Goal: Task Accomplishment & Management: Complete application form

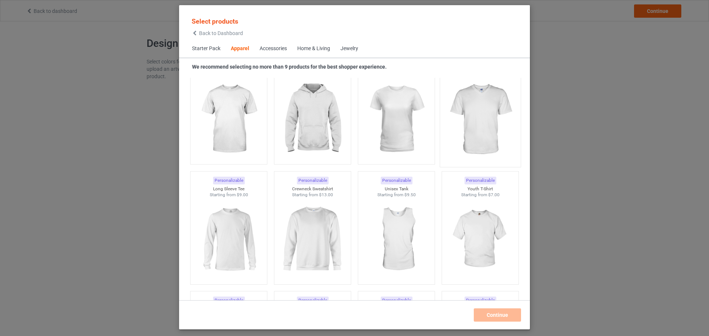
scroll to position [423, 0]
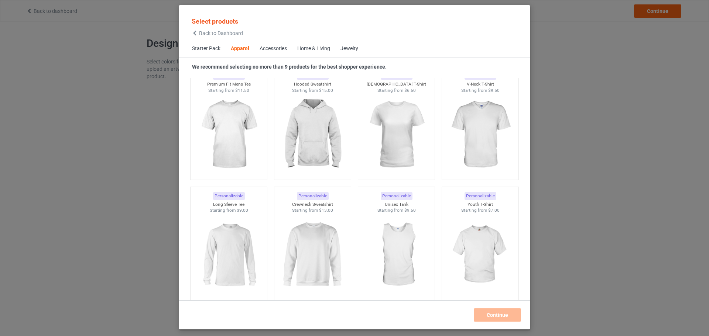
click at [587, 96] on div "Select products Back to Dashboard Starter Pack Apparel Accessories Home & Livin…" at bounding box center [354, 168] width 709 height 336
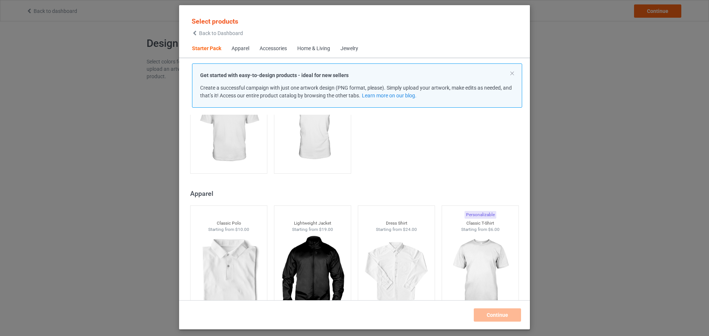
scroll to position [164, 0]
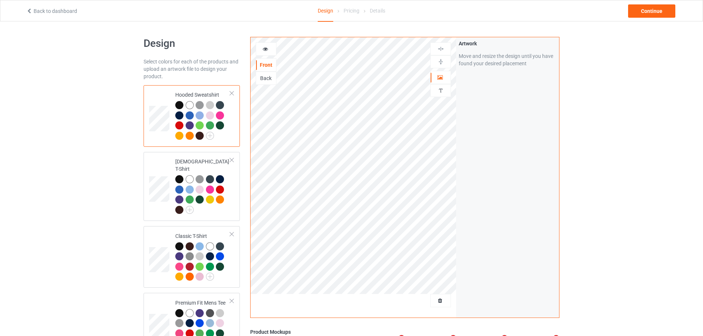
click at [443, 301] on span "Delete all designs" at bounding box center [423, 301] width 39 height 6
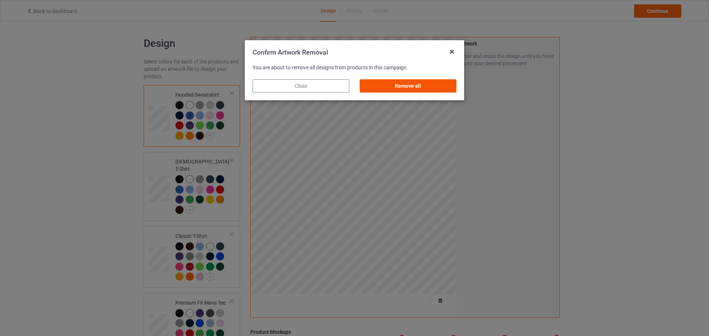
click at [421, 90] on div "Remove all" at bounding box center [408, 85] width 97 height 13
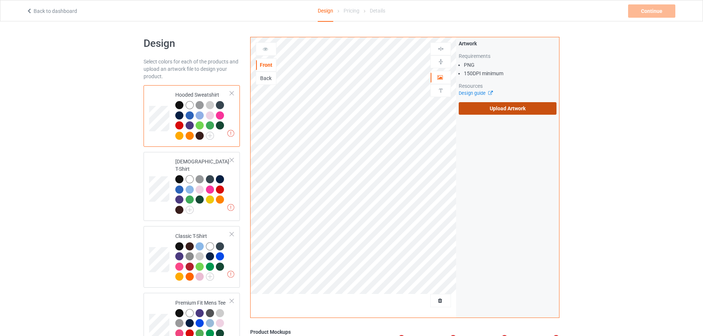
click at [507, 112] on label "Upload Artwork" at bounding box center [508, 108] width 98 height 13
click at [0, 0] on input "Upload Artwork" at bounding box center [0, 0] width 0 height 0
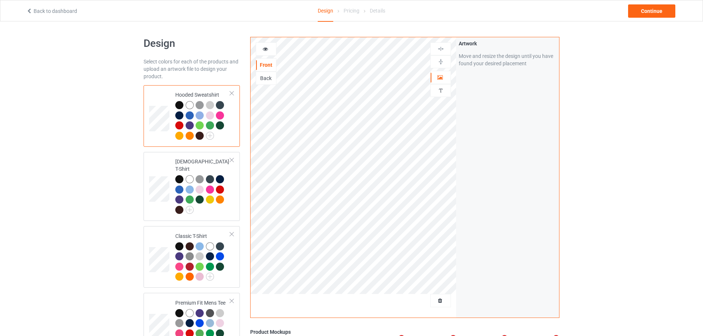
click at [508, 152] on div "Artwork Move and resize the design until you have found your desired placement" at bounding box center [507, 177] width 103 height 281
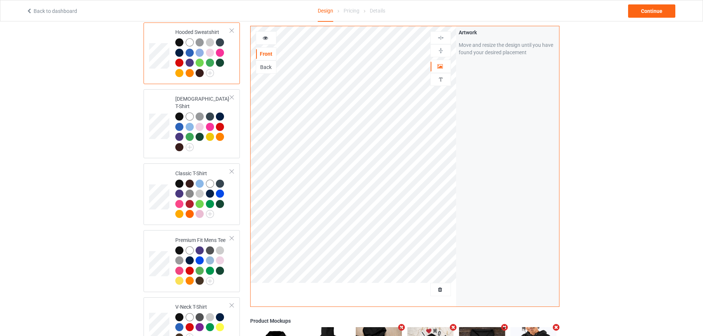
scroll to position [74, 0]
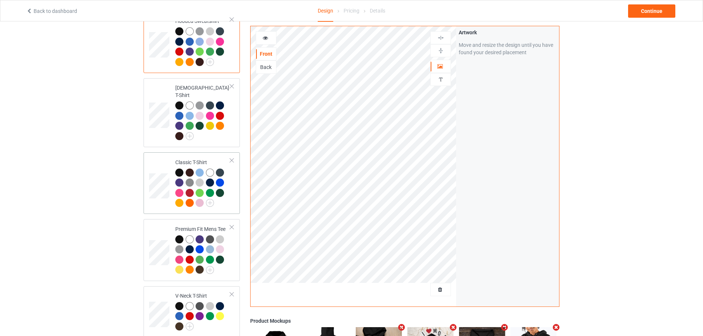
click at [161, 166] on td at bounding box center [160, 183] width 22 height 56
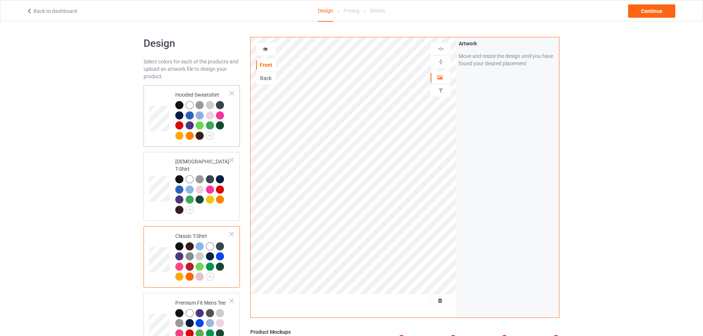
click at [175, 90] on td "Hooded Sweatshirt" at bounding box center [202, 116] width 63 height 56
click at [442, 60] on img at bounding box center [441, 61] width 7 height 7
click at [442, 51] on img at bounding box center [441, 48] width 7 height 7
click at [506, 167] on div "Artwork Move and resize the design until you have found your desired placement" at bounding box center [507, 177] width 103 height 281
click at [161, 239] on td at bounding box center [160, 257] width 22 height 56
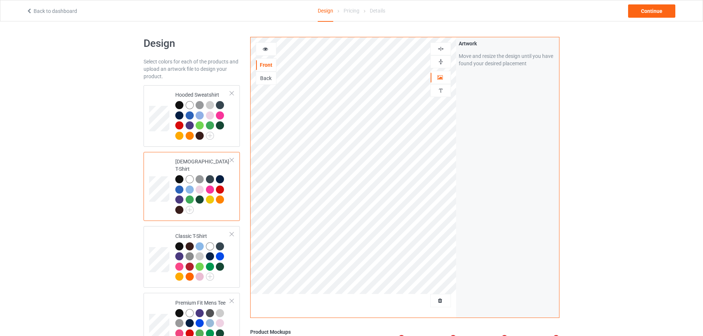
click at [505, 169] on div "Artwork Move and resize the design until you have found your desired placement" at bounding box center [507, 177] width 103 height 281
click at [163, 229] on td at bounding box center [160, 257] width 22 height 56
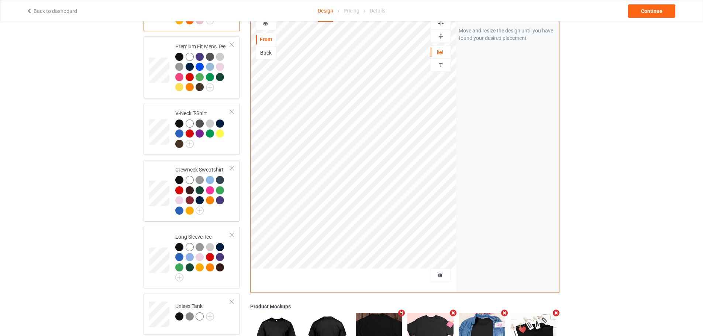
scroll to position [258, 0]
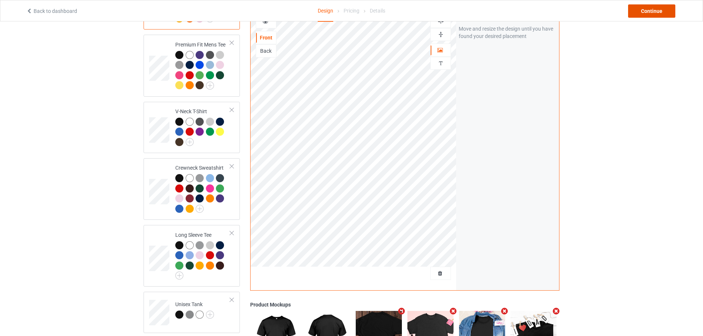
click at [655, 13] on div "Continue" at bounding box center [651, 10] width 47 height 13
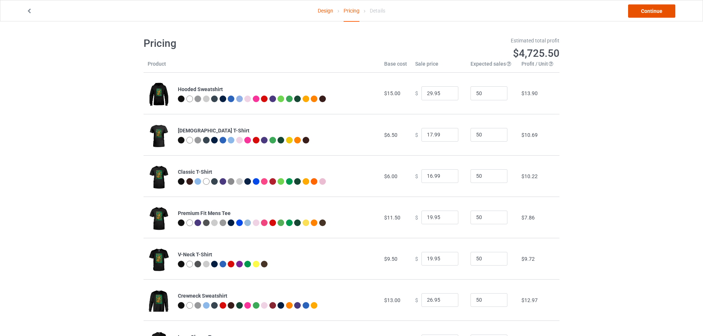
click at [672, 6] on link "Continue" at bounding box center [651, 10] width 47 height 13
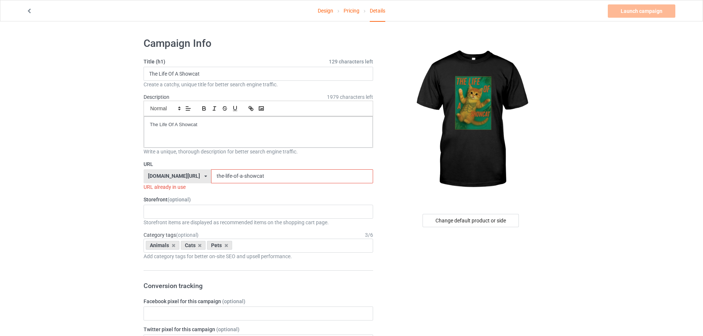
click at [252, 176] on input "the-life-of-a-showcat" at bounding box center [292, 176] width 162 height 14
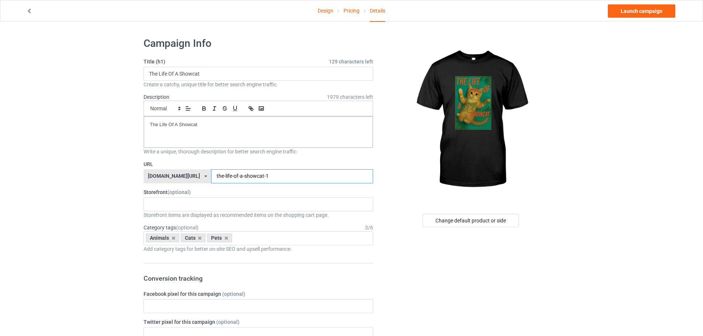
type input "the-life-of-a-showcat-1"
drag, startPoint x: 224, startPoint y: 175, endPoint x: 242, endPoint y: 175, distance: 18.1
click at [242, 175] on input "the-life-of-a-showcat-1" at bounding box center [292, 176] width 162 height 14
click at [189, 204] on div "Rip Me Out The Plastic Shirt I Feel Like Britney Spears Shirt Best A-Skull-Hole…" at bounding box center [259, 205] width 230 height 14
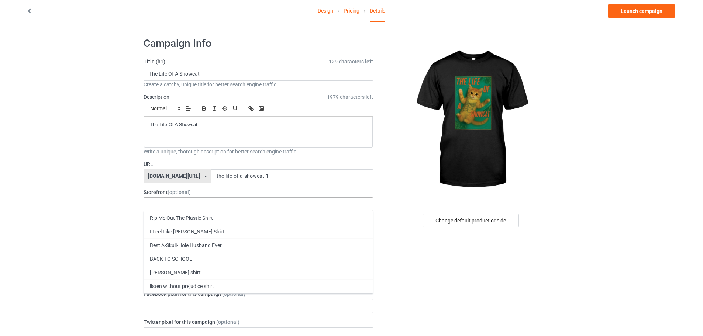
paste input "showcat"
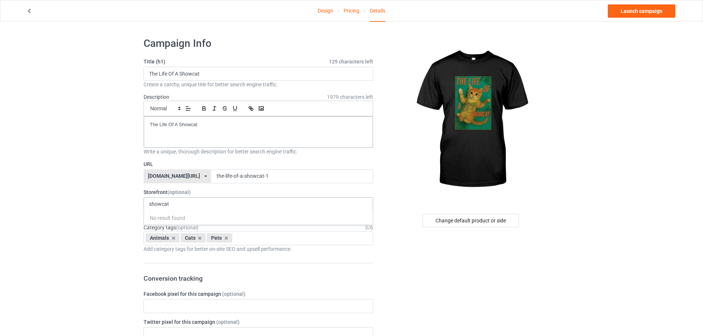
click at [178, 204] on div "showcat No result found" at bounding box center [259, 205] width 230 height 14
type input "s"
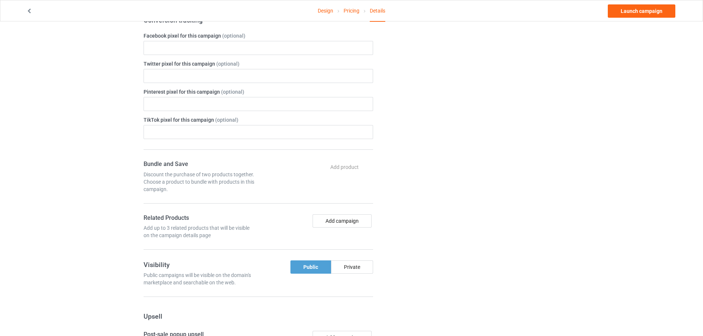
scroll to position [185, 0]
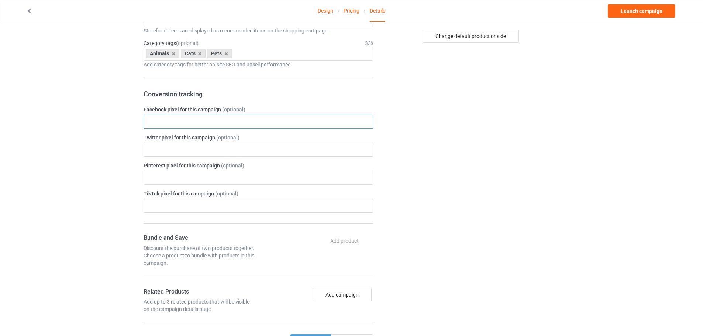
click at [232, 118] on input "text" at bounding box center [259, 122] width 230 height 14
paste input "1710578299270054"
type input "1710578299270054"
click at [436, 134] on div "Change default product or side" at bounding box center [471, 219] width 186 height 745
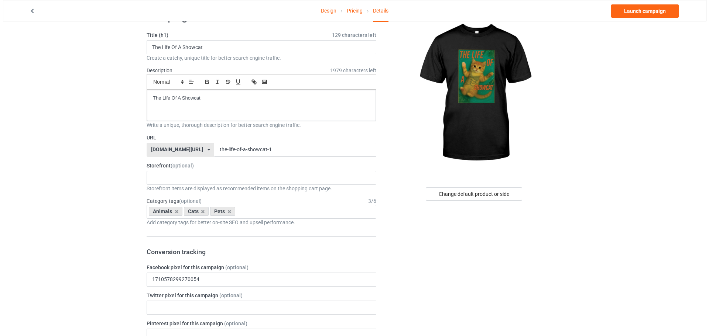
scroll to position [0, 0]
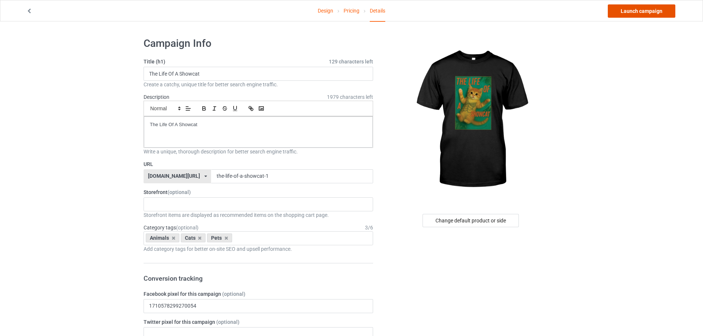
click at [656, 13] on link "Launch campaign" at bounding box center [642, 10] width 68 height 13
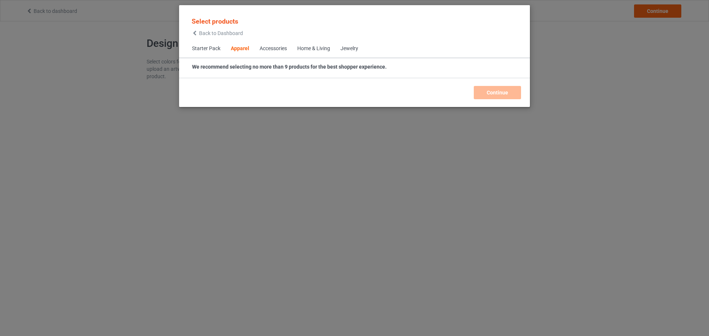
scroll to position [275, 0]
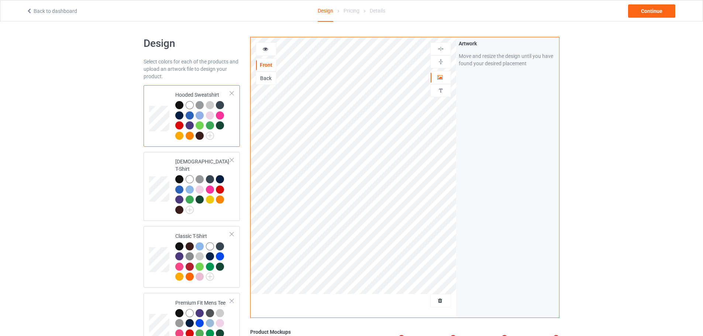
click at [440, 301] on span "Delete all designs" at bounding box center [423, 301] width 39 height 6
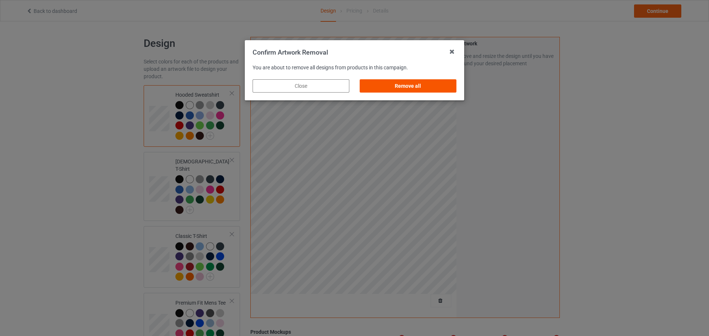
click at [427, 88] on div "Remove all" at bounding box center [408, 85] width 97 height 13
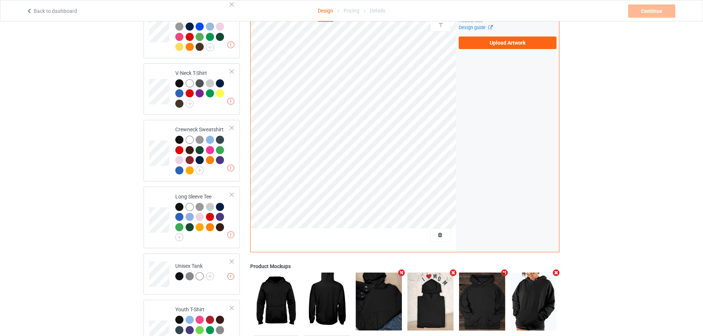
scroll to position [368, 0]
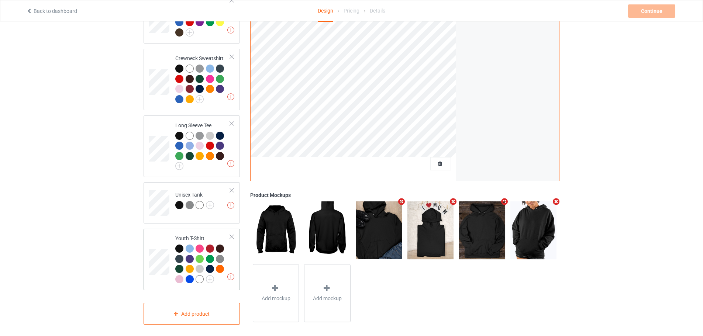
click at [181, 245] on div at bounding box center [179, 249] width 8 height 8
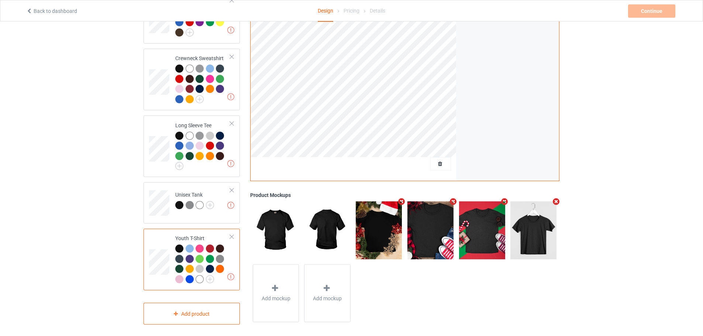
scroll to position [331, 0]
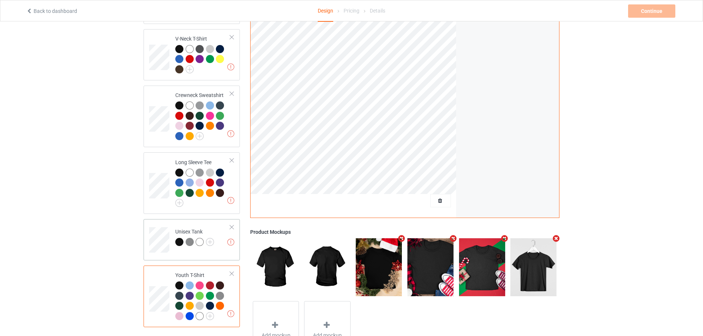
click at [179, 238] on div at bounding box center [179, 242] width 8 height 8
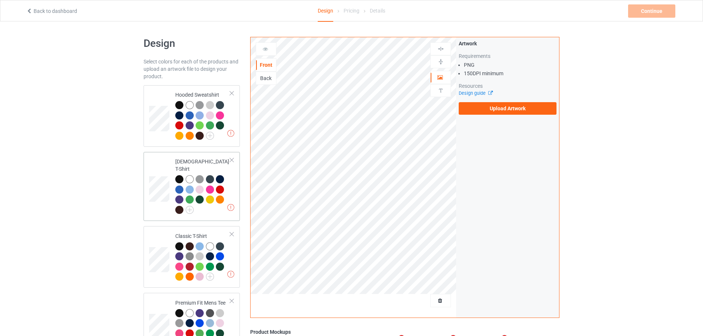
click at [177, 175] on div at bounding box center [179, 179] width 8 height 8
click at [179, 105] on div at bounding box center [179, 105] width 8 height 8
click at [180, 243] on div at bounding box center [179, 247] width 8 height 8
click at [528, 110] on label "Upload Artwork" at bounding box center [508, 108] width 98 height 13
click at [0, 0] on input "Upload Artwork" at bounding box center [0, 0] width 0 height 0
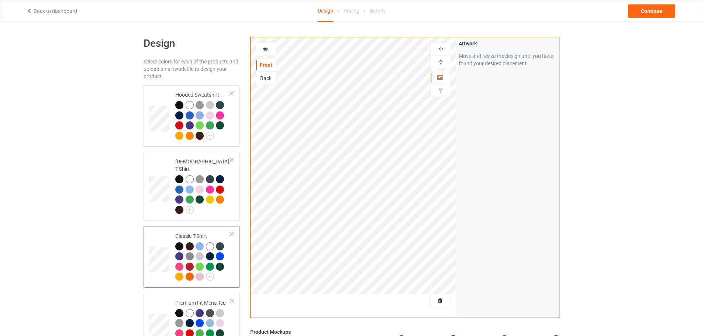
click at [440, 61] on img at bounding box center [441, 61] width 7 height 7
click at [441, 52] on img at bounding box center [441, 48] width 7 height 7
click at [652, 8] on div "Continue" at bounding box center [651, 10] width 47 height 13
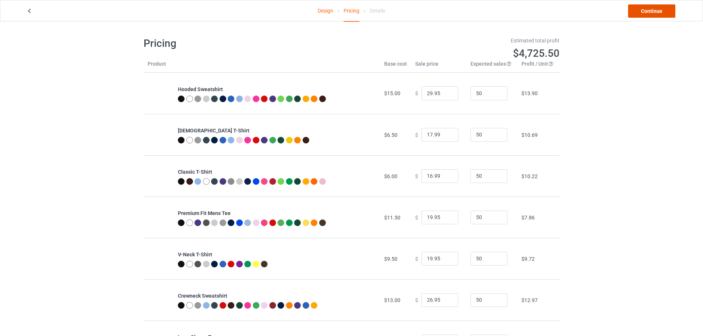
click at [645, 8] on link "Continue" at bounding box center [651, 10] width 47 height 13
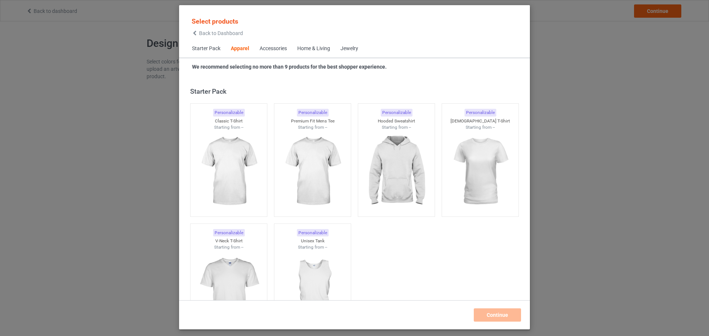
scroll to position [275, 0]
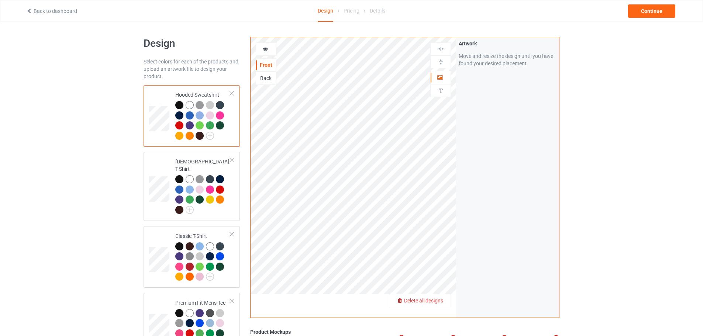
click at [437, 300] on span "Delete all designs" at bounding box center [423, 301] width 39 height 6
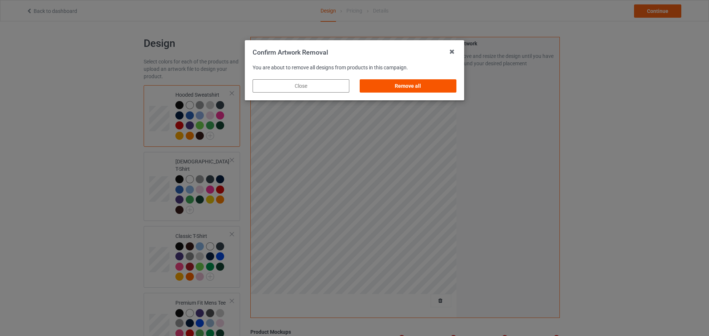
click at [433, 87] on div "Remove all" at bounding box center [408, 85] width 97 height 13
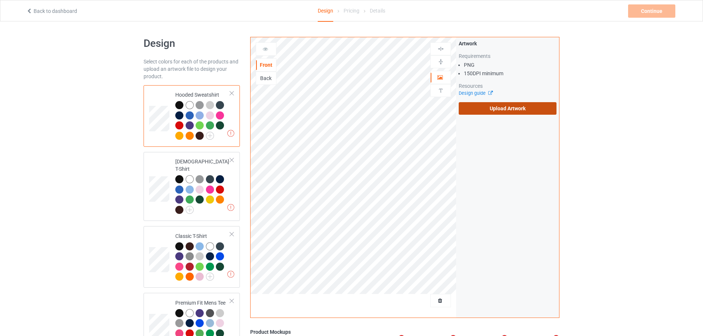
click at [503, 112] on label "Upload Artwork" at bounding box center [508, 108] width 98 height 13
click at [0, 0] on input "Upload Artwork" at bounding box center [0, 0] width 0 height 0
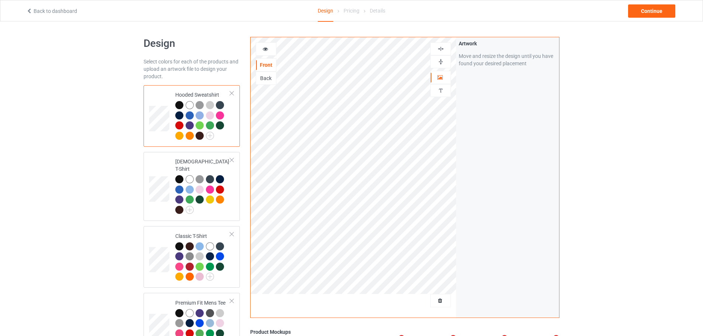
click at [438, 64] on img at bounding box center [441, 61] width 7 height 7
click at [442, 55] on div at bounding box center [441, 48] width 21 height 13
click at [658, 11] on div "Continue" at bounding box center [651, 10] width 47 height 13
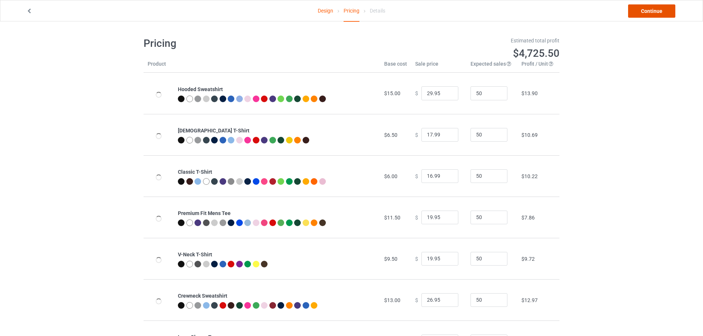
click at [663, 11] on link "Continue" at bounding box center [651, 10] width 47 height 13
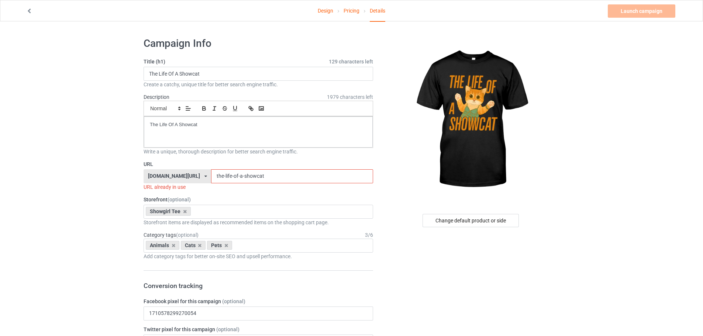
click at [273, 175] on input "the-life-of-a-showcat" at bounding box center [292, 176] width 162 height 14
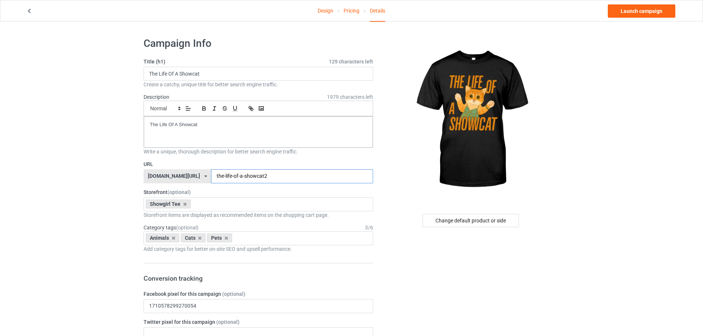
type input "the-life-of-a-showcat2"
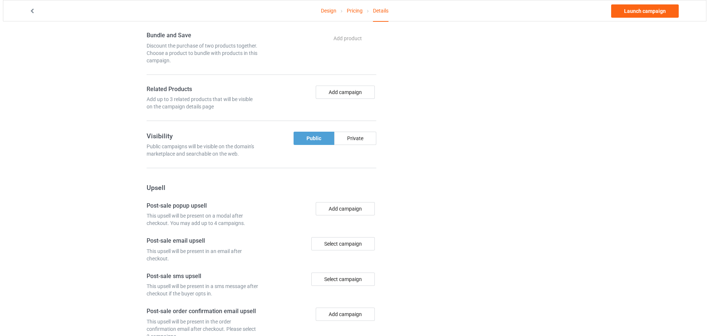
scroll to position [406, 0]
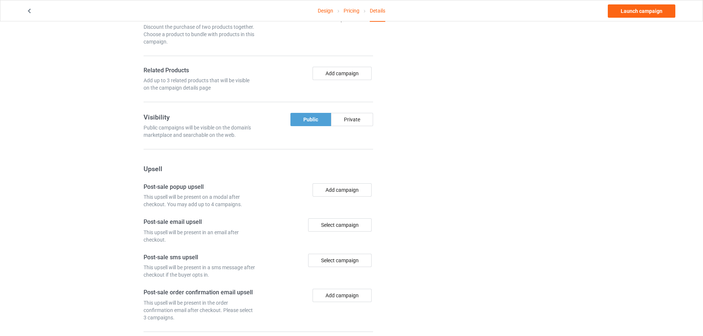
click at [364, 80] on div "Add campaign" at bounding box center [316, 79] width 117 height 25
click at [360, 76] on button "Add campaign" at bounding box center [342, 73] width 59 height 13
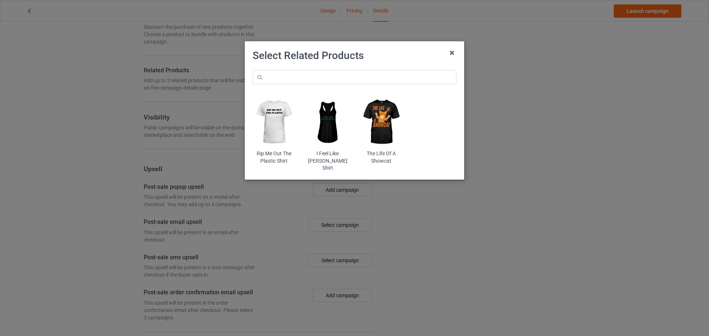
click at [377, 121] on img at bounding box center [381, 122] width 43 height 54
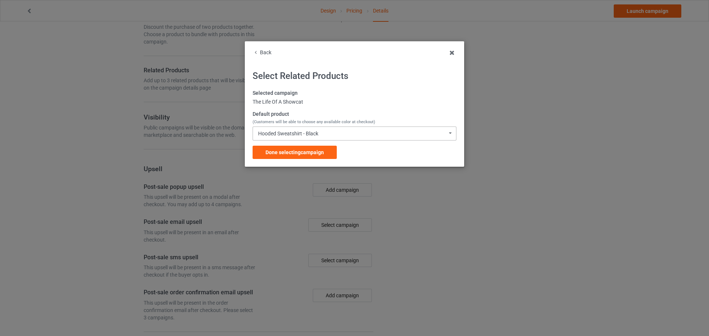
click at [340, 138] on div "Hooded Sweatshirt - Black Hooded Sweatshirt - Black Hooded Sweatshirt - White H…" at bounding box center [355, 134] width 204 height 14
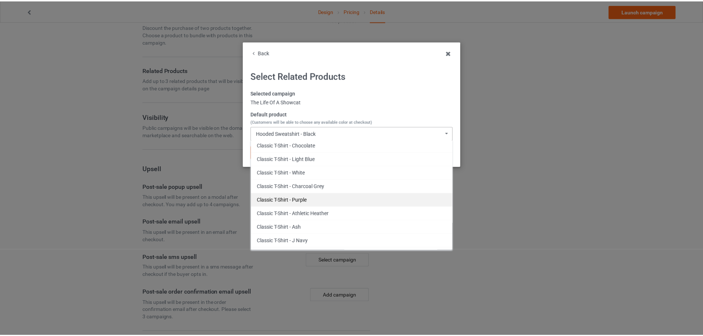
scroll to position [443, 0]
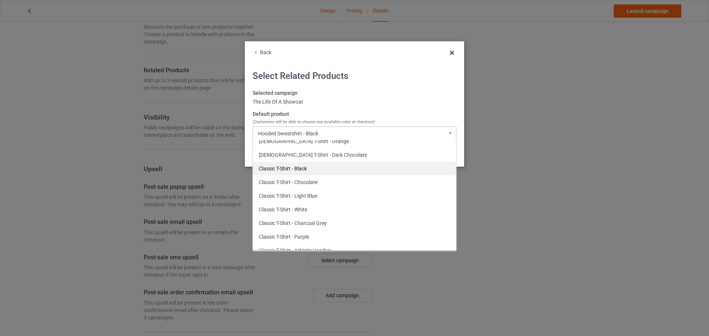
click at [322, 165] on div "Classic T-Shirt - Black" at bounding box center [354, 169] width 203 height 14
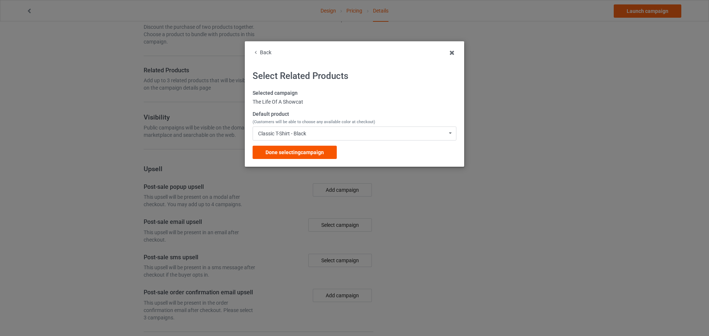
click at [320, 152] on span "Done selecting campaign" at bounding box center [294, 153] width 58 height 6
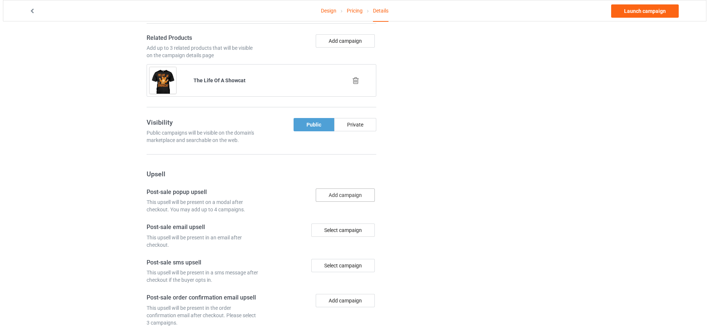
scroll to position [480, 0]
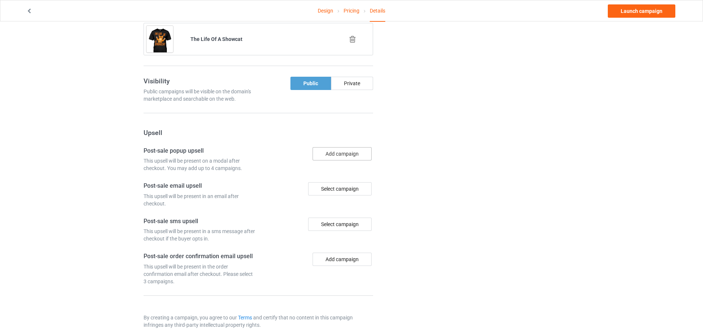
click at [353, 154] on button "Add campaign" at bounding box center [342, 153] width 59 height 13
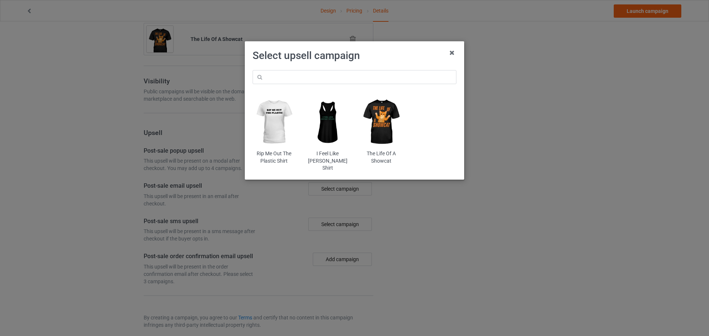
click at [388, 132] on img at bounding box center [381, 122] width 43 height 54
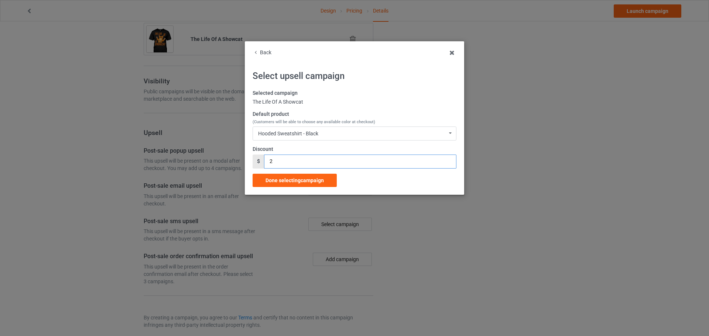
type input "2"
click at [449, 159] on input "2" at bounding box center [360, 162] width 192 height 14
click at [408, 134] on div "Hooded Sweatshirt - Black Hooded Sweatshirt - Black Hooded Sweatshirt - White H…" at bounding box center [355, 134] width 204 height 14
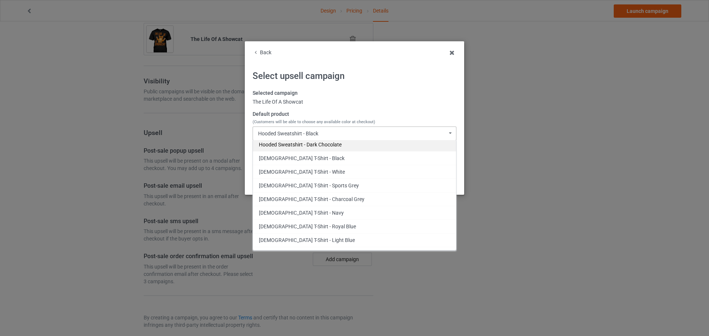
scroll to position [222, 0]
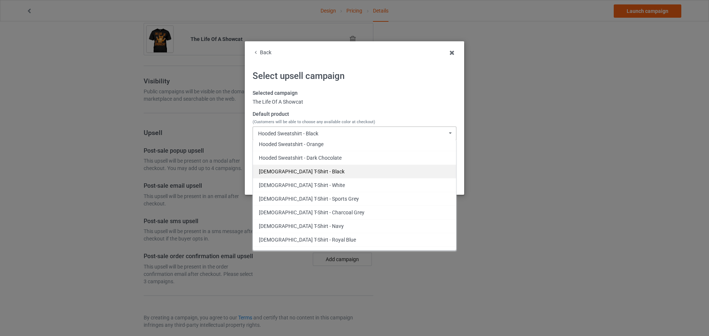
click at [314, 171] on div "Ladies T-Shirt - Black" at bounding box center [354, 172] width 203 height 14
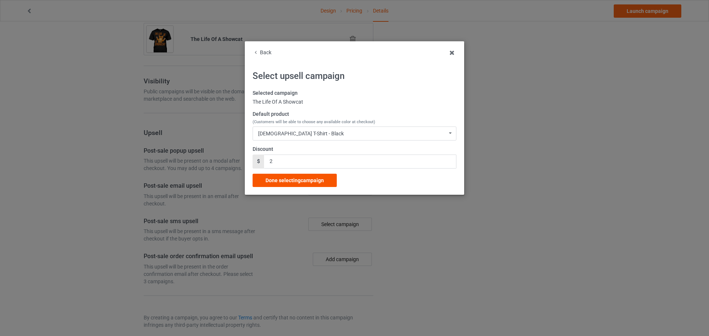
click at [323, 182] on span "Done selecting campaign" at bounding box center [294, 181] width 58 height 6
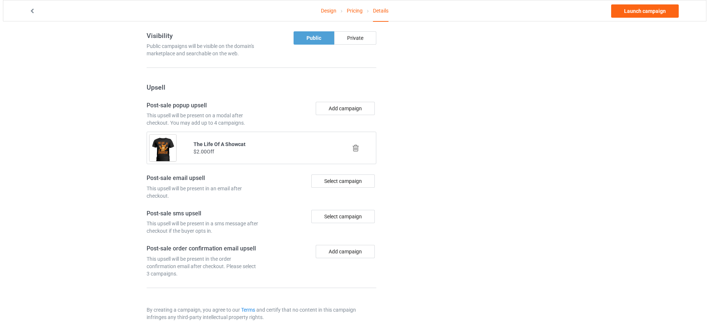
scroll to position [526, 0]
click at [357, 181] on div "Select campaign" at bounding box center [340, 180] width 64 height 13
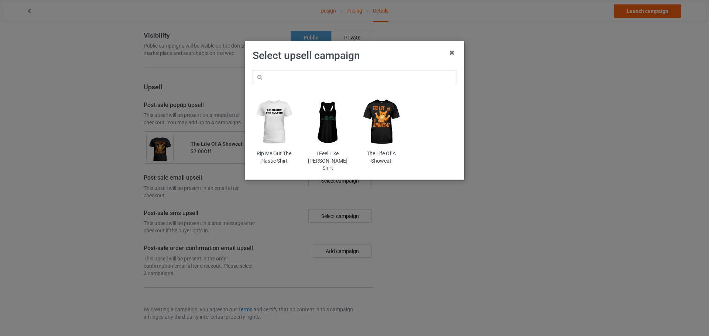
click at [387, 137] on img at bounding box center [381, 122] width 43 height 54
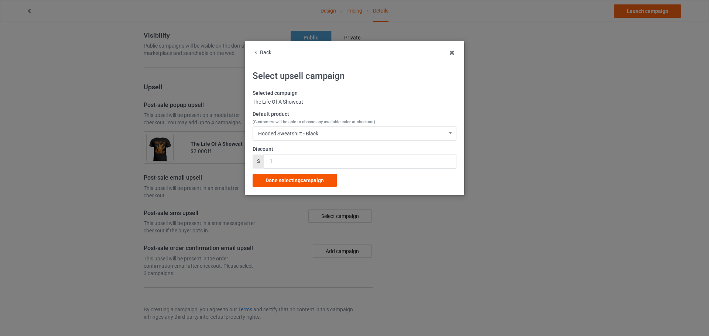
click at [326, 182] on div "Done selecting campaign" at bounding box center [295, 180] width 84 height 13
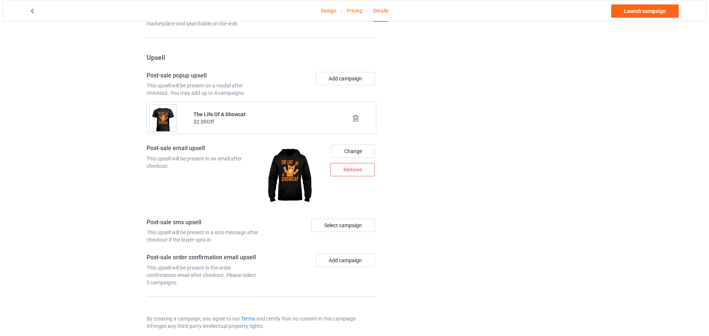
scroll to position [565, 0]
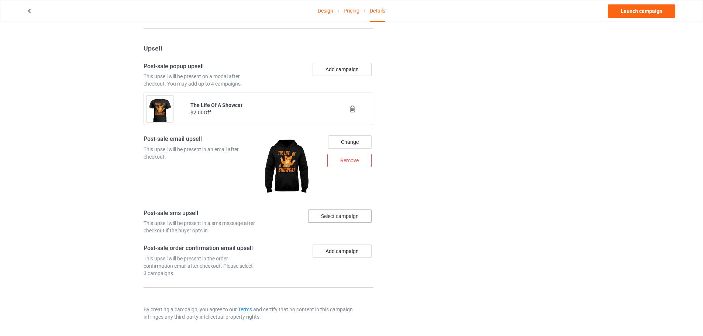
click at [355, 216] on div "Select campaign" at bounding box center [340, 216] width 64 height 13
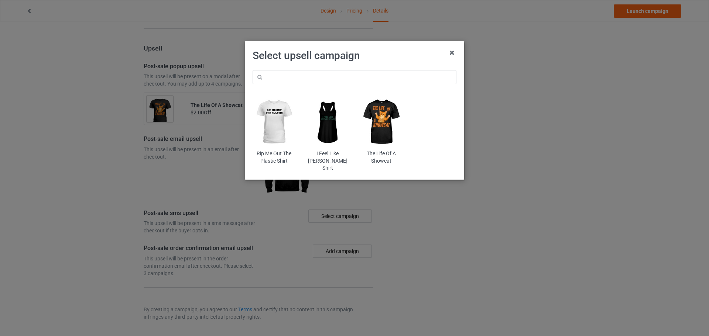
click at [377, 123] on img at bounding box center [381, 122] width 43 height 54
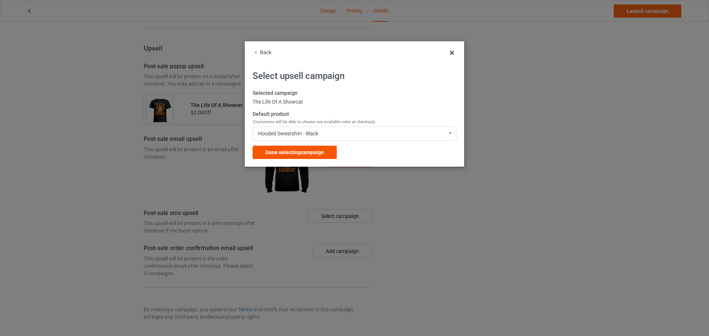
click at [326, 155] on div "Done selecting campaign" at bounding box center [295, 152] width 84 height 13
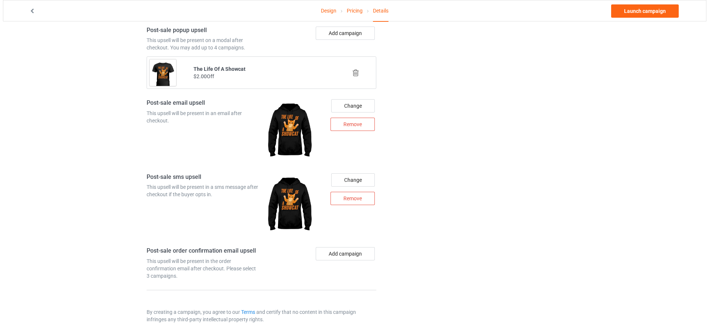
scroll to position [603, 0]
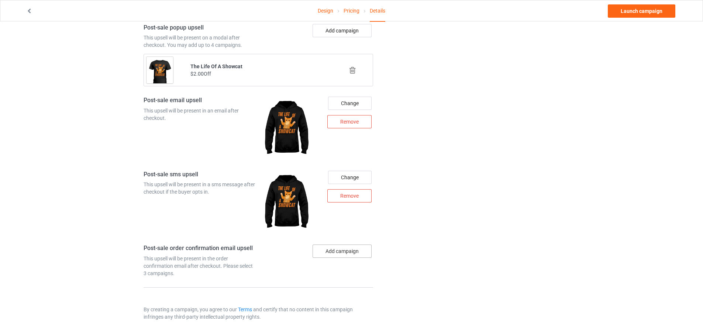
click at [356, 255] on button "Add campaign" at bounding box center [342, 251] width 59 height 13
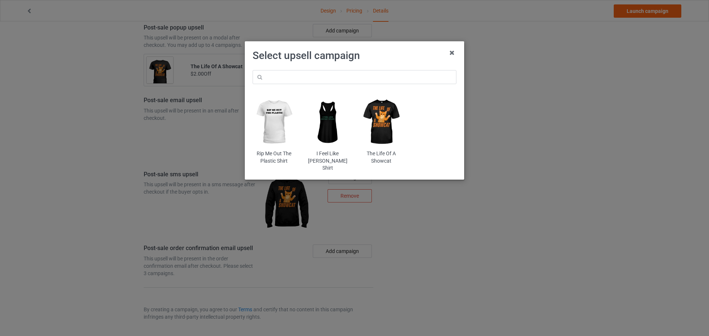
click at [390, 133] on img at bounding box center [381, 122] width 43 height 54
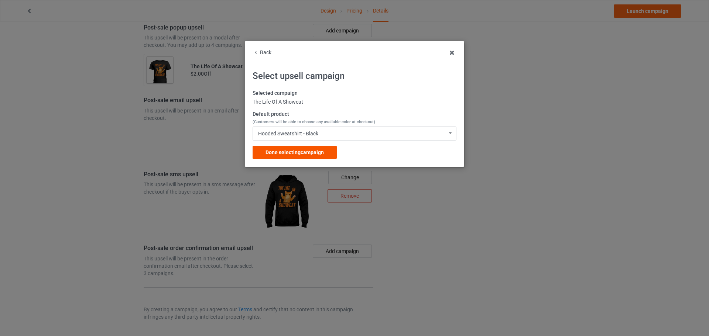
click at [308, 151] on span "Done selecting campaign" at bounding box center [294, 153] width 58 height 6
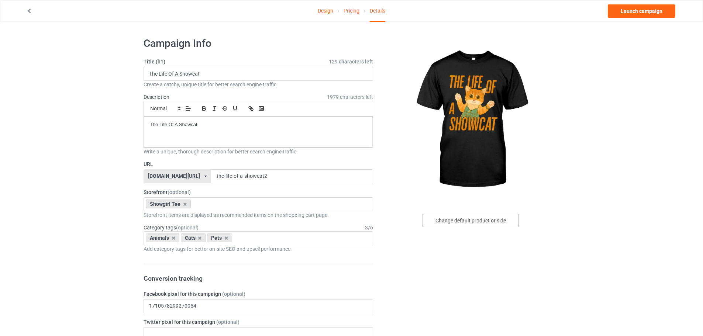
click at [458, 223] on div "Change default product or side" at bounding box center [471, 220] width 96 height 13
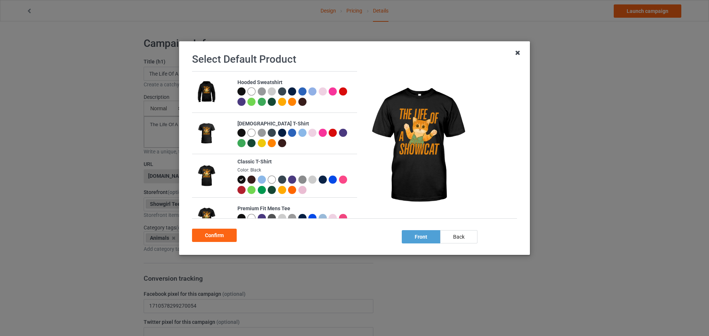
click at [518, 48] on icon at bounding box center [518, 53] width 12 height 12
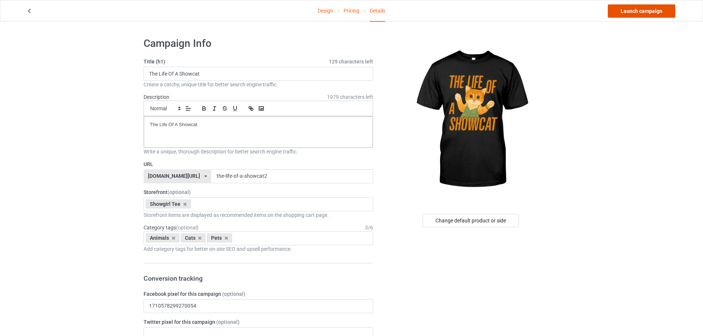
click at [642, 12] on link "Launch campaign" at bounding box center [642, 10] width 68 height 13
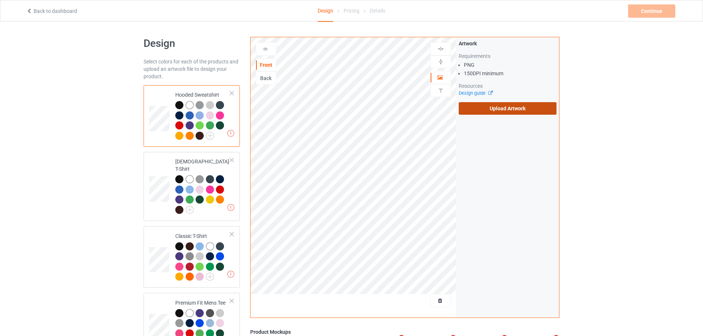
click at [513, 109] on label "Upload Artwork" at bounding box center [508, 108] width 98 height 13
click at [0, 0] on input "Upload Artwork" at bounding box center [0, 0] width 0 height 0
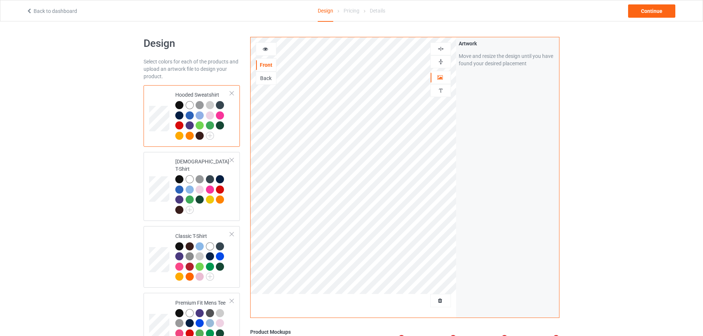
click at [446, 64] on div at bounding box center [441, 61] width 20 height 7
click at [444, 49] on img at bounding box center [441, 48] width 7 height 7
click at [167, 235] on td at bounding box center [160, 257] width 22 height 56
click at [647, 10] on div "Continue" at bounding box center [651, 10] width 47 height 13
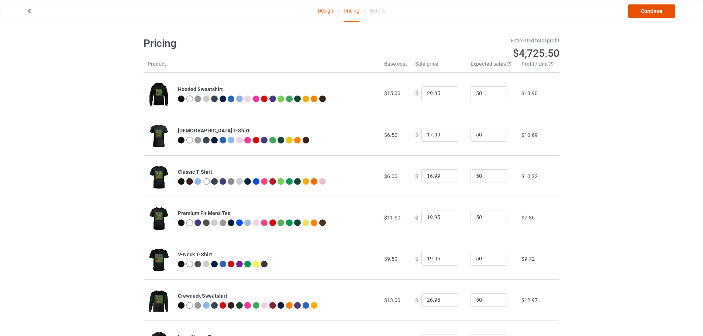
click at [650, 9] on link "Continue" at bounding box center [651, 10] width 47 height 13
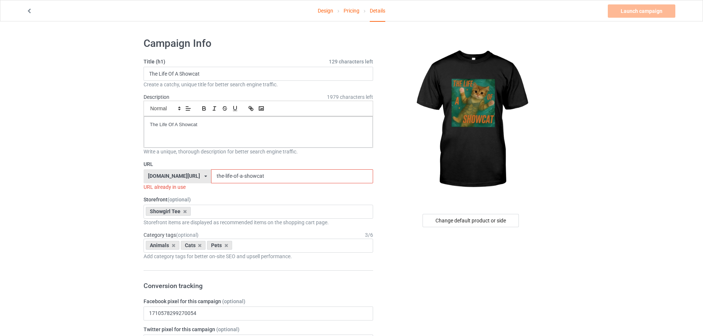
click at [263, 180] on input "the-life-of-a-showcat" at bounding box center [292, 176] width 162 height 14
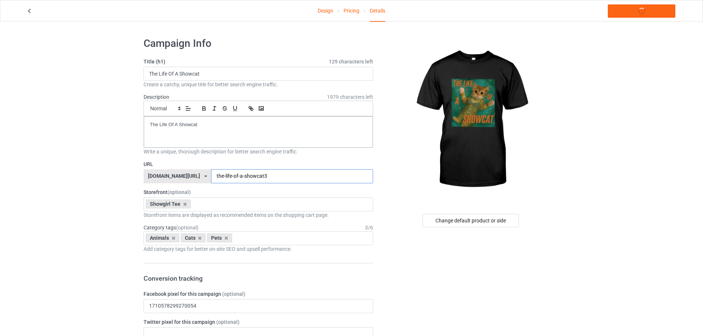
type input "the-life-of-a-showcat3"
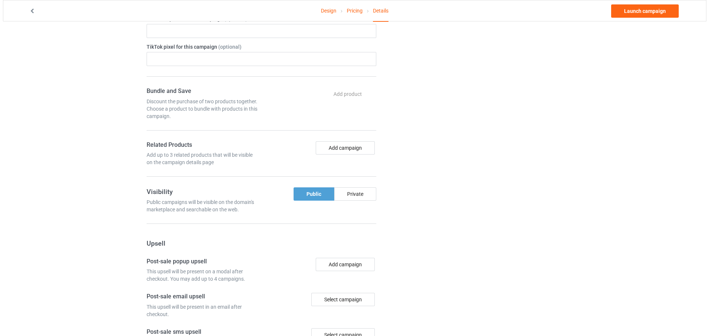
scroll to position [332, 0]
click at [333, 155] on div "Add campaign" at bounding box center [316, 153] width 117 height 25
click at [337, 148] on button "Add campaign" at bounding box center [342, 147] width 59 height 13
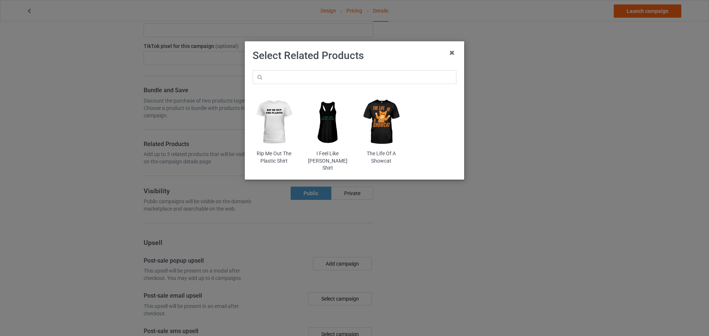
click at [398, 127] on img at bounding box center [381, 122] width 43 height 54
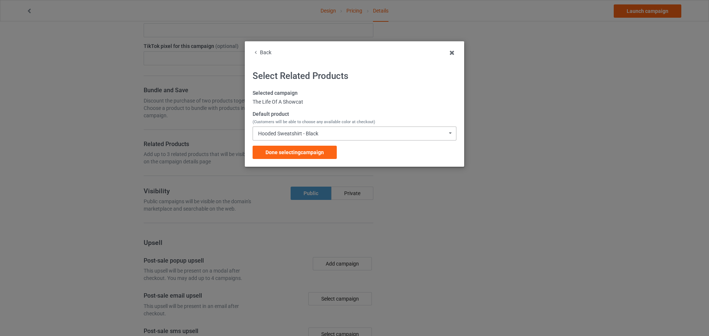
click at [350, 135] on div "Hooded Sweatshirt - Black Hooded Sweatshirt - Black Hooded Sweatshirt - White H…" at bounding box center [355, 134] width 204 height 14
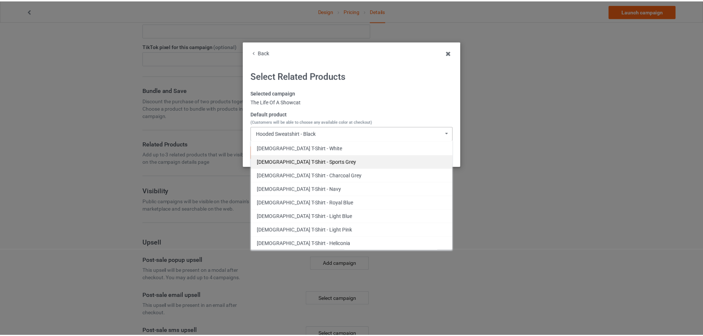
scroll to position [222, 0]
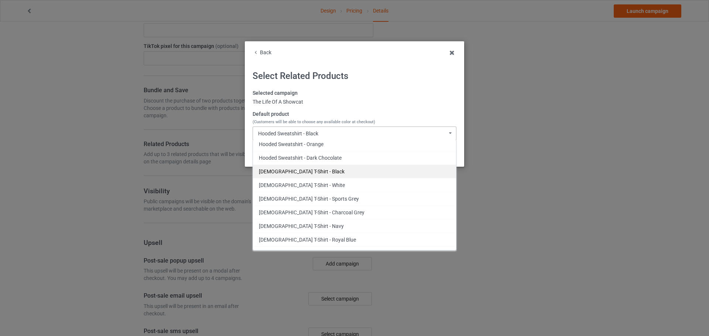
click at [347, 172] on div "[DEMOGRAPHIC_DATA] T-Shirt - Black" at bounding box center [354, 172] width 203 height 14
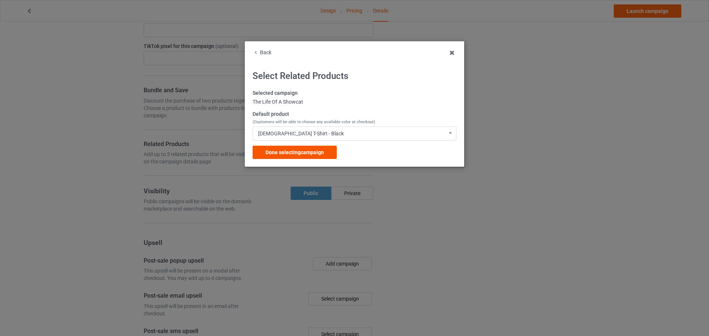
click at [331, 153] on div "Done selecting campaign" at bounding box center [295, 152] width 84 height 13
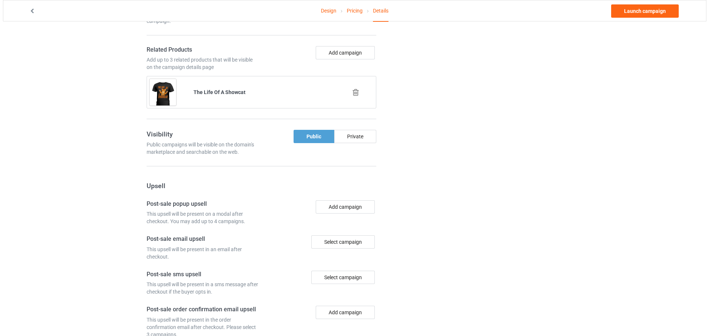
scroll to position [443, 0]
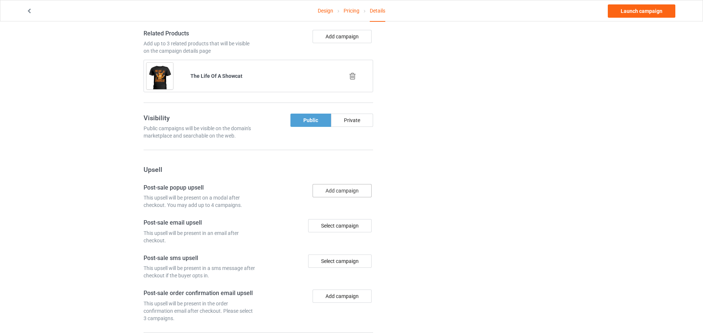
click at [354, 189] on button "Add campaign" at bounding box center [342, 190] width 59 height 13
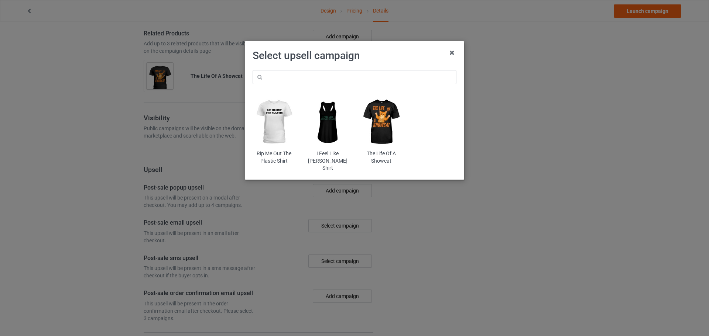
click at [377, 134] on img at bounding box center [381, 122] width 43 height 54
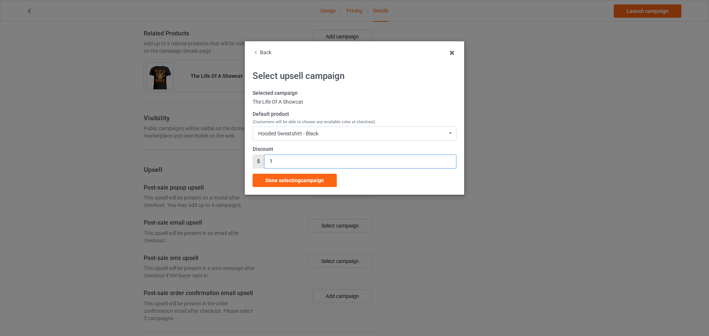
click at [448, 158] on input "1" at bounding box center [360, 162] width 192 height 14
click at [449, 158] on input "1" at bounding box center [360, 162] width 192 height 14
click at [449, 159] on input "2" at bounding box center [360, 162] width 192 height 14
type input "3"
click at [449, 159] on input "3" at bounding box center [360, 162] width 192 height 14
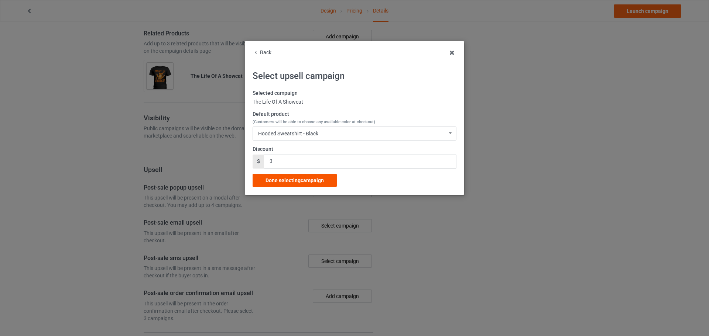
click at [312, 182] on span "Done selecting campaign" at bounding box center [294, 181] width 58 height 6
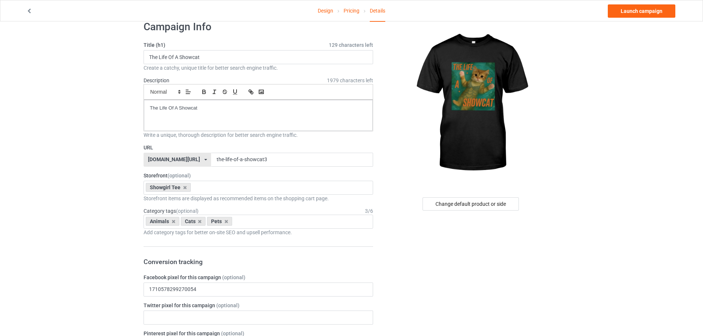
scroll to position [9, 0]
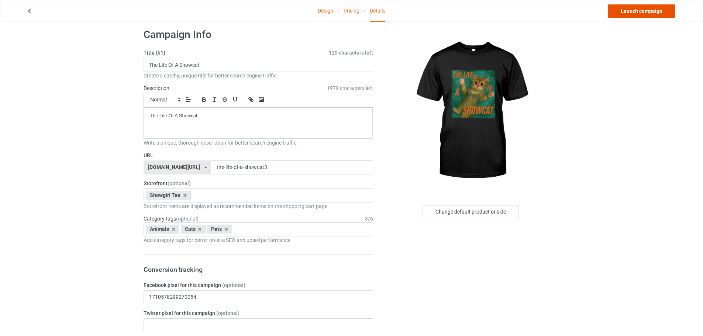
click at [639, 10] on link "Launch campaign" at bounding box center [642, 10] width 68 height 13
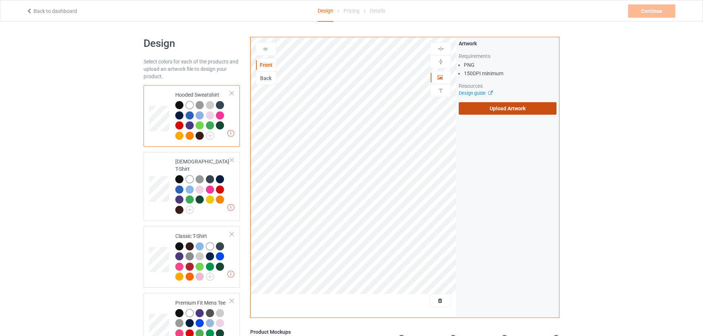
click at [498, 109] on label "Upload Artwork" at bounding box center [508, 108] width 98 height 13
click at [0, 0] on input "Upload Artwork" at bounding box center [0, 0] width 0 height 0
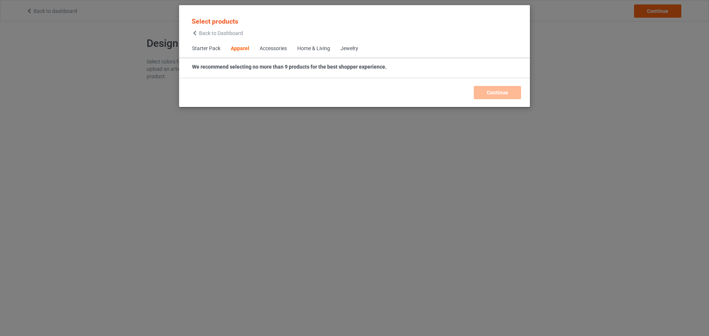
scroll to position [275, 0]
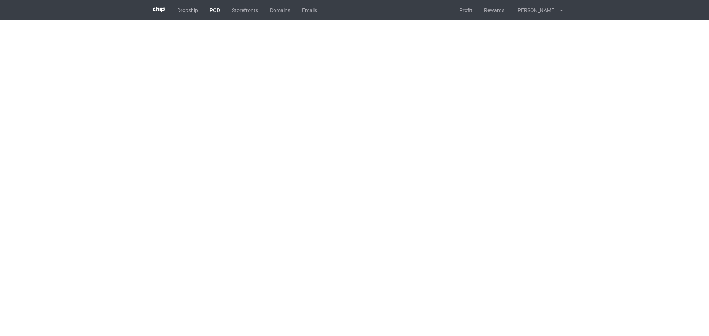
drag, startPoint x: 210, startPoint y: 10, endPoint x: 219, endPoint y: 10, distance: 8.9
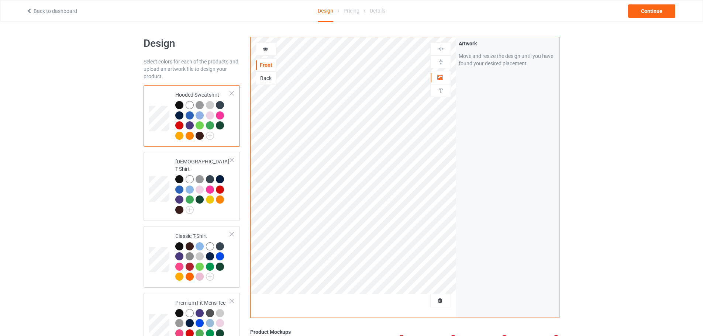
click at [437, 306] on div at bounding box center [441, 300] width 21 height 13
click at [440, 302] on span "Delete all designs" at bounding box center [423, 301] width 39 height 6
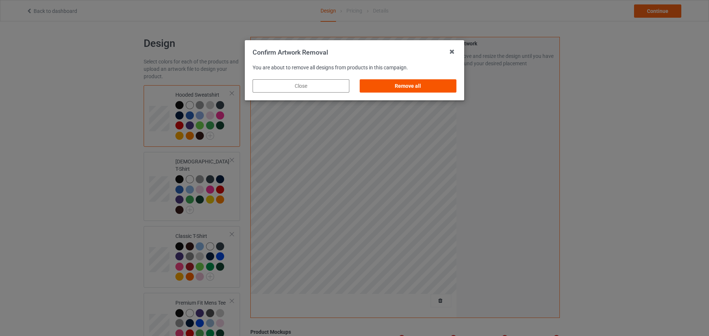
click at [411, 84] on div "Remove all" at bounding box center [408, 85] width 97 height 13
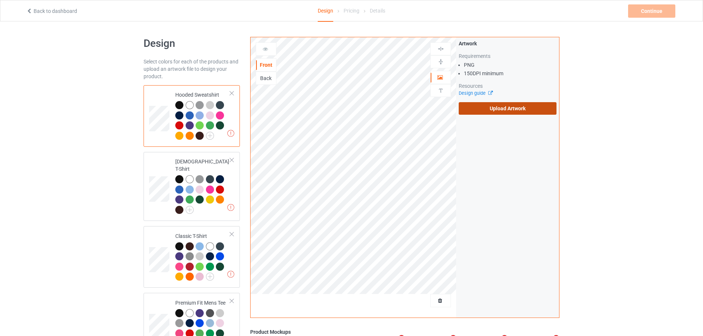
click at [532, 109] on label "Upload Artwork" at bounding box center [508, 108] width 98 height 13
click at [0, 0] on input "Upload Artwork" at bounding box center [0, 0] width 0 height 0
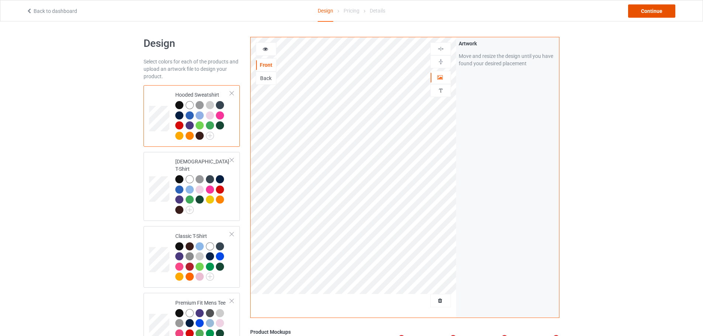
click at [664, 10] on div "Continue" at bounding box center [651, 10] width 47 height 13
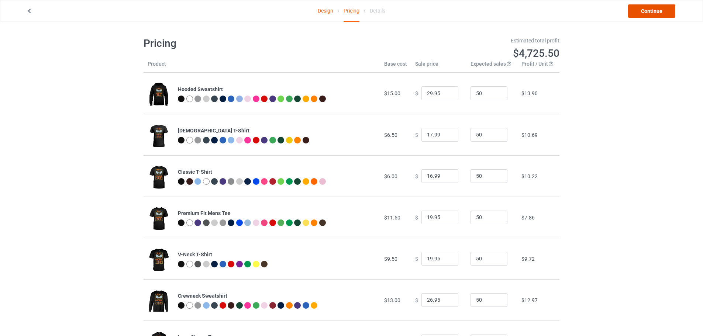
click at [654, 13] on link "Continue" at bounding box center [651, 10] width 47 height 13
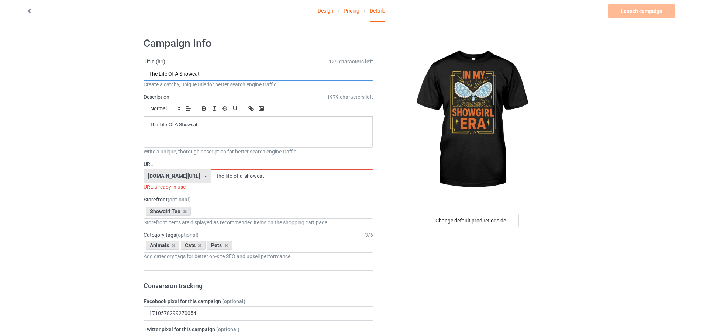
click at [259, 75] on input "The Life Of A Showcat" at bounding box center [259, 74] width 230 height 14
click at [258, 74] on input "In My Showgirl Era" at bounding box center [259, 74] width 230 height 14
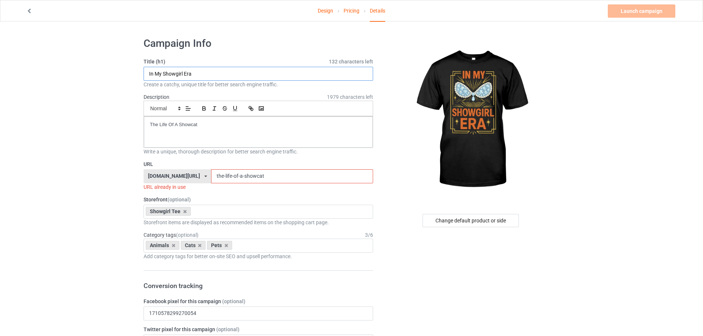
click at [258, 74] on input "In My Showgirl Era" at bounding box center [259, 74] width 230 height 14
type input "In My Showgirl Era"
click at [256, 176] on input "the-life-of-a-showcat" at bounding box center [292, 176] width 162 height 14
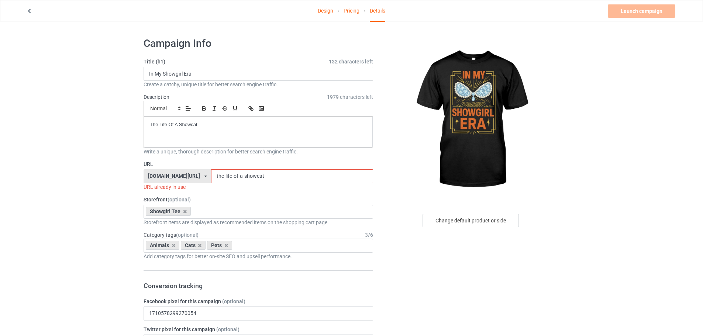
paste input "In My Showgirl Era"
click at [211, 175] on input "In My Showgirl Era" at bounding box center [292, 176] width 162 height 14
click at [211, 176] on input "In My Showgirl Era" at bounding box center [292, 176] width 162 height 14
click at [211, 175] on input "In-My Showgirl Era" at bounding box center [292, 176] width 162 height 14
click at [232, 176] on input "In-My-Showgirl Era" at bounding box center [292, 176] width 162 height 14
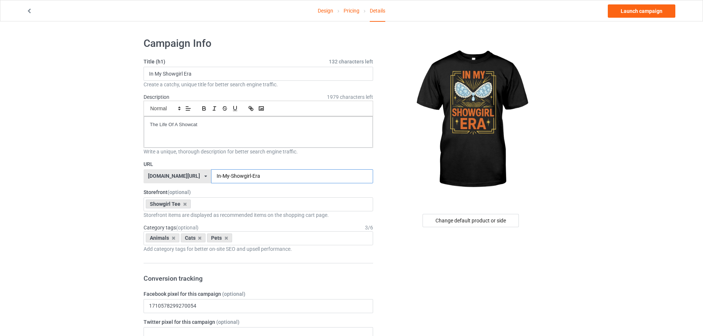
type input "In-My-Showgirl-Era"
click at [227, 75] on input "In My Showgirl Era" at bounding box center [259, 74] width 230 height 14
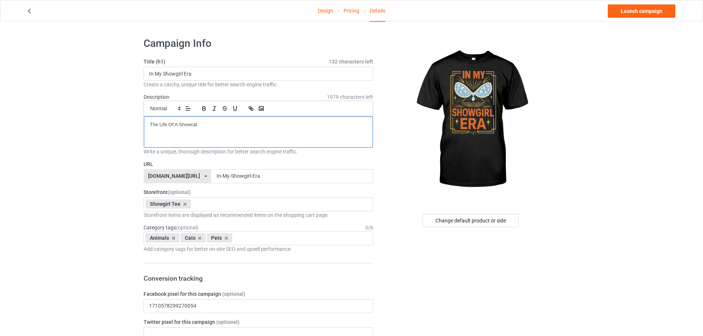
click at [210, 131] on div "The Life Of A Showcat" at bounding box center [258, 132] width 229 height 31
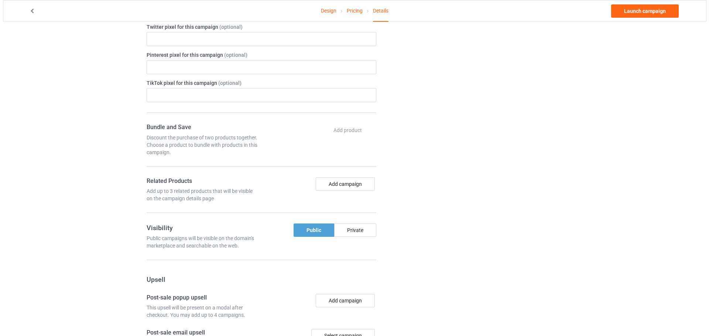
scroll to position [332, 0]
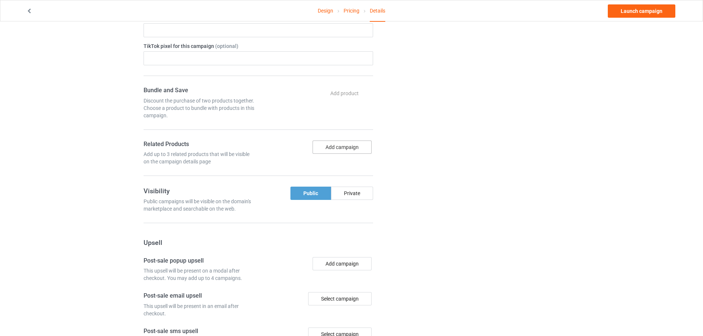
click at [361, 151] on button "Add campaign" at bounding box center [342, 147] width 59 height 13
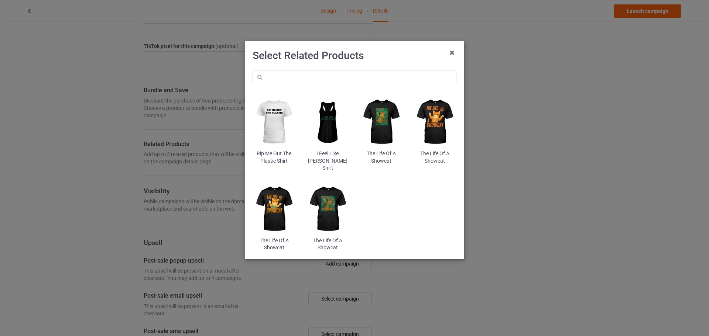
click at [436, 131] on img at bounding box center [434, 122] width 43 height 54
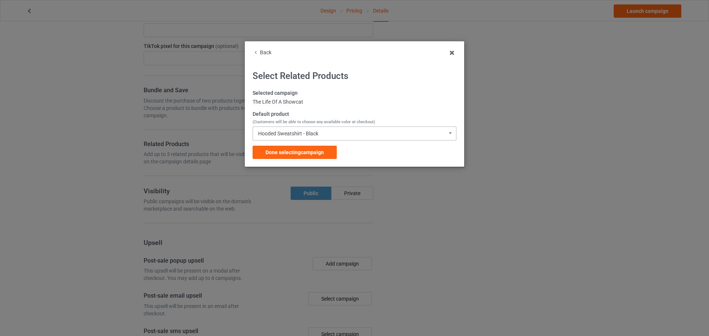
click at [348, 135] on div "Hooded Sweatshirt - Black Hooded Sweatshirt - Black Hooded Sweatshirt - White H…" at bounding box center [355, 134] width 204 height 14
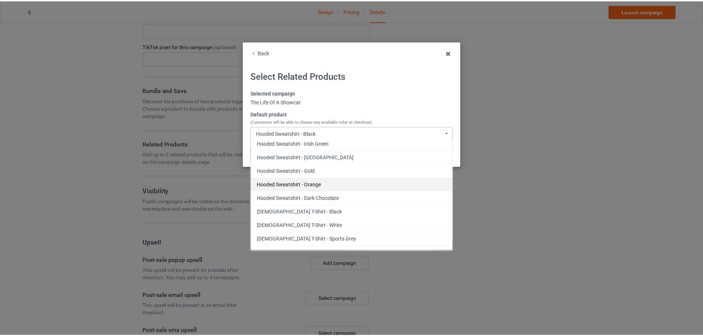
scroll to position [185, 0]
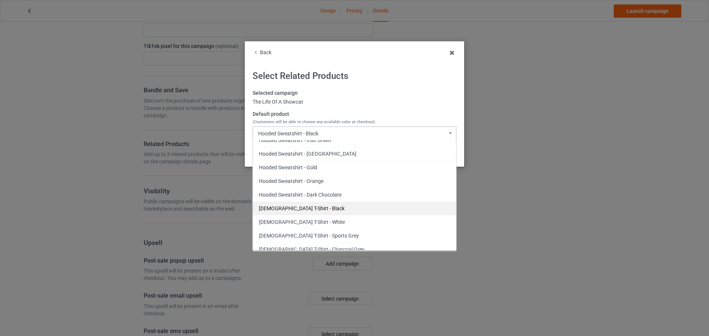
click at [336, 209] on div "Ladies T-Shirt - Black" at bounding box center [354, 209] width 203 height 14
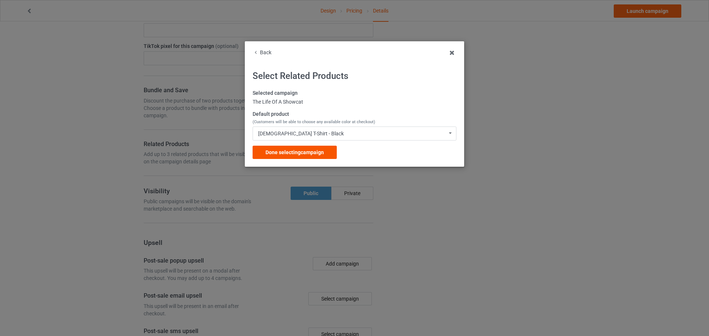
click at [314, 157] on div "Done selecting campaign" at bounding box center [295, 152] width 84 height 13
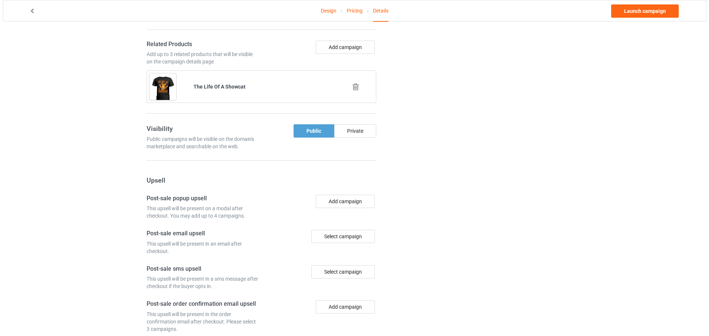
scroll to position [443, 0]
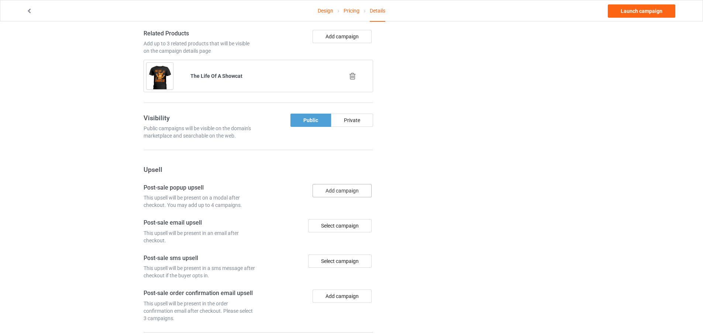
click at [356, 189] on button "Add campaign" at bounding box center [342, 190] width 59 height 13
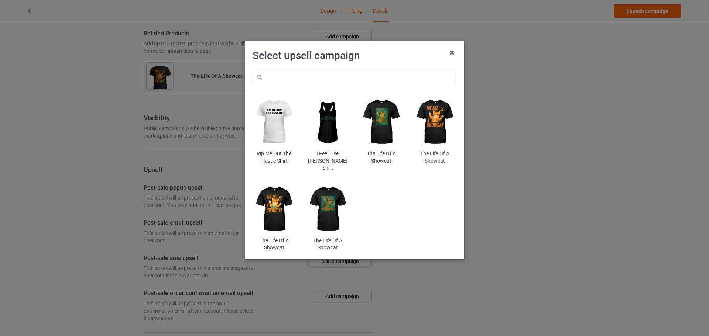
click at [326, 200] on img at bounding box center [327, 209] width 43 height 54
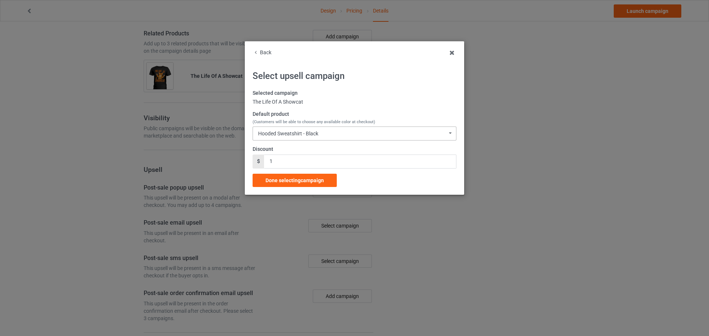
click at [340, 136] on div "Hooded Sweatshirt - Black Hooded Sweatshirt - Black Hooded Sweatshirt - White H…" at bounding box center [355, 134] width 204 height 14
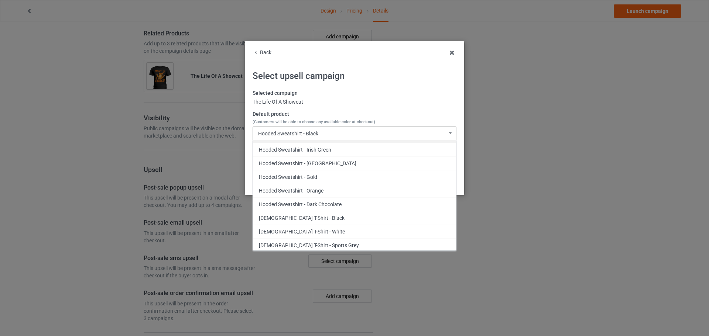
scroll to position [185, 0]
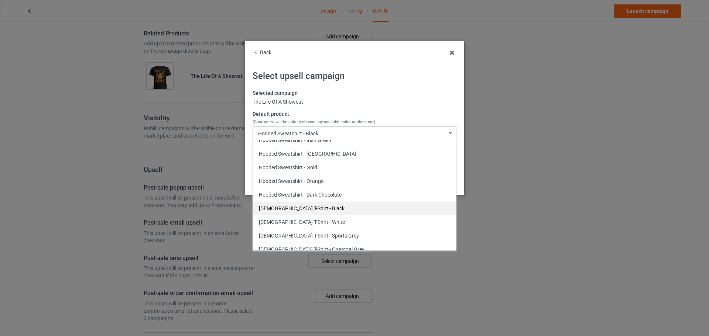
click at [331, 203] on div "Ladies T-Shirt - Black" at bounding box center [354, 209] width 203 height 14
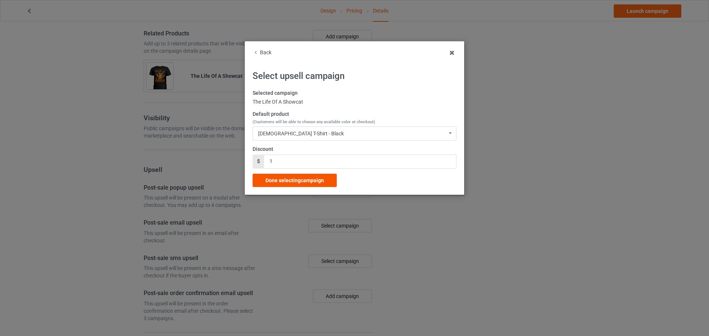
click at [325, 183] on div "Done selecting campaign" at bounding box center [295, 180] width 84 height 13
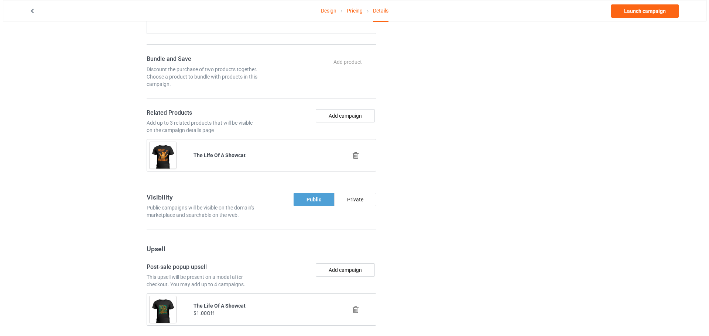
scroll to position [383, 0]
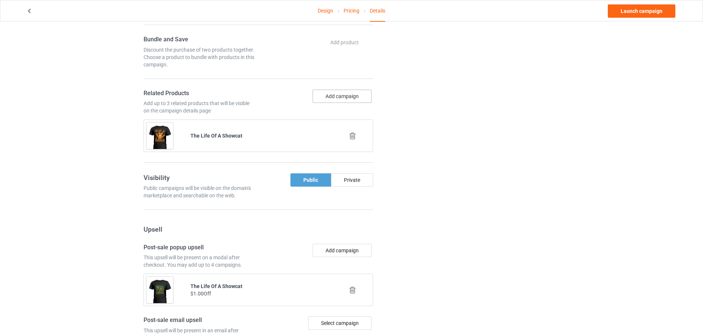
click at [347, 98] on button "Add campaign" at bounding box center [342, 96] width 59 height 13
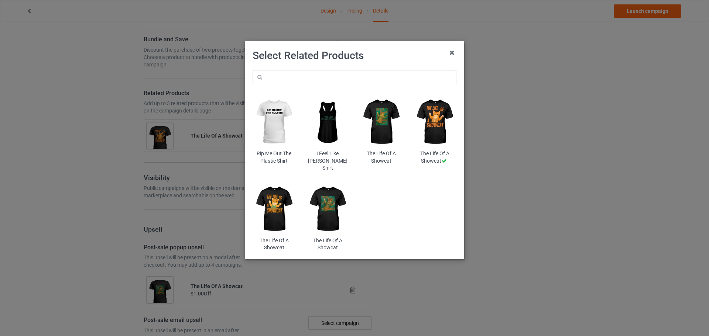
click at [337, 199] on img at bounding box center [327, 209] width 43 height 54
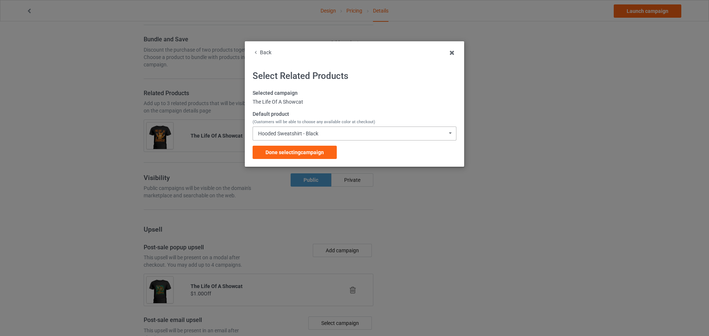
click at [343, 131] on div "Hooded Sweatshirt - Black Hooded Sweatshirt - Black Hooded Sweatshirt - White H…" at bounding box center [355, 134] width 204 height 14
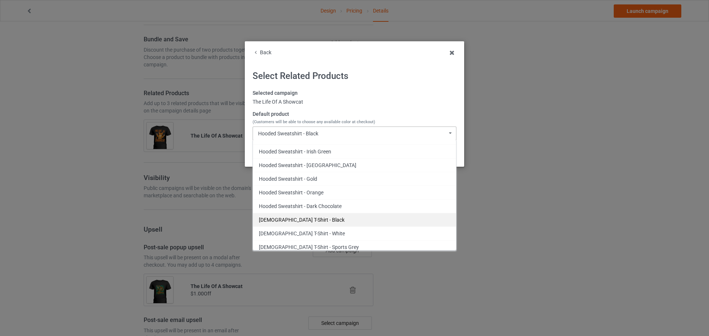
scroll to position [185, 0]
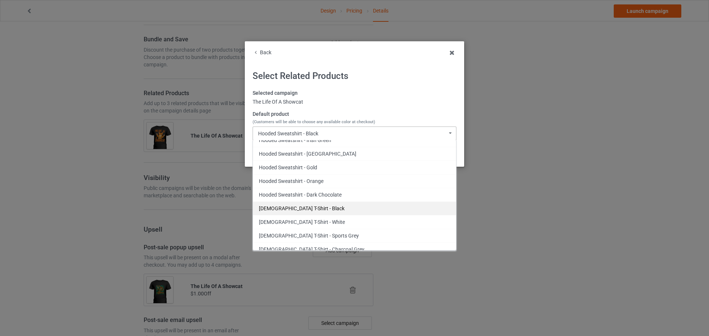
click at [339, 206] on div "Ladies T-Shirt - Black" at bounding box center [354, 209] width 203 height 14
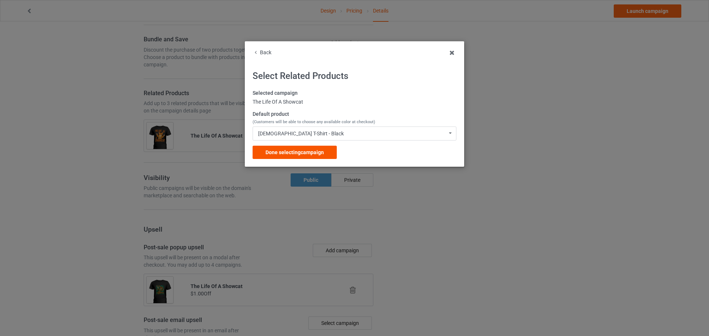
click at [323, 156] on div "Done selecting campaign" at bounding box center [295, 152] width 84 height 13
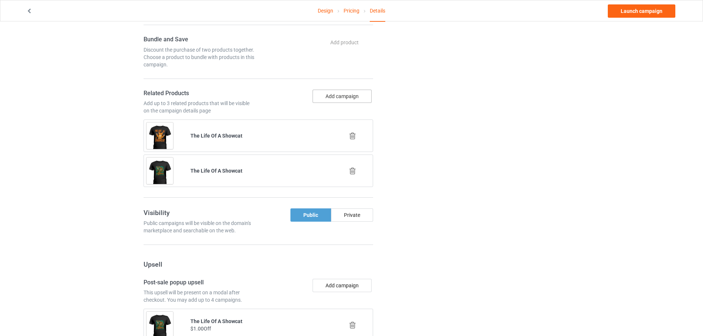
click at [349, 99] on button "Add campaign" at bounding box center [342, 96] width 59 height 13
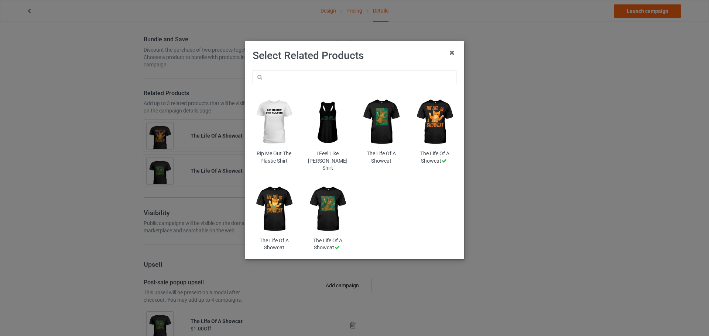
click at [392, 124] on img at bounding box center [381, 122] width 43 height 54
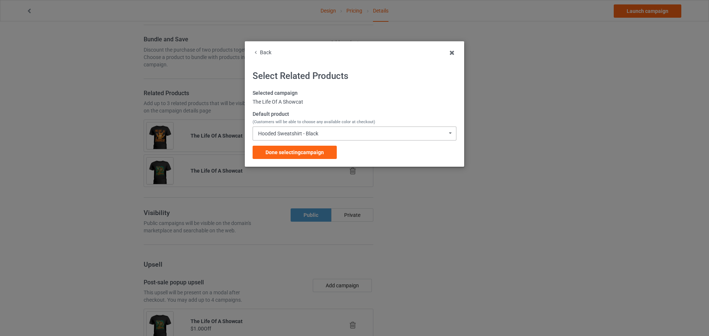
click at [316, 131] on div "Hooded Sweatshirt - Black" at bounding box center [288, 133] width 60 height 5
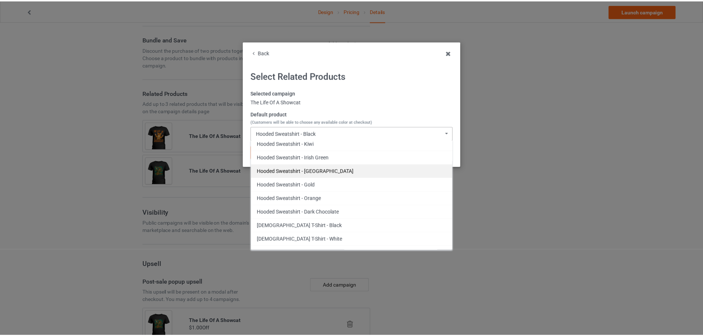
scroll to position [222, 0]
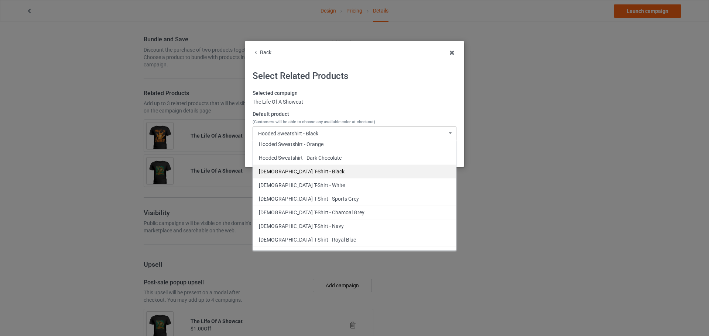
click at [323, 171] on div "Ladies T-Shirt - Black" at bounding box center [354, 172] width 203 height 14
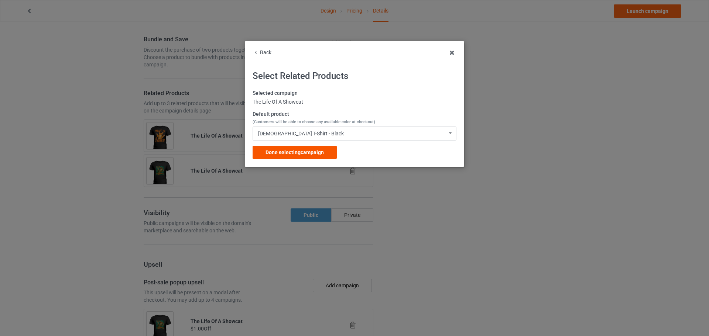
click at [322, 152] on span "Done selecting campaign" at bounding box center [294, 153] width 58 height 6
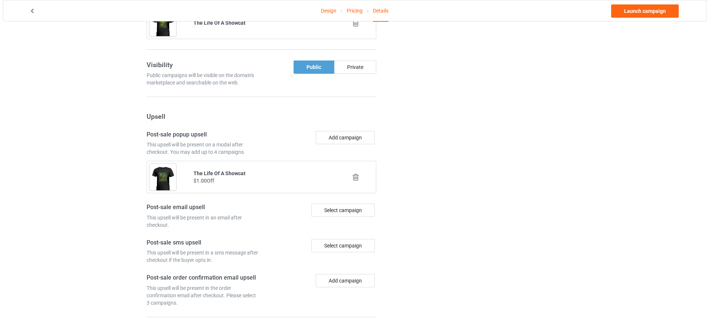
scroll to position [601, 0]
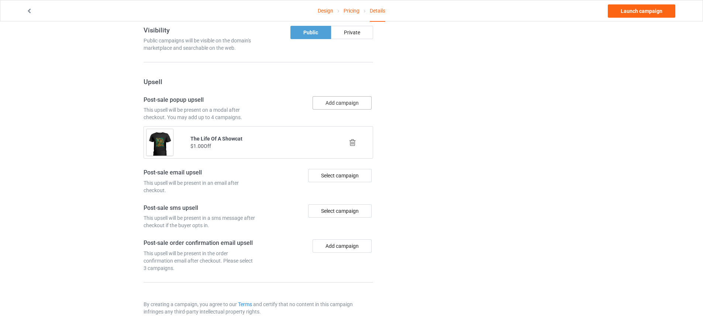
click at [353, 100] on button "Add campaign" at bounding box center [342, 102] width 59 height 13
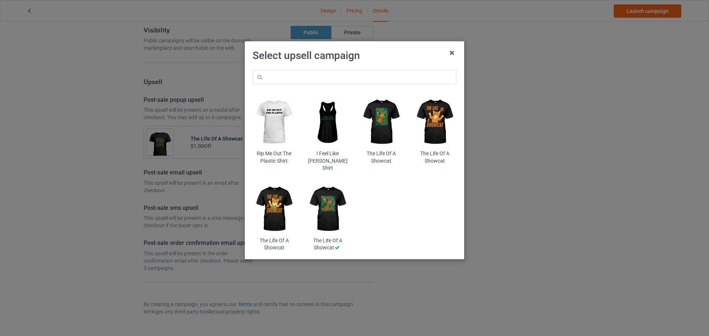
click at [285, 197] on img at bounding box center [274, 209] width 43 height 54
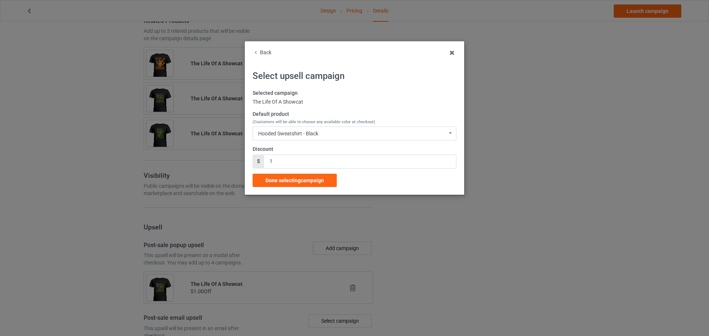
scroll to position [601, 0]
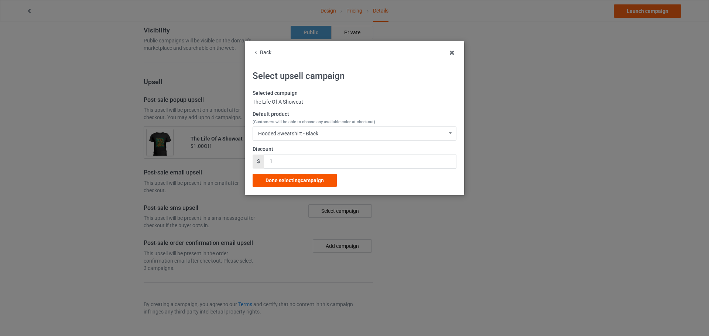
click at [320, 181] on span "Done selecting campaign" at bounding box center [294, 181] width 58 height 6
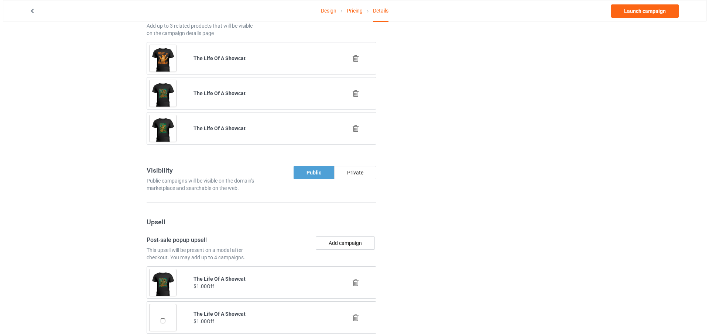
scroll to position [531, 0]
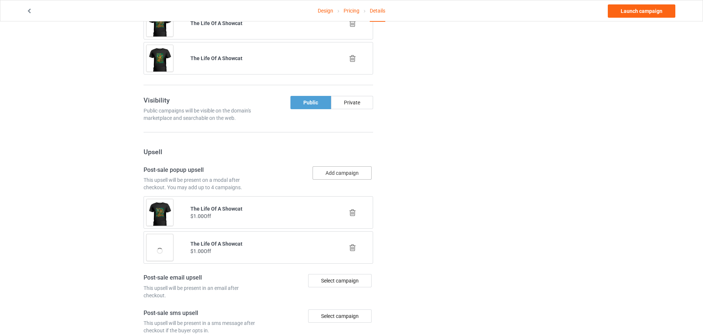
click at [346, 173] on button "Add campaign" at bounding box center [342, 173] width 59 height 13
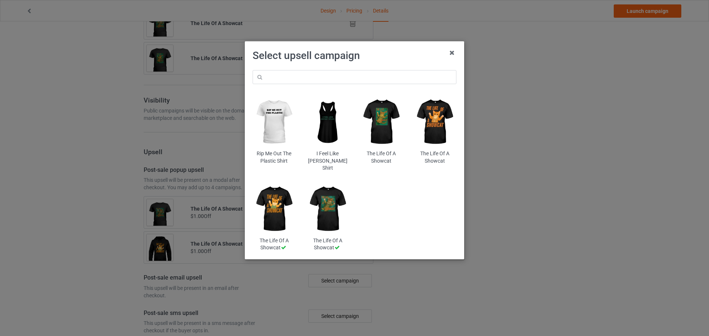
click at [376, 134] on img at bounding box center [381, 122] width 43 height 54
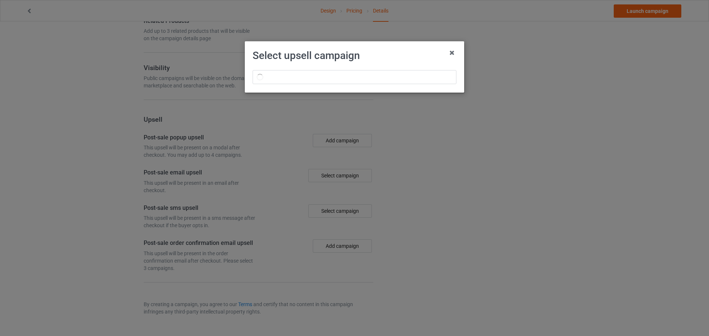
scroll to position [531, 0]
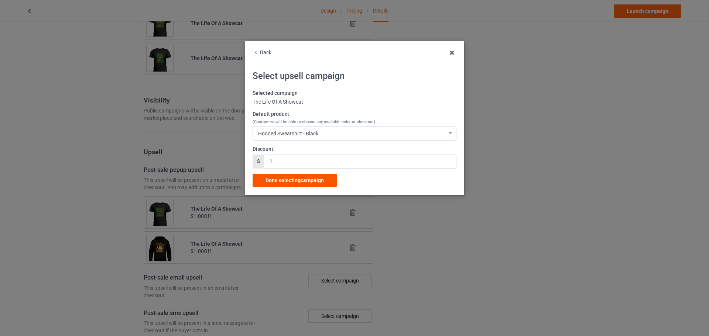
click at [311, 183] on span "Done selecting campaign" at bounding box center [294, 181] width 58 height 6
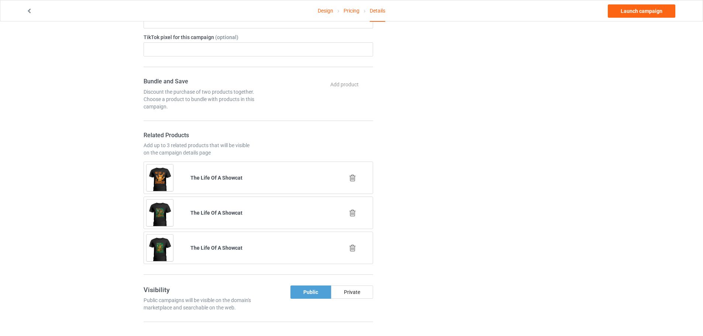
scroll to position [272, 0]
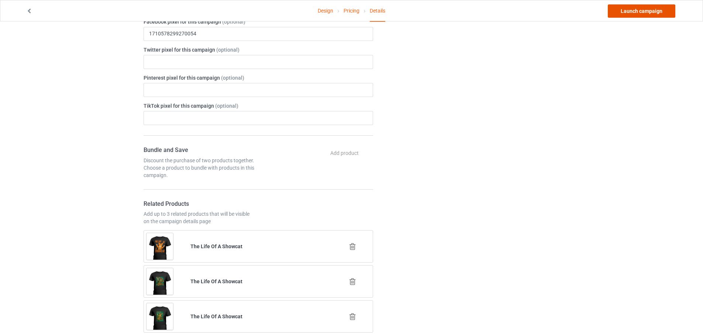
click at [640, 12] on link "Launch campaign" at bounding box center [642, 10] width 68 height 13
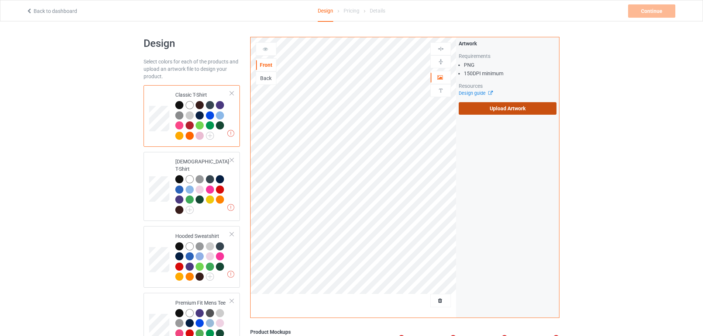
click at [502, 106] on label "Upload Artwork" at bounding box center [508, 108] width 98 height 13
click at [0, 0] on input "Upload Artwork" at bounding box center [0, 0] width 0 height 0
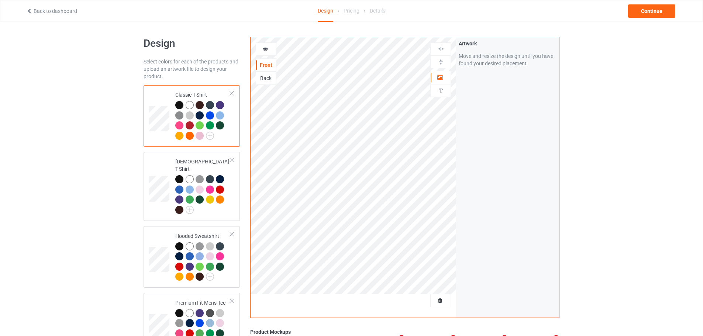
click at [189, 106] on div at bounding box center [190, 105] width 8 height 8
click at [178, 117] on img at bounding box center [179, 116] width 8 height 8
click at [178, 106] on div at bounding box center [179, 105] width 8 height 8
click at [172, 96] on td "Classic T-Shirt" at bounding box center [202, 116] width 63 height 56
click at [190, 105] on div at bounding box center [190, 105] width 8 height 8
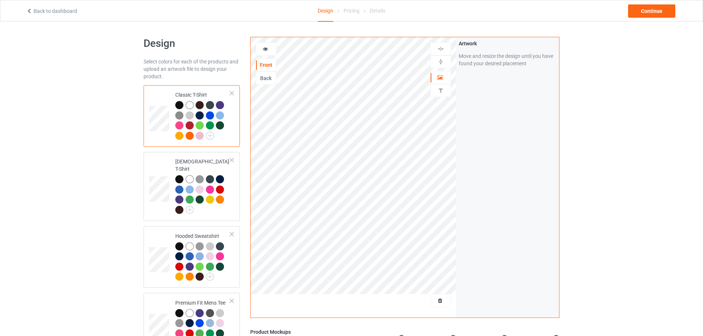
click at [224, 130] on div at bounding box center [221, 126] width 10 height 10
click at [210, 137] on img at bounding box center [210, 136] width 8 height 8
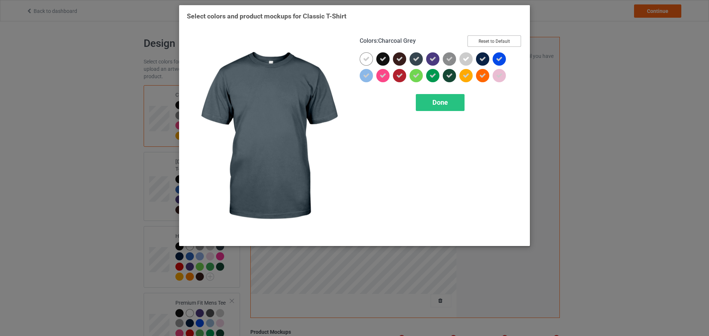
click at [508, 42] on button "Reset to Default" at bounding box center [494, 40] width 54 height 11
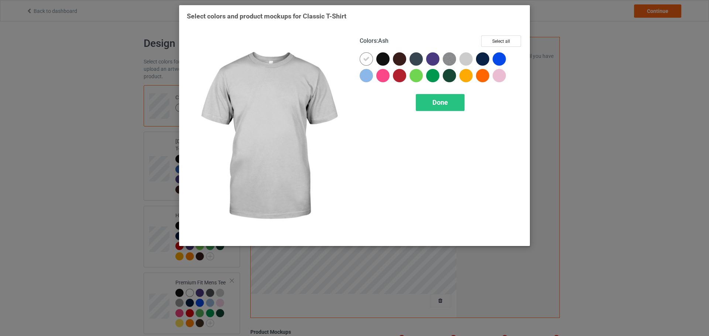
click at [468, 59] on div at bounding box center [465, 58] width 13 height 13
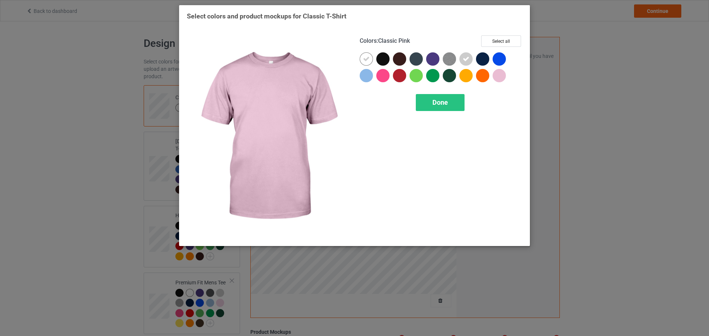
click at [500, 76] on div at bounding box center [499, 75] width 13 height 13
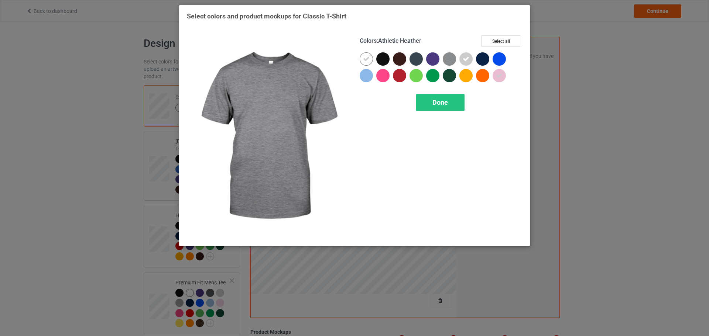
click at [451, 61] on img at bounding box center [449, 58] width 13 height 13
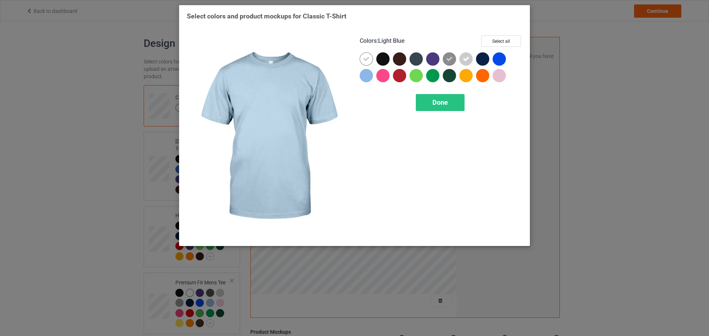
click at [370, 75] on div at bounding box center [366, 75] width 13 height 13
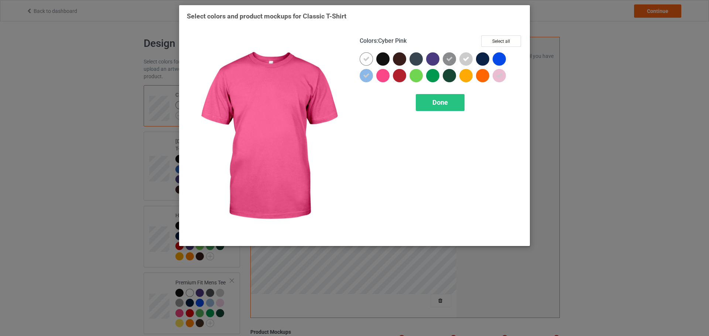
click at [383, 74] on div at bounding box center [382, 75] width 13 height 13
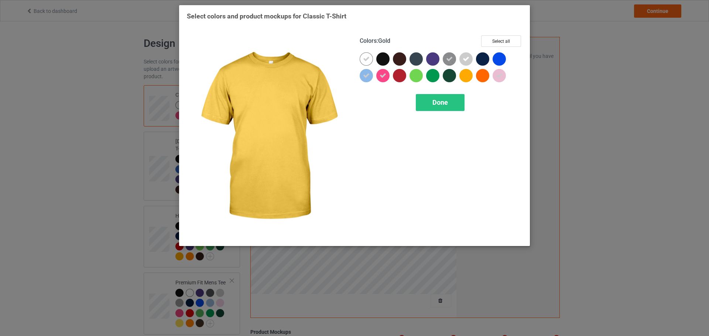
click at [464, 75] on div at bounding box center [465, 75] width 13 height 13
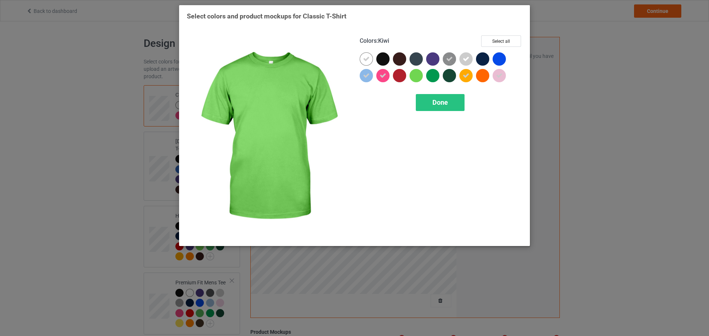
click at [415, 76] on div at bounding box center [415, 75] width 13 height 13
click at [431, 100] on div "Done" at bounding box center [440, 102] width 49 height 17
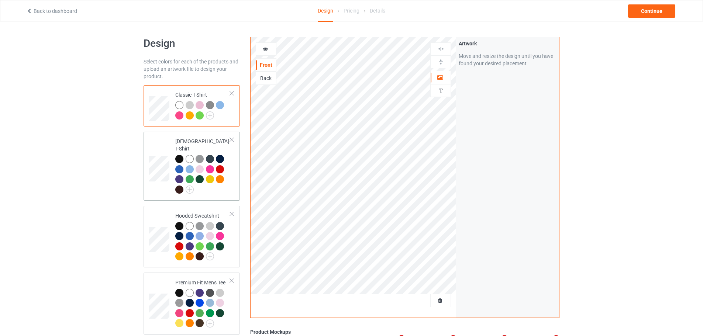
click at [213, 140] on div "[DEMOGRAPHIC_DATA] T-Shirt" at bounding box center [202, 165] width 55 height 55
click at [191, 186] on img at bounding box center [190, 190] width 8 height 8
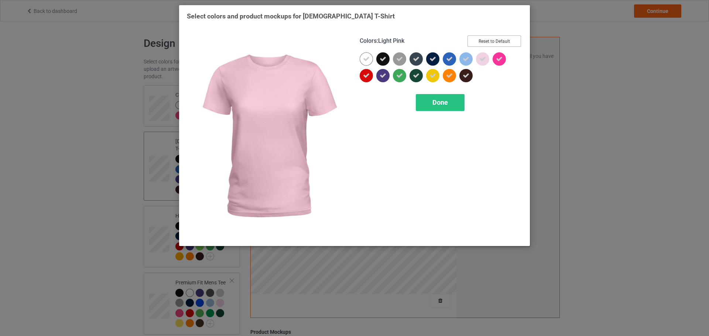
click at [490, 42] on button "Reset to Default" at bounding box center [494, 40] width 54 height 11
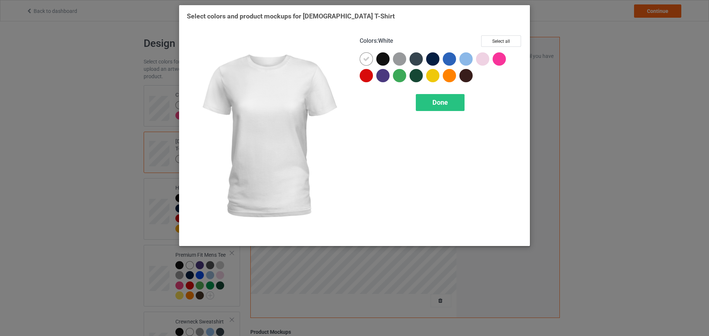
click at [367, 58] on icon at bounding box center [366, 59] width 7 height 7
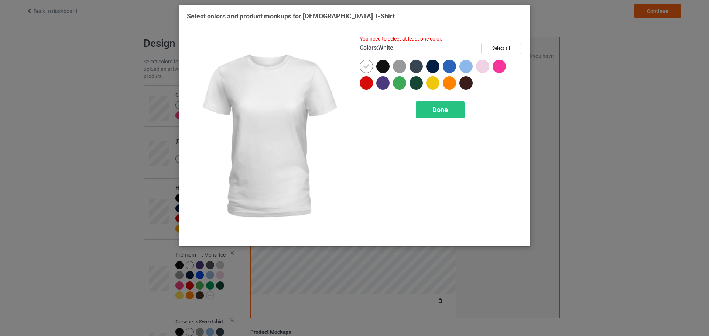
click at [368, 66] on icon at bounding box center [366, 66] width 7 height 7
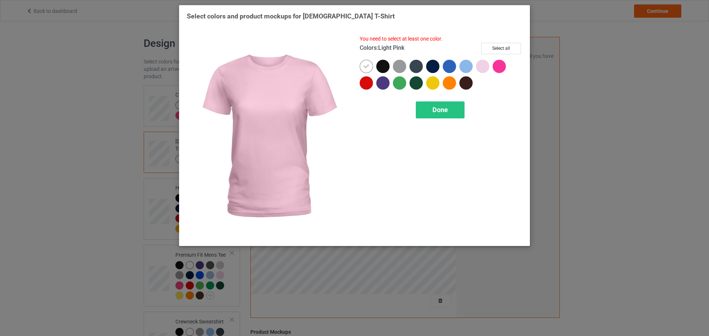
click at [482, 66] on div at bounding box center [482, 66] width 13 height 13
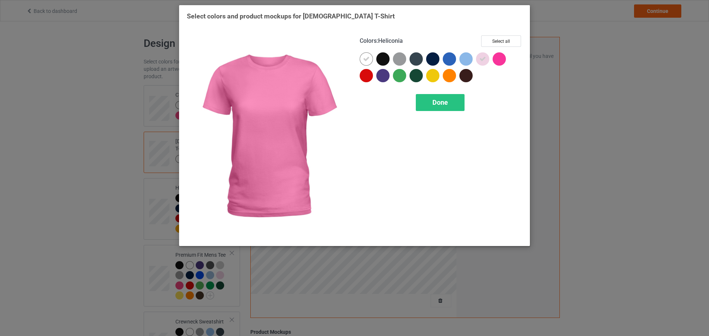
click at [505, 61] on div at bounding box center [499, 58] width 13 height 13
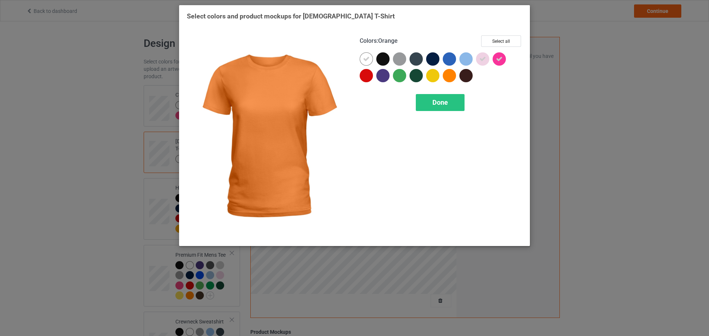
click at [450, 74] on div at bounding box center [449, 75] width 13 height 13
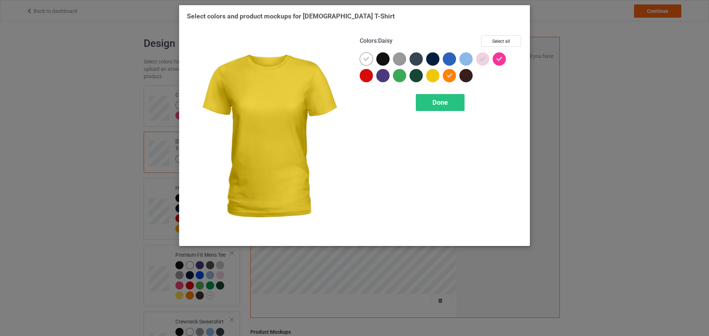
click at [435, 75] on div at bounding box center [432, 75] width 13 height 13
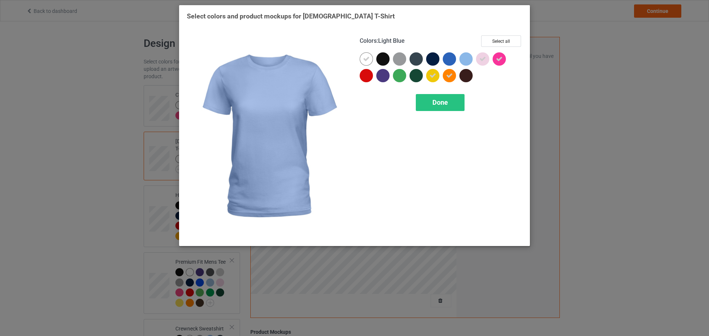
click at [471, 56] on div at bounding box center [465, 58] width 13 height 13
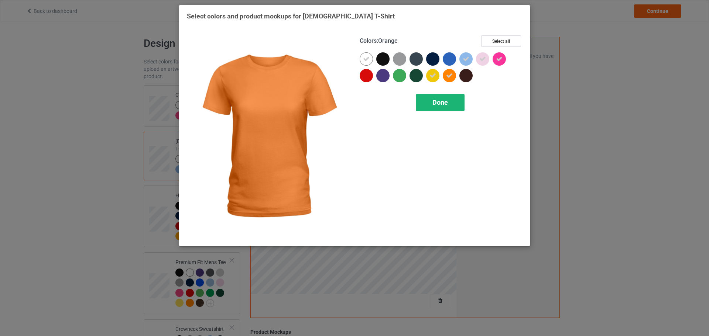
click at [444, 100] on span "Done" at bounding box center [440, 103] width 16 height 8
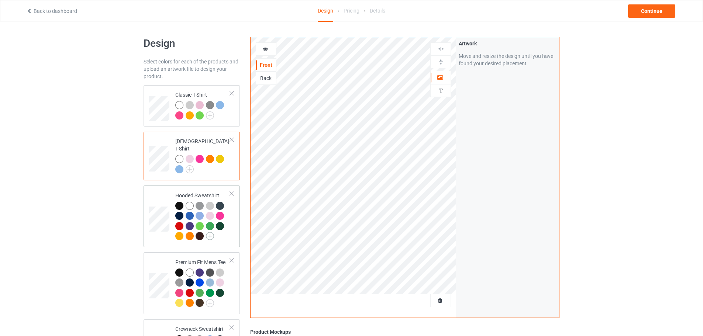
click at [213, 232] on img at bounding box center [210, 236] width 8 height 8
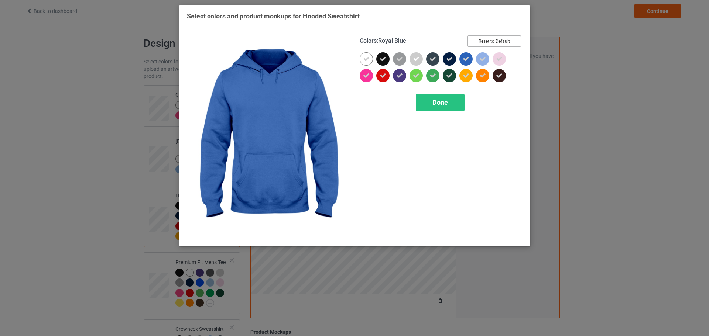
click at [491, 41] on button "Reset to Default" at bounding box center [494, 40] width 54 height 11
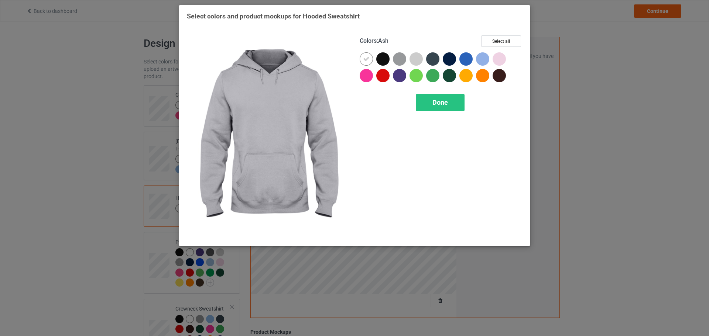
click at [416, 58] on div at bounding box center [415, 58] width 13 height 13
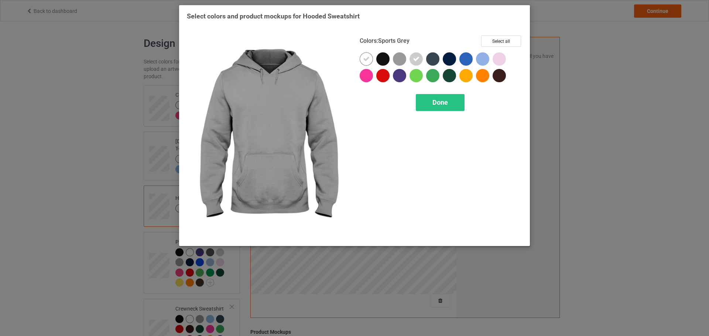
click at [399, 61] on div at bounding box center [399, 58] width 13 height 13
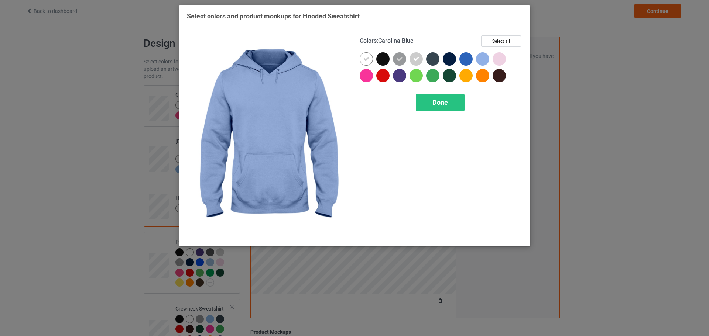
click at [488, 58] on div at bounding box center [482, 58] width 13 height 13
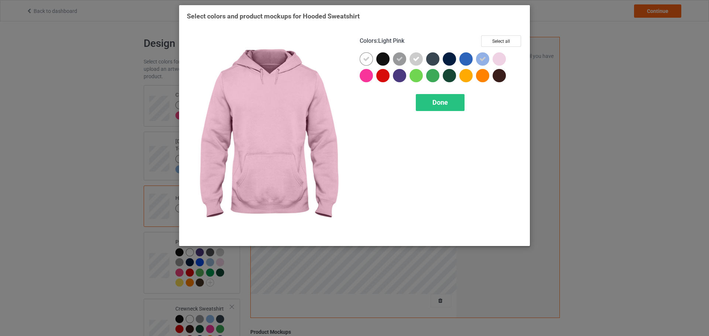
click at [501, 58] on div at bounding box center [499, 58] width 13 height 13
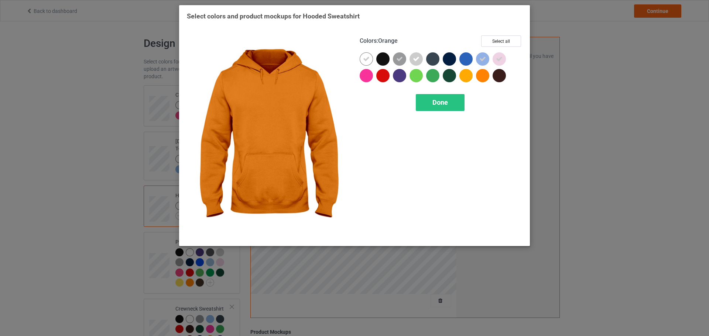
click at [481, 73] on div at bounding box center [482, 75] width 13 height 13
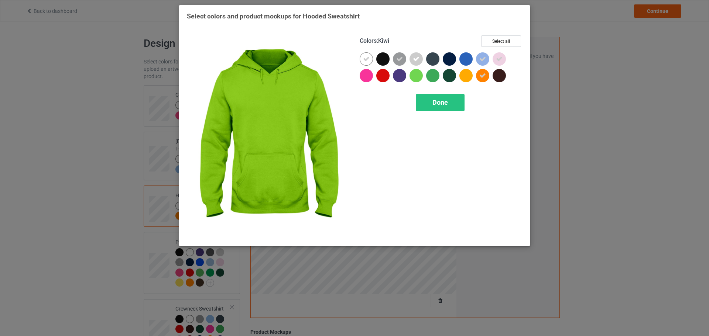
click at [412, 77] on div at bounding box center [415, 75] width 13 height 13
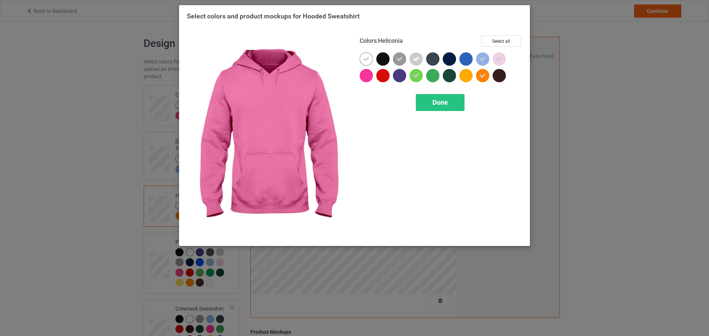
click at [364, 75] on div at bounding box center [366, 75] width 13 height 13
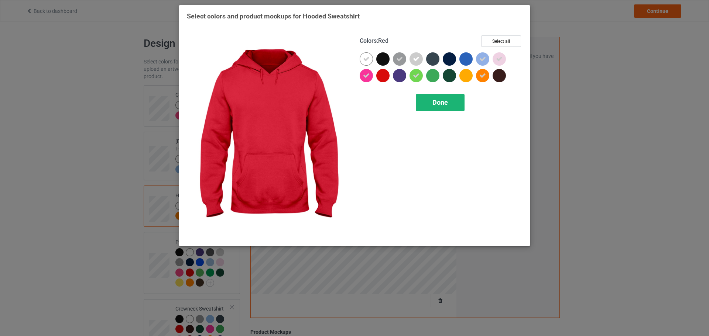
click at [441, 106] on span "Done" at bounding box center [440, 103] width 16 height 8
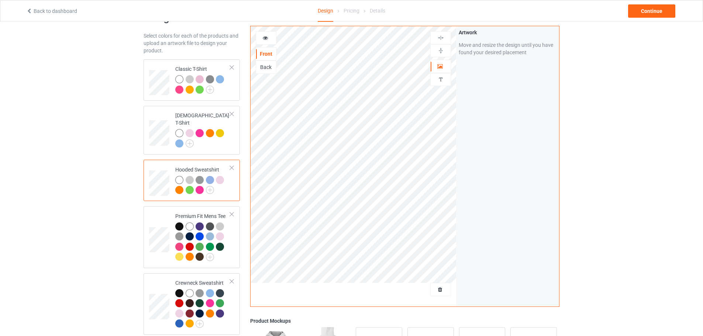
scroll to position [37, 0]
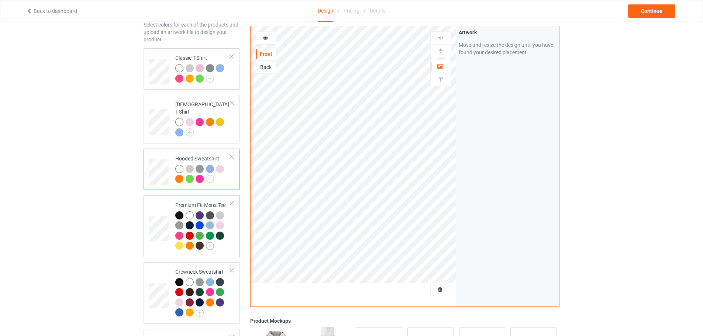
click at [210, 242] on img at bounding box center [210, 246] width 8 height 8
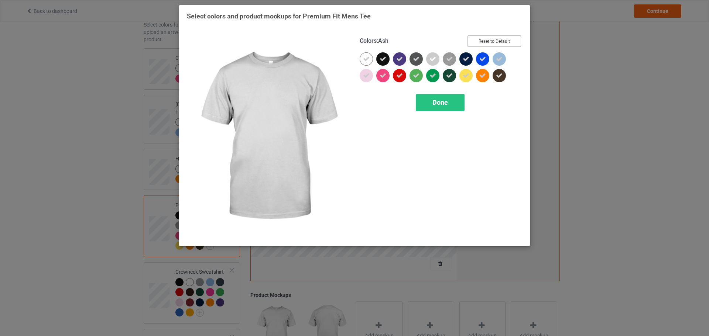
click at [478, 39] on button "Reset to Default" at bounding box center [494, 40] width 54 height 11
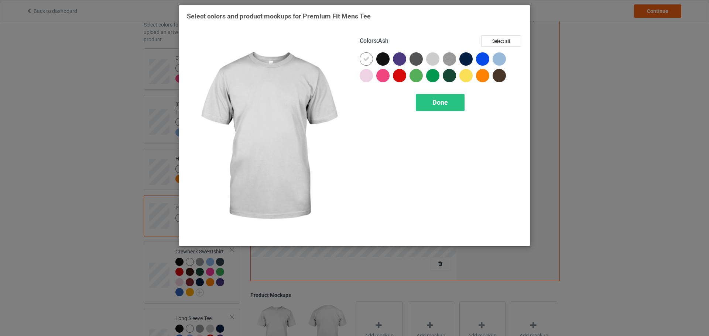
click at [433, 59] on div at bounding box center [432, 58] width 13 height 13
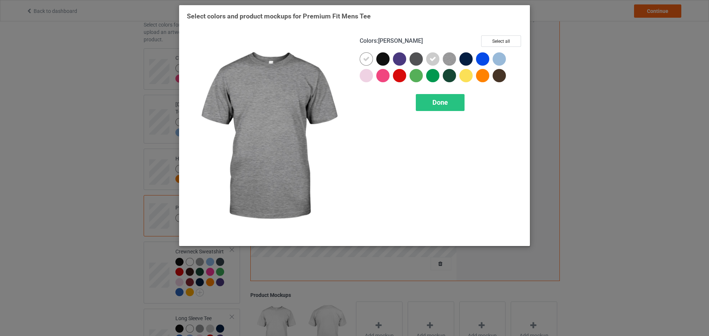
click at [444, 59] on img at bounding box center [449, 58] width 13 height 13
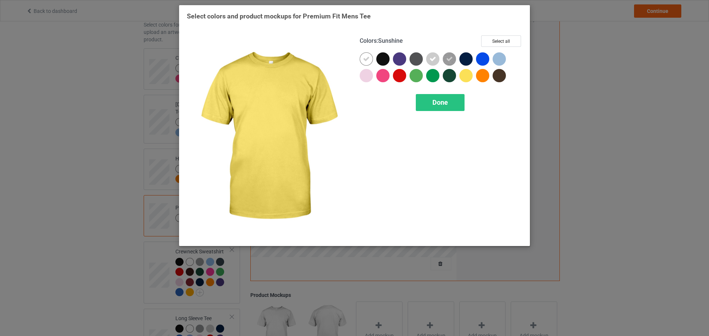
click at [462, 75] on div at bounding box center [465, 75] width 13 height 13
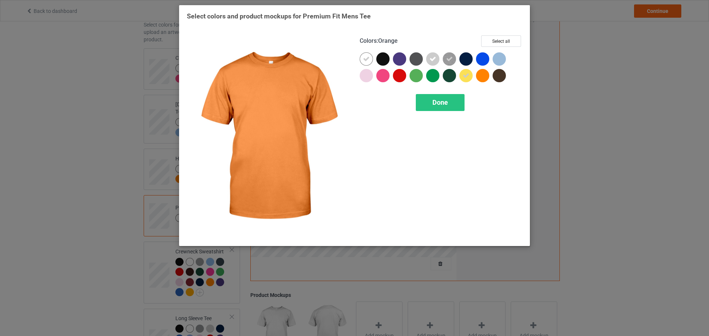
click at [476, 75] on div at bounding box center [482, 75] width 13 height 13
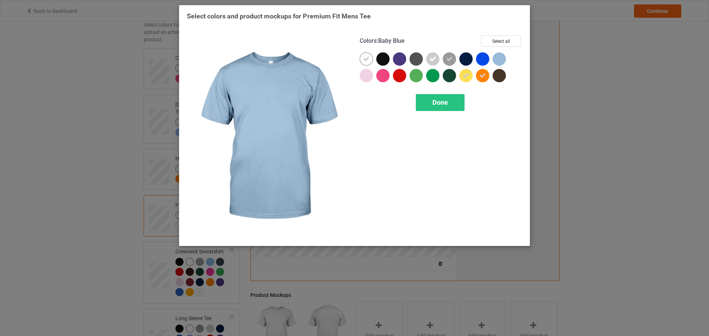
click at [501, 56] on div at bounding box center [499, 58] width 13 height 13
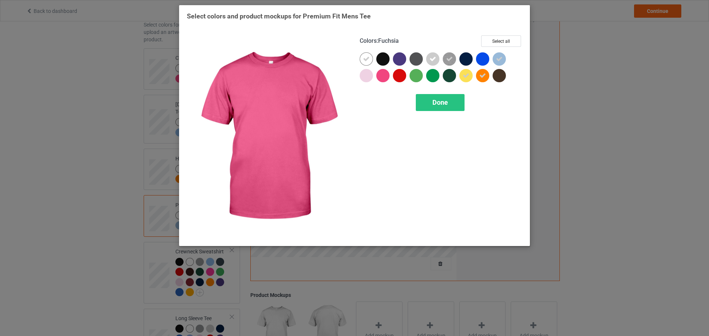
click at [389, 76] on div at bounding box center [382, 75] width 13 height 13
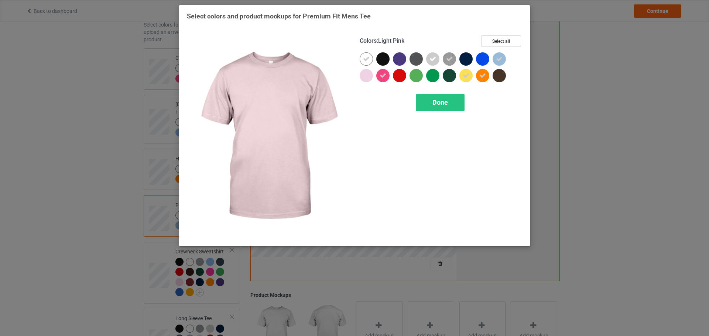
click at [371, 76] on div at bounding box center [366, 75] width 13 height 13
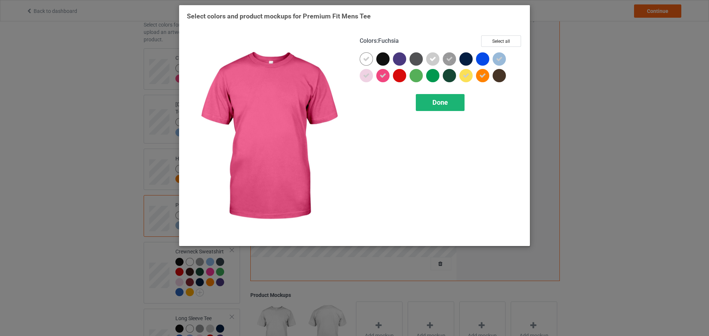
click at [443, 104] on span "Done" at bounding box center [440, 103] width 16 height 8
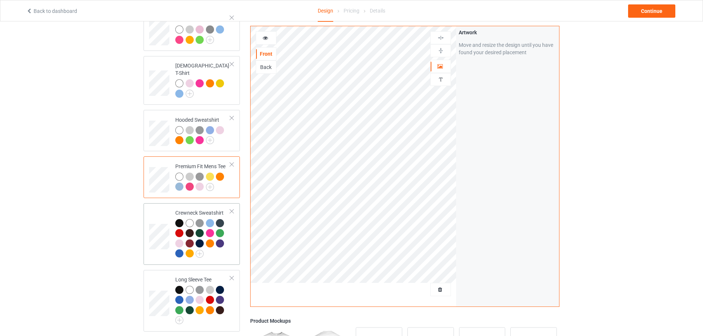
scroll to position [111, 0]
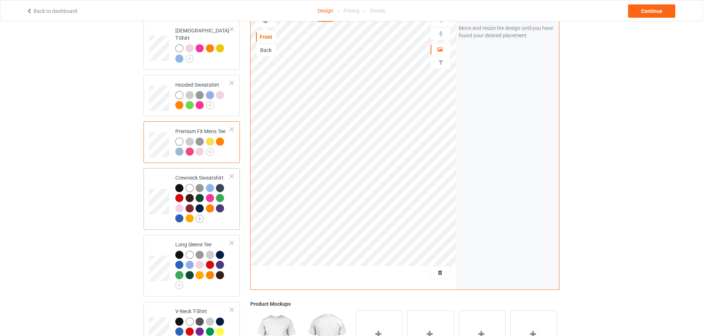
click at [198, 215] on img at bounding box center [200, 219] width 8 height 8
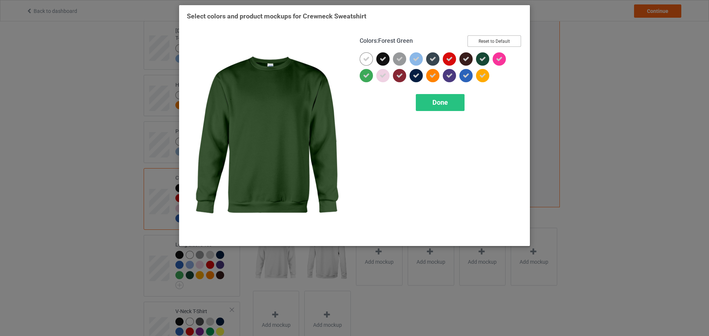
click at [484, 38] on button "Reset to Default" at bounding box center [494, 40] width 54 height 11
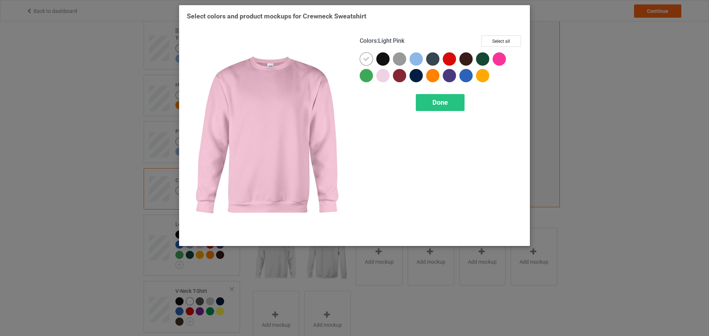
click at [383, 79] on div at bounding box center [382, 75] width 13 height 13
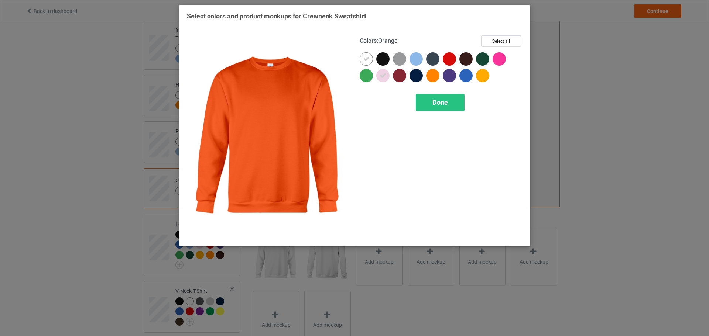
click at [430, 74] on div at bounding box center [432, 75] width 13 height 13
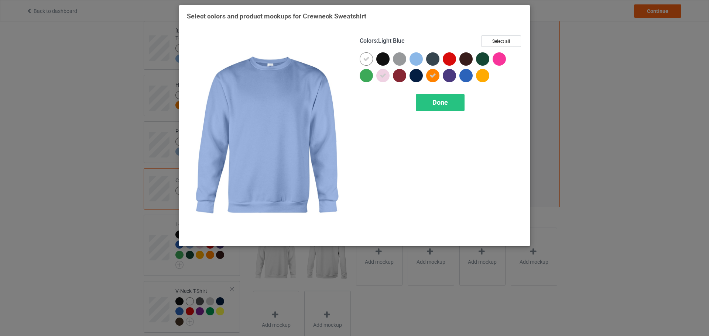
click at [419, 59] on div at bounding box center [415, 58] width 13 height 13
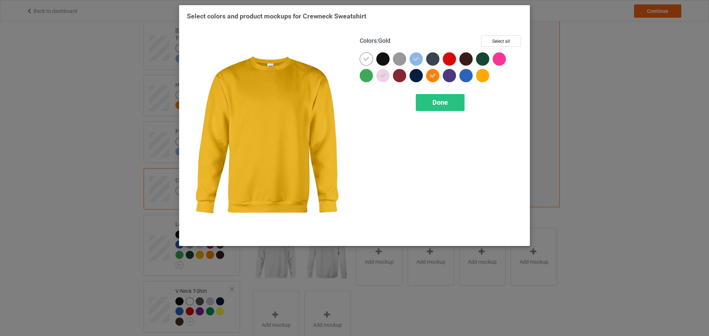
click at [480, 75] on div at bounding box center [482, 75] width 13 height 13
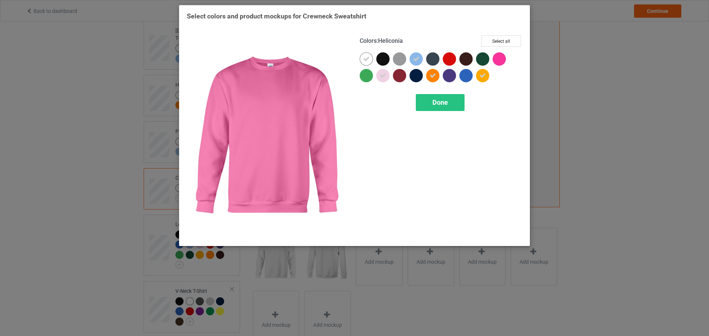
click at [495, 59] on div at bounding box center [499, 58] width 13 height 13
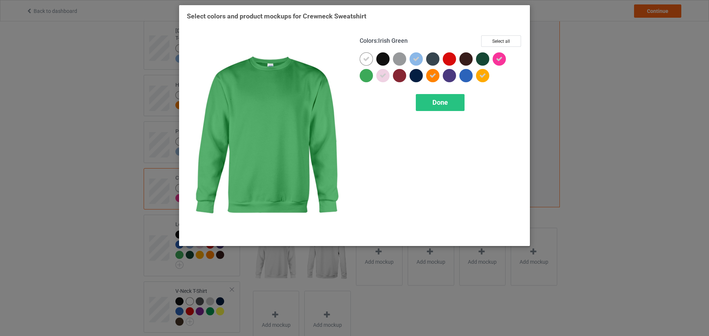
click at [372, 75] on div at bounding box center [366, 75] width 13 height 13
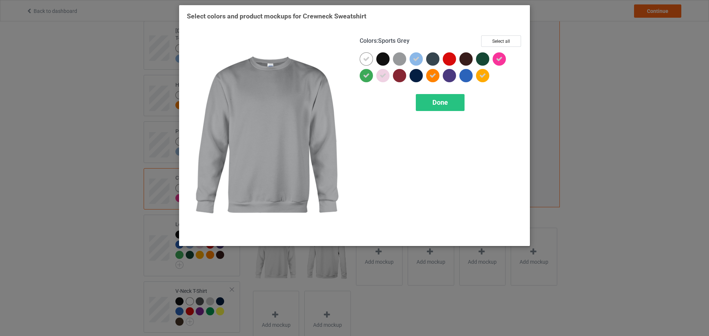
click at [399, 56] on div at bounding box center [399, 58] width 13 height 13
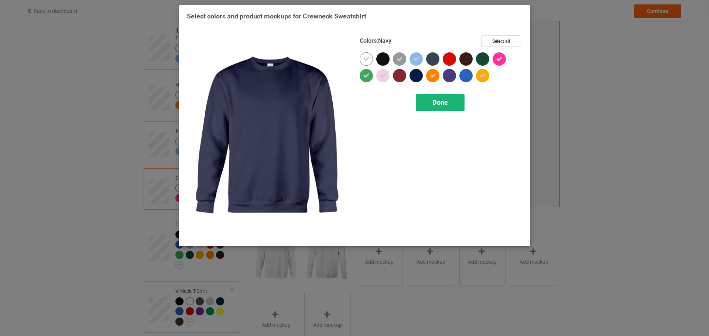
click at [439, 106] on span "Done" at bounding box center [440, 103] width 16 height 8
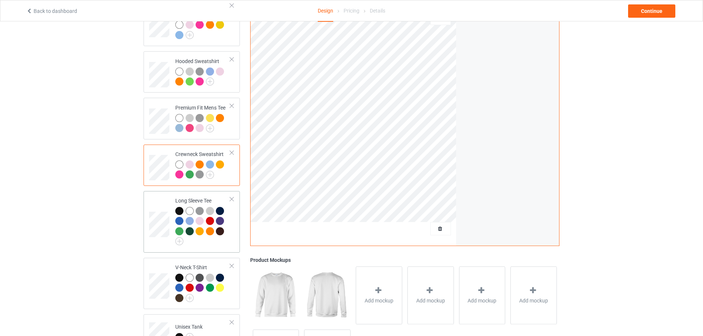
scroll to position [148, 0]
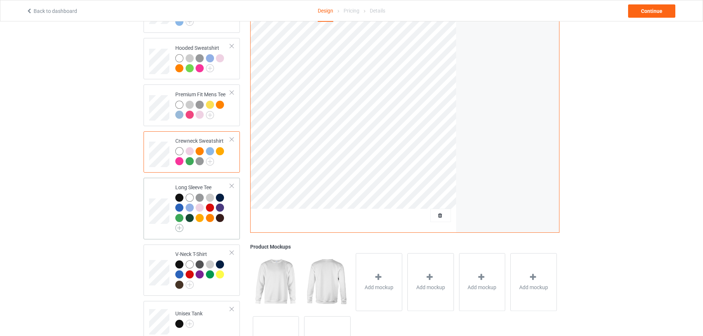
click at [179, 224] on img at bounding box center [179, 228] width 8 height 8
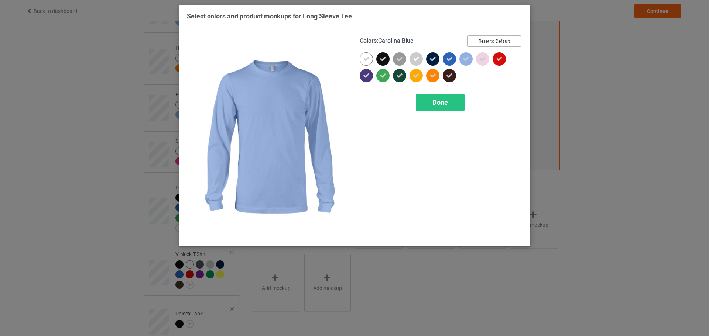
click at [482, 35] on button "Reset to Default" at bounding box center [494, 40] width 54 height 11
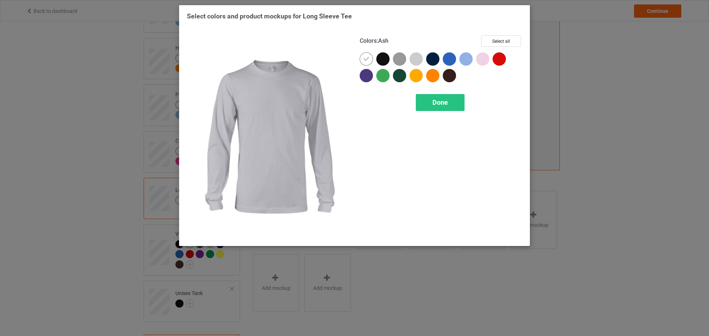
click at [419, 59] on div at bounding box center [415, 58] width 13 height 13
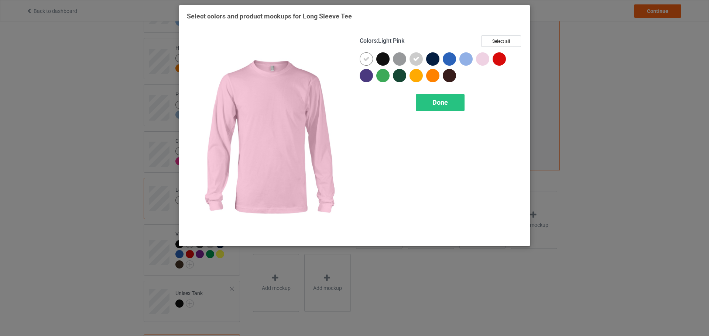
click at [482, 59] on div at bounding box center [482, 58] width 13 height 13
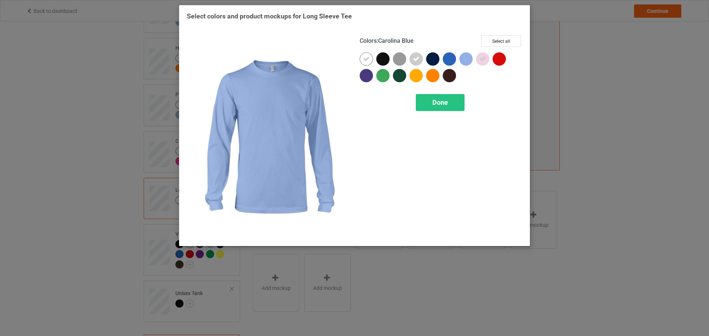
click at [466, 58] on div at bounding box center [465, 58] width 13 height 13
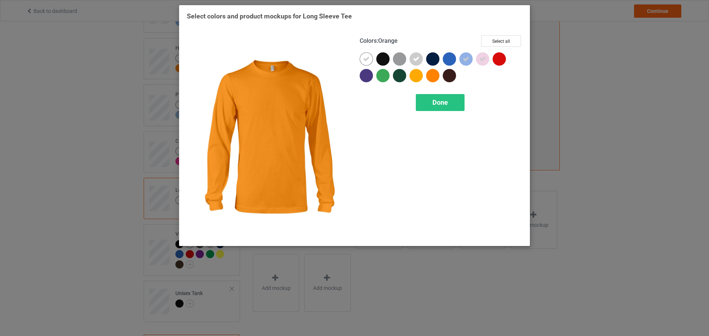
click at [433, 74] on div at bounding box center [432, 75] width 13 height 13
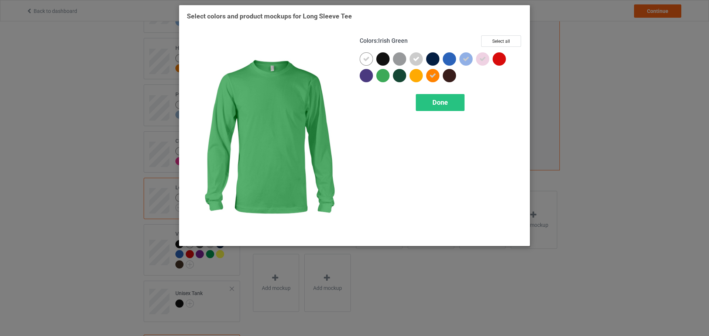
click at [383, 76] on div at bounding box center [382, 75] width 13 height 13
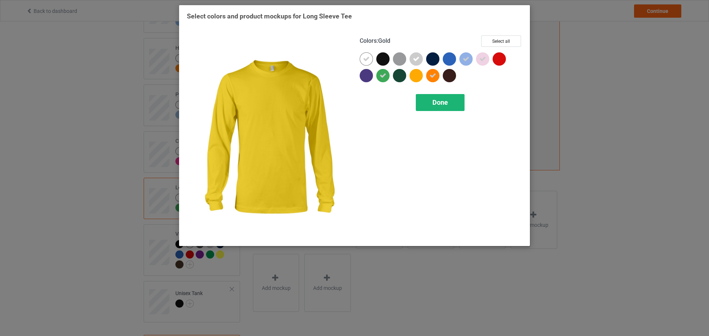
click at [440, 105] on span "Done" at bounding box center [440, 103] width 16 height 8
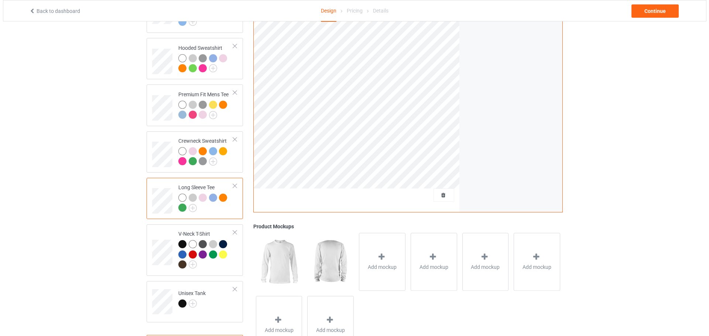
scroll to position [179, 0]
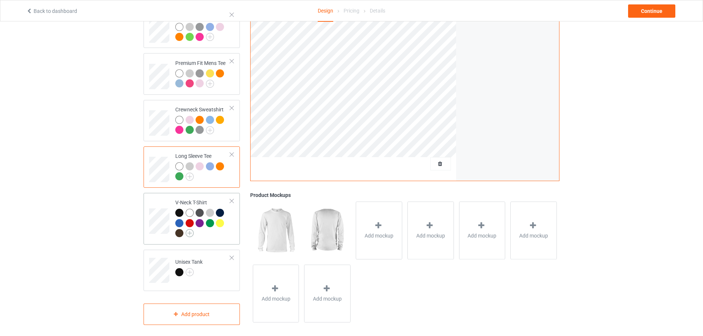
click at [192, 229] on img at bounding box center [190, 233] width 8 height 8
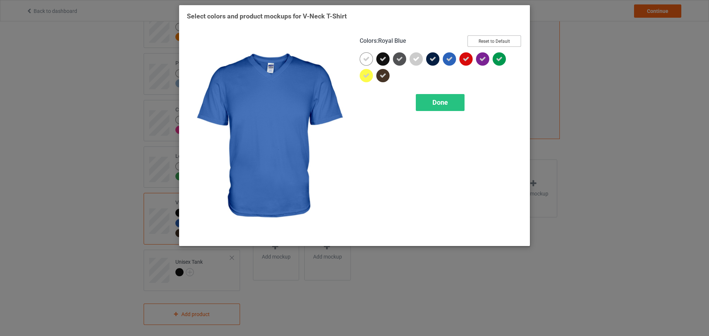
click at [483, 43] on button "Reset to Default" at bounding box center [494, 40] width 54 height 11
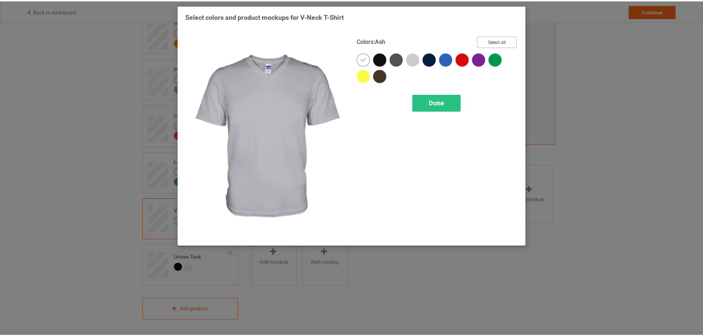
scroll to position [169, 0]
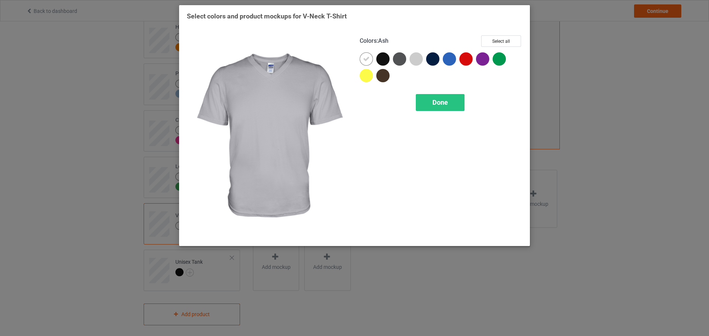
click at [413, 60] on div at bounding box center [415, 58] width 13 height 13
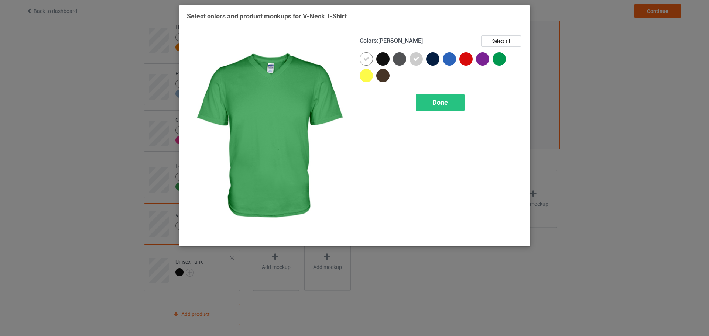
click at [497, 61] on div at bounding box center [499, 58] width 13 height 13
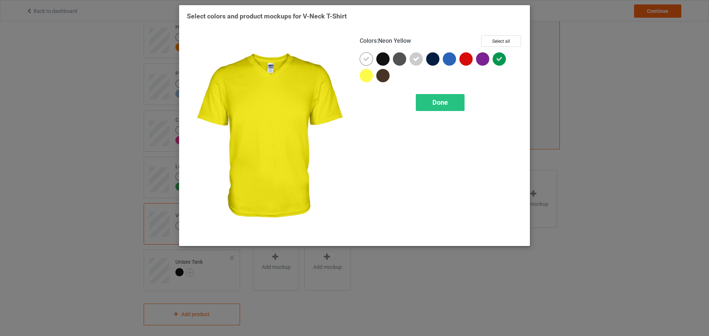
click at [371, 75] on div at bounding box center [366, 75] width 13 height 13
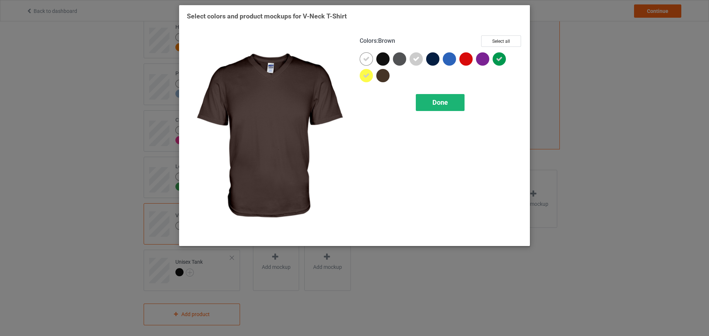
click at [433, 104] on span "Done" at bounding box center [440, 103] width 16 height 8
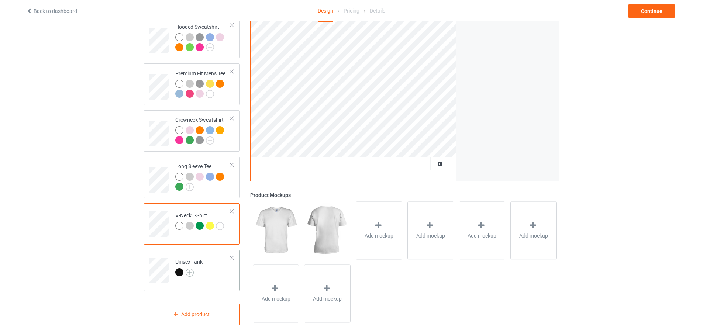
click at [192, 269] on img at bounding box center [190, 273] width 8 height 8
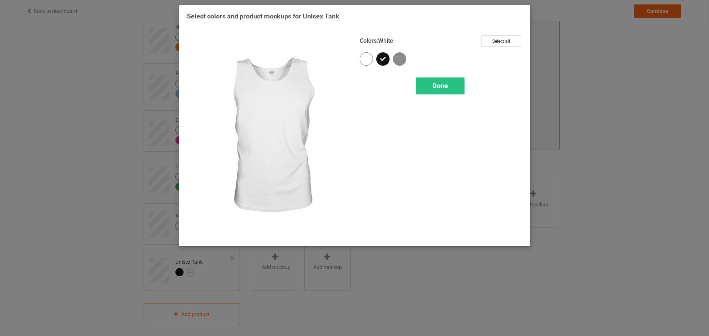
click at [371, 62] on div at bounding box center [366, 58] width 13 height 13
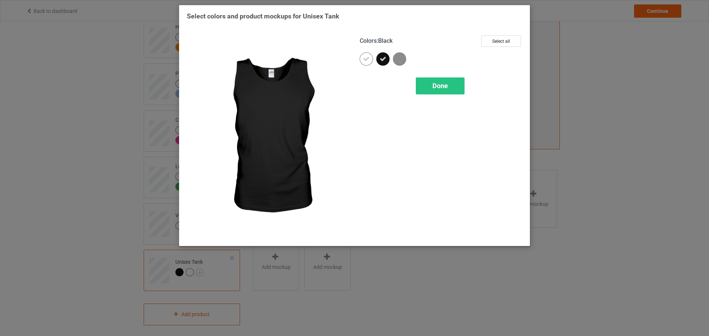
click at [387, 61] on div at bounding box center [382, 58] width 13 height 13
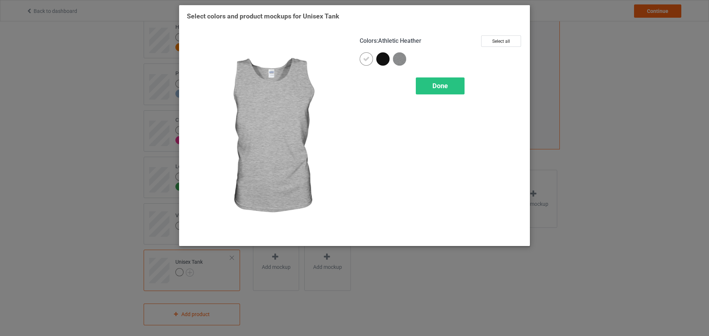
click at [401, 59] on img at bounding box center [399, 58] width 13 height 13
click at [435, 87] on span "Done" at bounding box center [440, 86] width 16 height 8
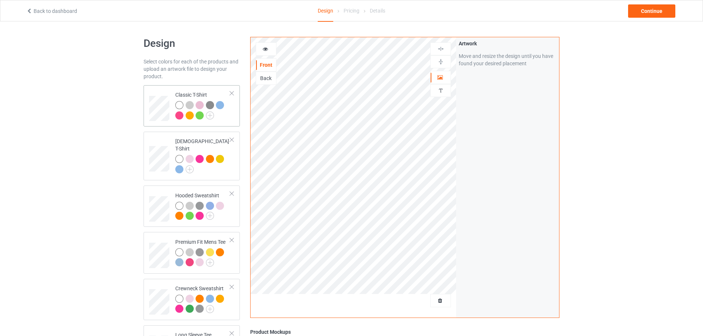
click at [192, 90] on td "Classic T-Shirt" at bounding box center [202, 105] width 63 height 35
click at [650, 8] on div "Continue" at bounding box center [651, 10] width 47 height 13
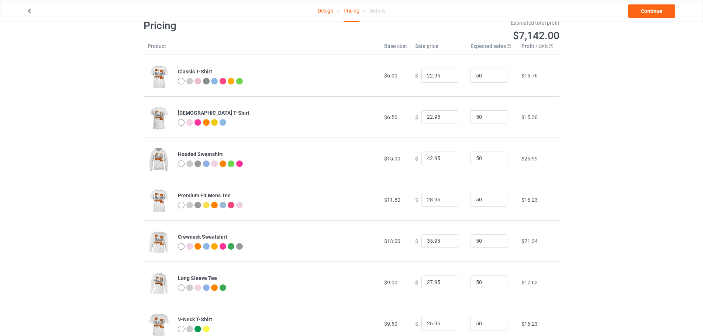
scroll to position [9, 0]
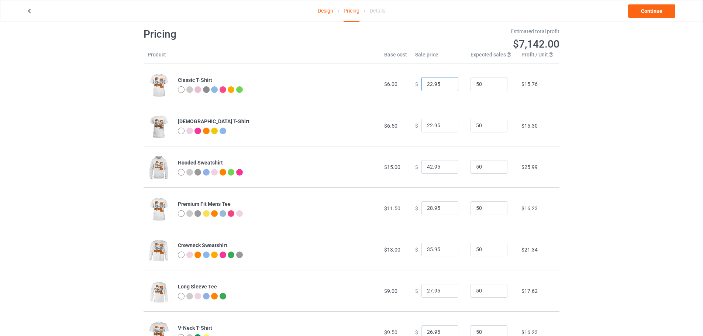
drag, startPoint x: 428, startPoint y: 86, endPoint x: 422, endPoint y: 85, distance: 6.0
click at [422, 85] on input "22.95" at bounding box center [440, 84] width 37 height 14
type input "16.95"
drag, startPoint x: 429, startPoint y: 126, endPoint x: 419, endPoint y: 126, distance: 10.0
click at [422, 126] on input "22.95" at bounding box center [440, 126] width 37 height 14
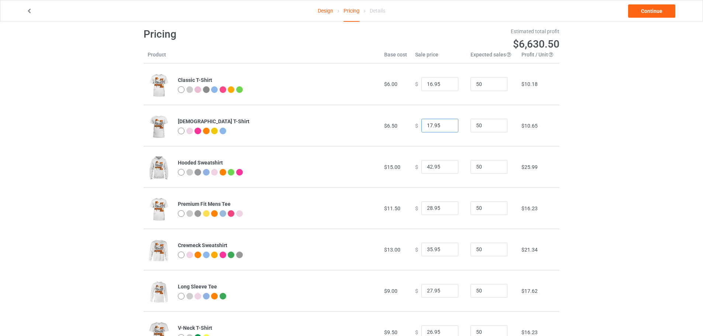
type input "17.95"
click at [428, 169] on input "42.95" at bounding box center [440, 167] width 37 height 14
drag, startPoint x: 429, startPoint y: 168, endPoint x: 417, endPoint y: 168, distance: 11.8
click at [417, 168] on div "$ 42.95" at bounding box center [438, 167] width 47 height 14
type input "29.95"
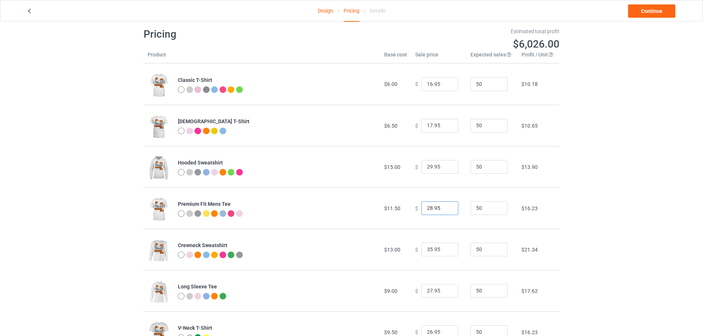
drag, startPoint x: 428, startPoint y: 207, endPoint x: 412, endPoint y: 208, distance: 15.9
click at [415, 208] on div "$ 28.95" at bounding box center [438, 209] width 47 height 14
drag, startPoint x: 429, startPoint y: 208, endPoint x: 421, endPoint y: 208, distance: 8.5
click at [422, 208] on input "19.95" at bounding box center [440, 209] width 37 height 14
type input "22.95"
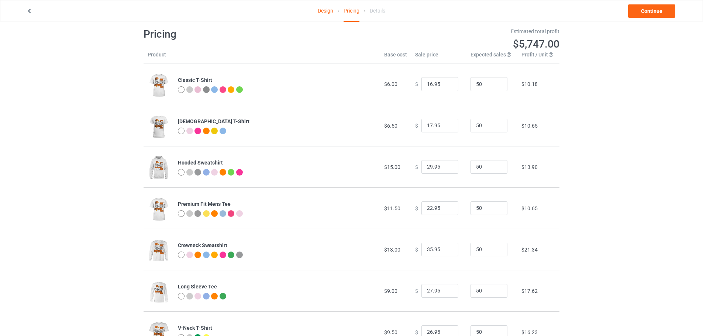
click at [429, 232] on td "$ 35.95" at bounding box center [438, 249] width 55 height 41
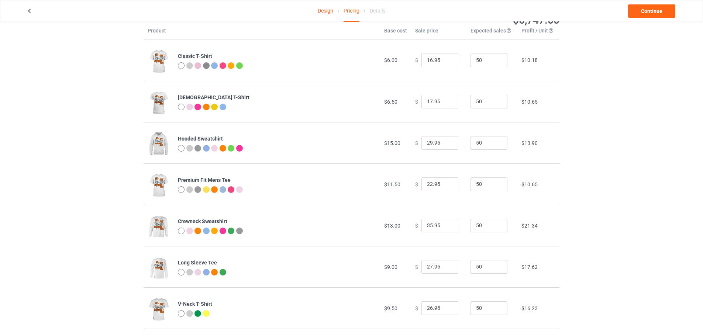
scroll to position [46, 0]
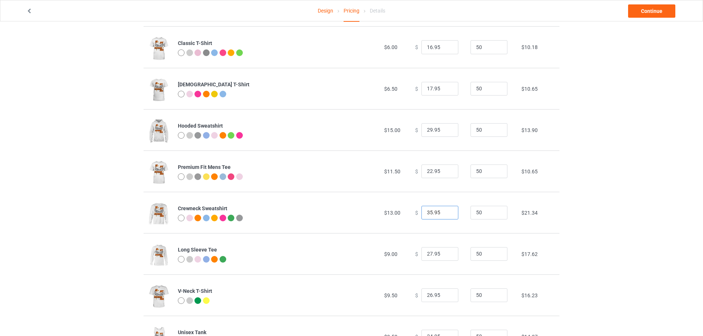
drag, startPoint x: 430, startPoint y: 213, endPoint x: 419, endPoint y: 213, distance: 10.3
click at [422, 213] on input "35.95" at bounding box center [440, 213] width 37 height 14
click at [425, 213] on input "35.95" at bounding box center [440, 213] width 37 height 14
drag, startPoint x: 429, startPoint y: 210, endPoint x: 421, endPoint y: 210, distance: 8.1
click at [422, 210] on input "35.95" at bounding box center [440, 213] width 37 height 14
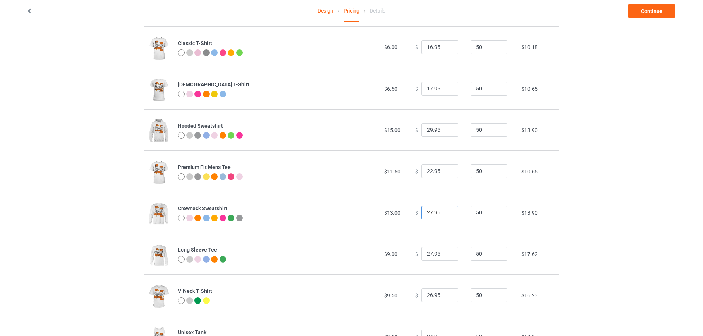
type input "27.95"
click at [435, 223] on td "$ 27.95" at bounding box center [438, 212] width 55 height 41
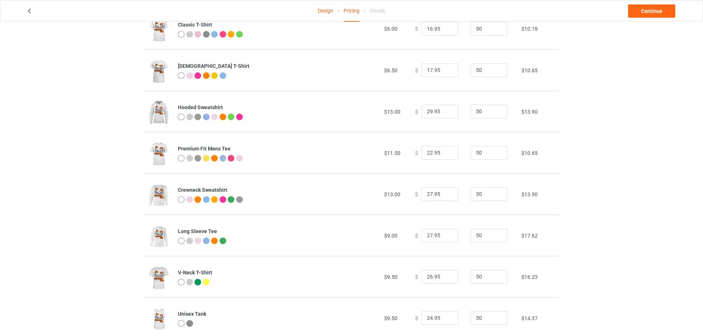
scroll to position [83, 0]
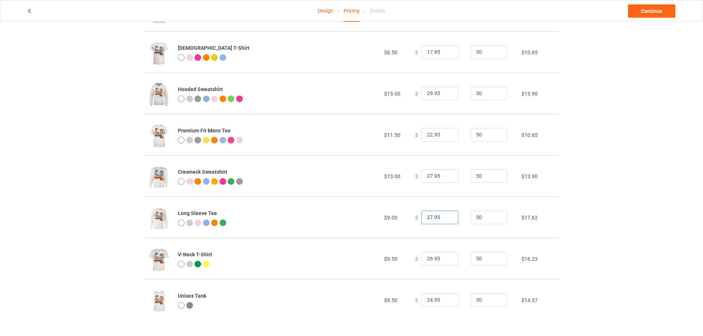
drag, startPoint x: 429, startPoint y: 216, endPoint x: 418, endPoint y: 215, distance: 11.5
click at [422, 215] on input "27.95" at bounding box center [440, 218] width 37 height 14
click at [441, 234] on td "$ 27.95" at bounding box center [438, 217] width 55 height 41
click at [426, 217] on input "27.95" at bounding box center [440, 218] width 37 height 14
type input "24.95"
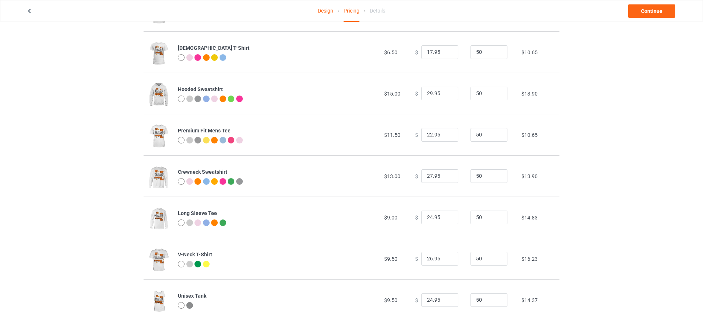
click at [431, 230] on td "$ 24.95" at bounding box center [438, 217] width 55 height 41
drag, startPoint x: 429, startPoint y: 257, endPoint x: 414, endPoint y: 258, distance: 15.2
click at [415, 258] on div "$ 26.95" at bounding box center [438, 259] width 47 height 14
type input "22.95"
click at [352, 248] on td "V-Neck T-Shirt" at bounding box center [277, 258] width 206 height 41
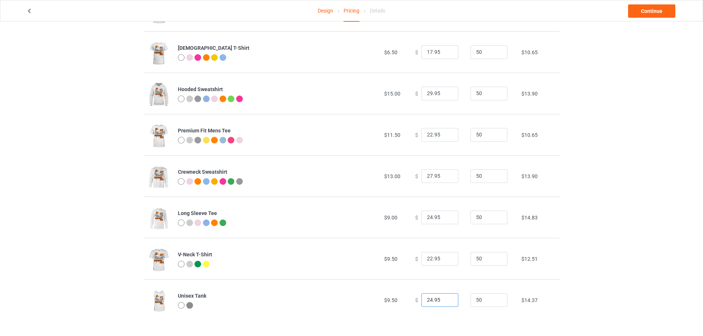
drag, startPoint x: 429, startPoint y: 299, endPoint x: 414, endPoint y: 299, distance: 14.8
click at [415, 299] on div "$ 24.95" at bounding box center [438, 301] width 47 height 14
type input "22.95"
click at [404, 289] on td "$9.50" at bounding box center [395, 299] width 31 height 41
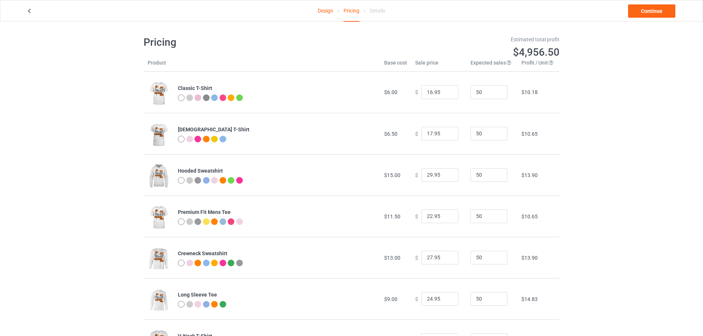
scroll to position [0, 0]
click at [641, 17] on link "Continue" at bounding box center [651, 10] width 47 height 13
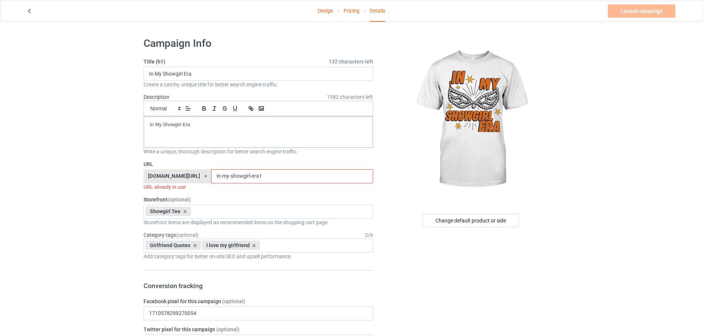
click at [265, 179] on input "in-my-showgirl-era1" at bounding box center [292, 176] width 162 height 14
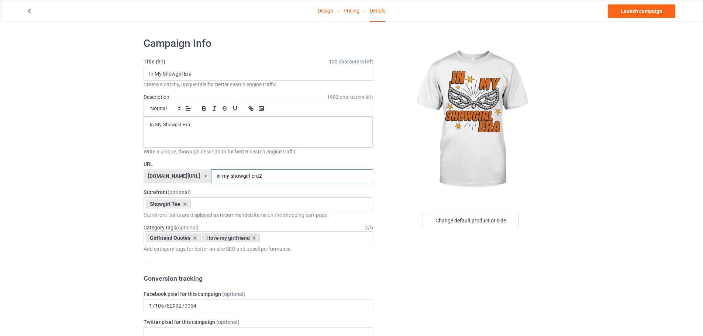
type input "in-my-showgirl-era2"
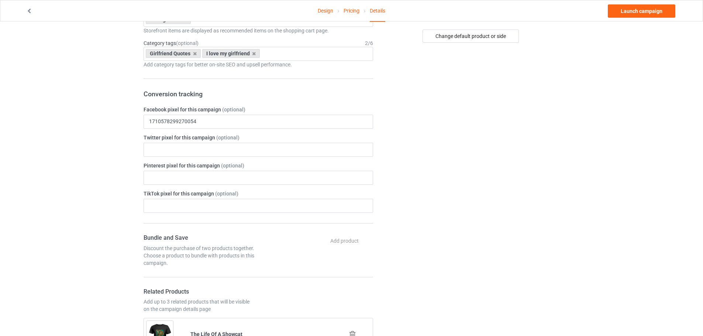
scroll to position [37, 0]
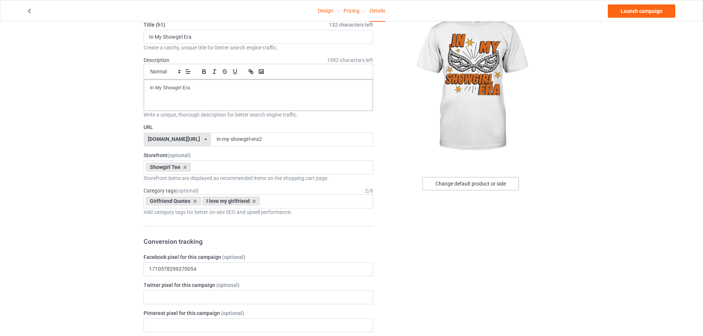
click at [498, 185] on div "Change default product or side" at bounding box center [471, 183] width 96 height 13
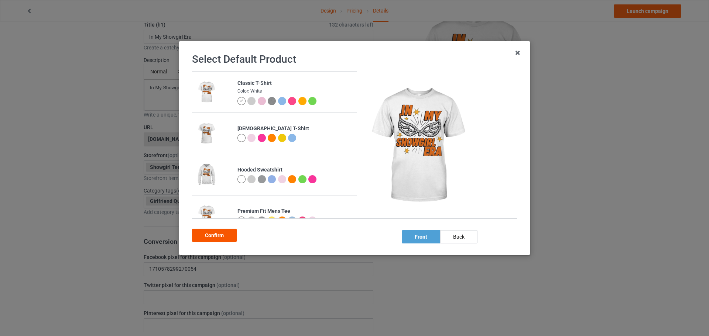
click at [210, 237] on div "Confirm" at bounding box center [214, 235] width 45 height 13
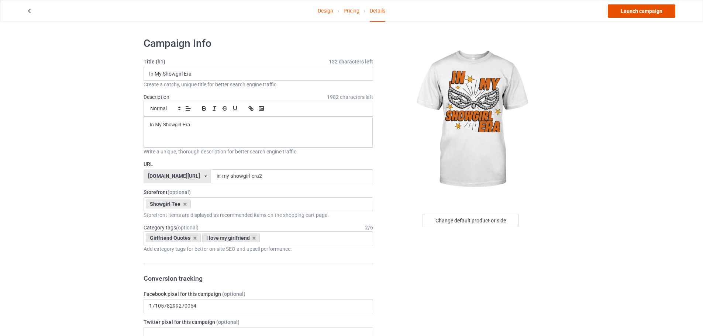
click at [652, 11] on link "Launch campaign" at bounding box center [642, 10] width 68 height 13
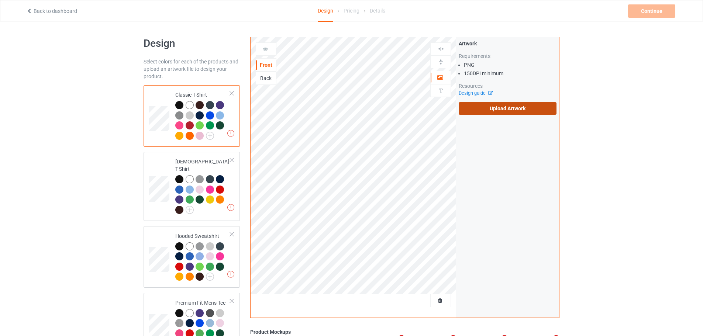
click at [518, 110] on label "Upload Artwork" at bounding box center [508, 108] width 98 height 13
click at [0, 0] on input "Upload Artwork" at bounding box center [0, 0] width 0 height 0
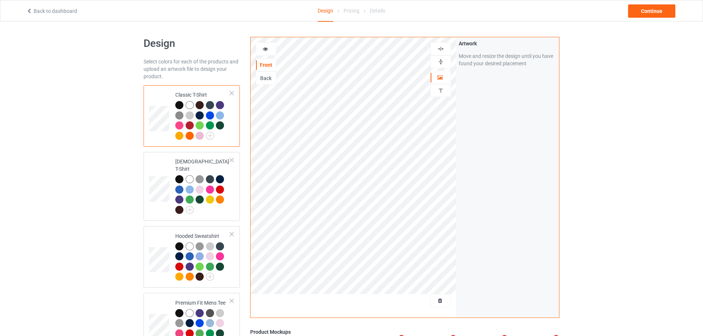
click at [436, 62] on div at bounding box center [441, 61] width 20 height 7
click at [440, 51] on img at bounding box center [441, 48] width 7 height 7
click at [608, 154] on div "Design Select colors for each of the products and upload an artwork file to des…" at bounding box center [351, 331] width 703 height 620
click at [651, 12] on div "Continue" at bounding box center [651, 10] width 47 height 13
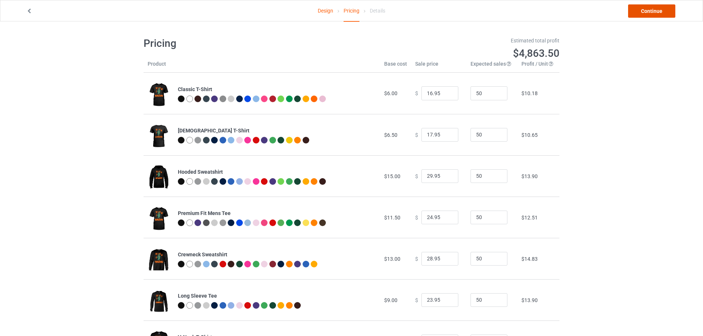
click at [648, 12] on link "Continue" at bounding box center [651, 10] width 47 height 13
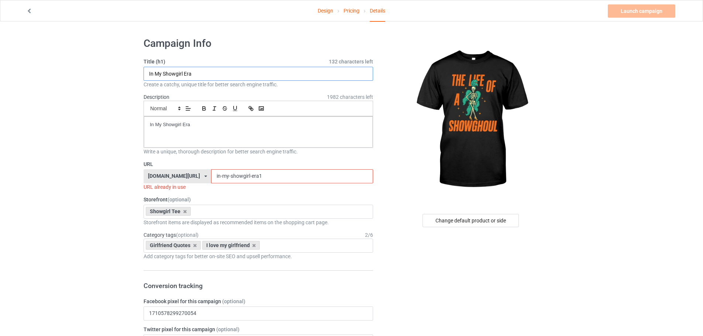
click at [297, 69] on input "In My Showgirl Era" at bounding box center [259, 74] width 230 height 14
click at [297, 69] on input "The Life Of A Showghoul" at bounding box center [259, 74] width 230 height 14
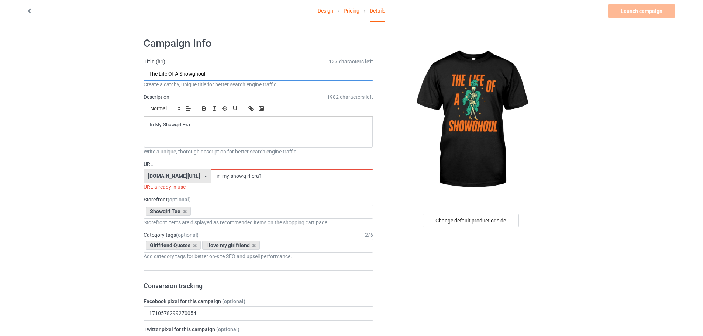
click at [297, 69] on input "The Life Of A Showghoul" at bounding box center [259, 74] width 230 height 14
type input "The Life Of A Showghoul"
click at [271, 124] on p "In My Showgirl Era" at bounding box center [258, 124] width 217 height 7
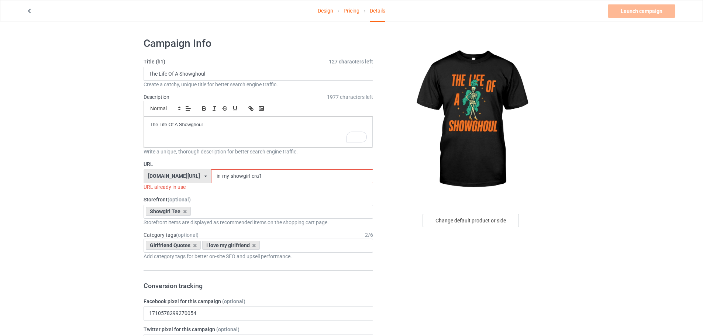
click at [244, 180] on input "in-my-showgirl-era1" at bounding box center [292, 176] width 162 height 14
paste input "The Life Of A Showghoul"
click at [211, 177] on input "The Life Of A Showghoul" at bounding box center [292, 176] width 162 height 14
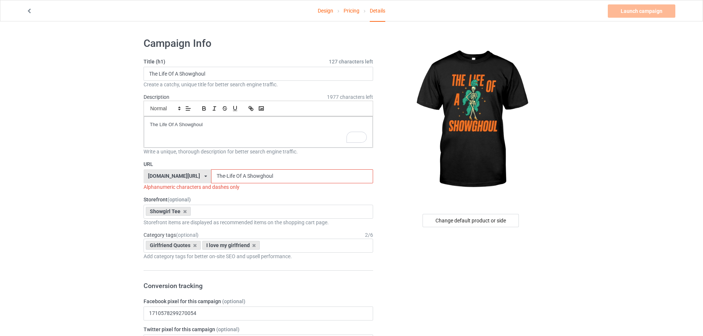
click at [216, 178] on input "The-Life Of A Showghoul" at bounding box center [292, 176] width 162 height 14
click at [223, 176] on input "The-Life-Of A Showghoul" at bounding box center [292, 176] width 162 height 14
click at [227, 176] on input "The-Life-Of-A Showghoul" at bounding box center [292, 176] width 162 height 14
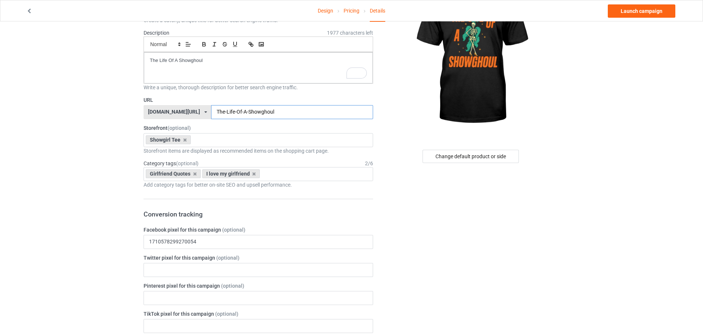
scroll to position [74, 0]
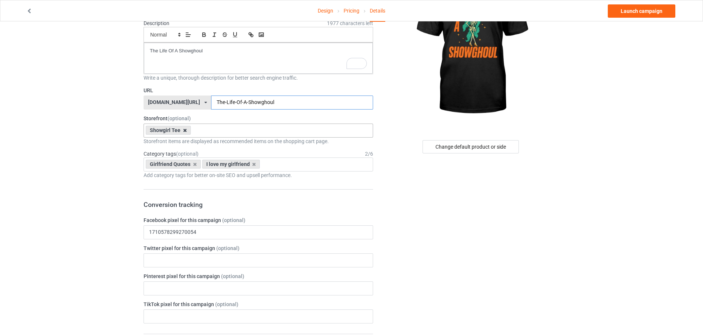
type input "The-Life-Of-A-Showghoul"
click at [186, 130] on icon at bounding box center [185, 130] width 4 height 5
click at [269, 128] on div "Showgirl Tee Rip Me Out The Plastic Shirt I Feel Like [PERSON_NAME] Shirt Best …" at bounding box center [259, 131] width 230 height 14
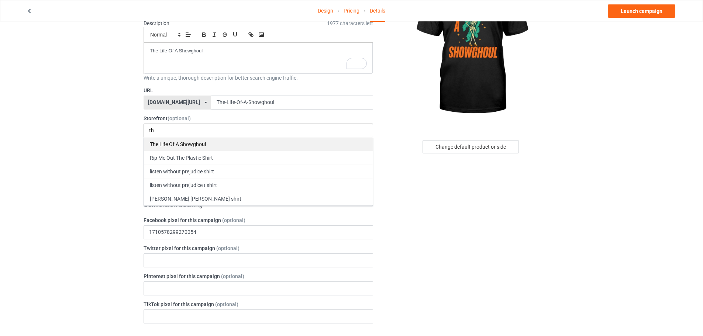
type input "th"
click at [266, 139] on div "The Life Of A Showghoul" at bounding box center [258, 144] width 229 height 14
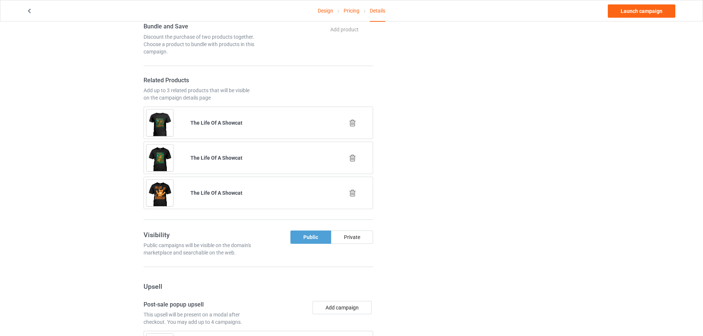
scroll to position [406, 0]
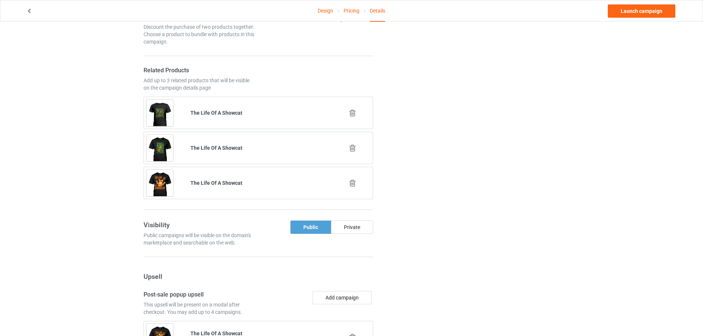
click at [355, 114] on icon at bounding box center [352, 113] width 9 height 8
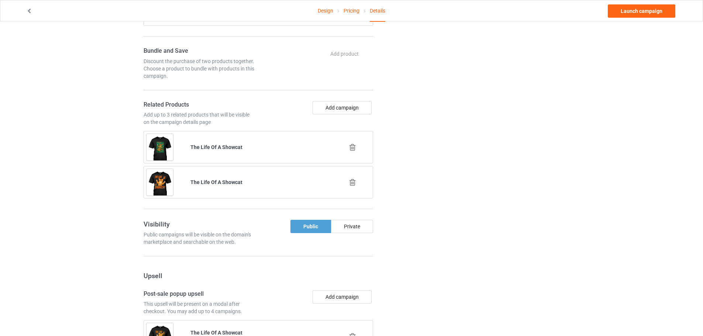
scroll to position [295, 0]
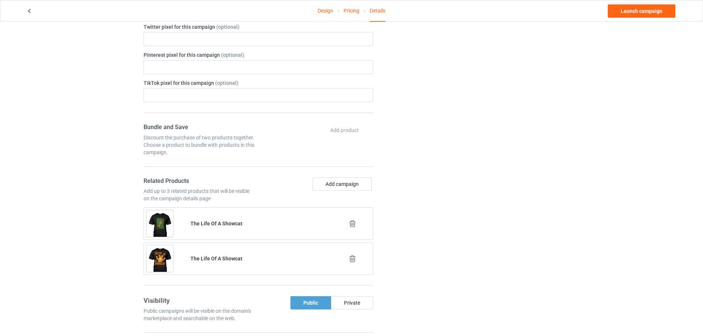
click at [350, 222] on icon at bounding box center [352, 224] width 9 height 8
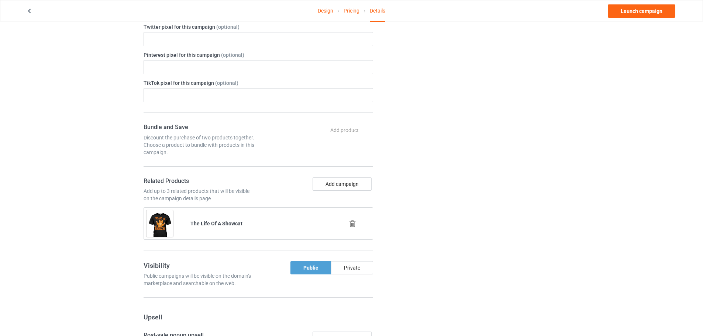
click at [354, 225] on icon at bounding box center [352, 224] width 9 height 8
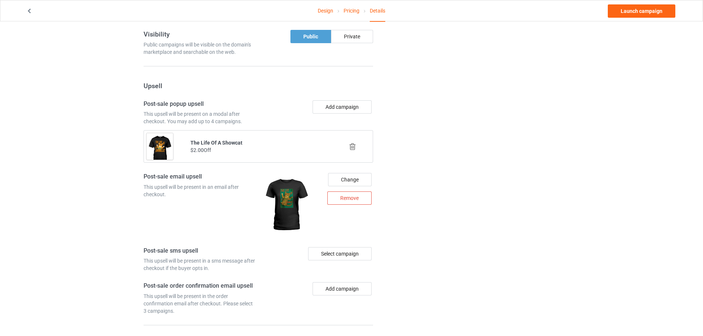
scroll to position [517, 0]
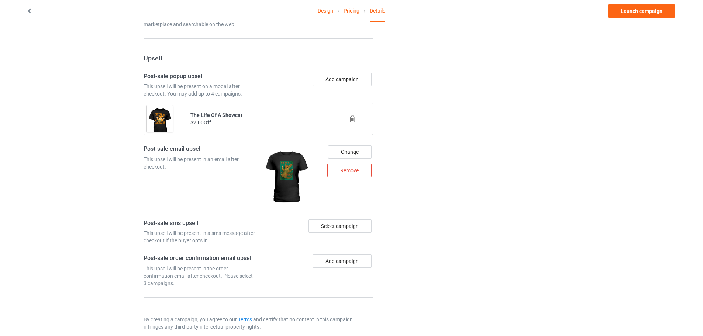
click at [356, 117] on icon at bounding box center [352, 119] width 9 height 8
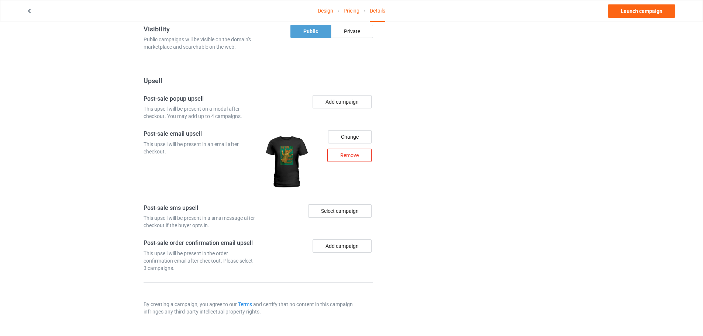
click at [360, 155] on div "Remove" at bounding box center [349, 155] width 44 height 13
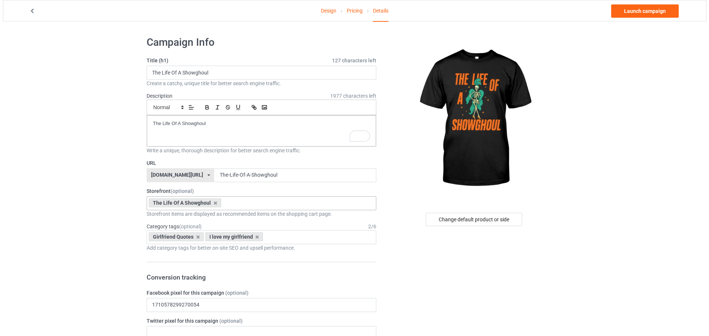
scroll to position [0, 0]
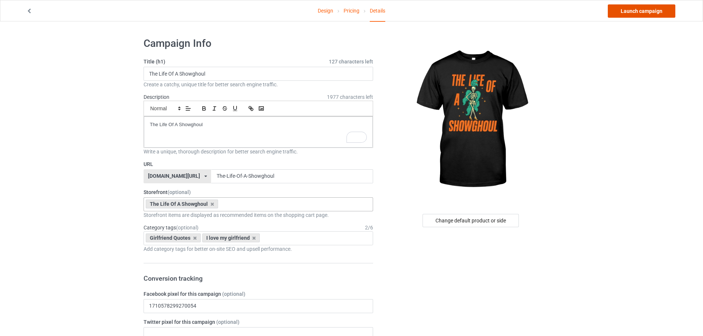
click at [647, 11] on link "Launch campaign" at bounding box center [642, 10] width 68 height 13
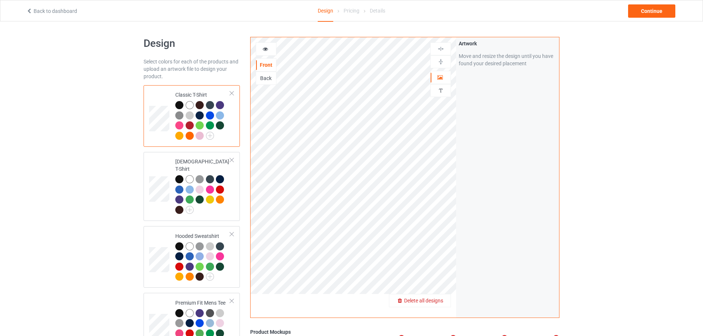
click at [439, 300] on span "Delete all designs" at bounding box center [423, 301] width 39 height 6
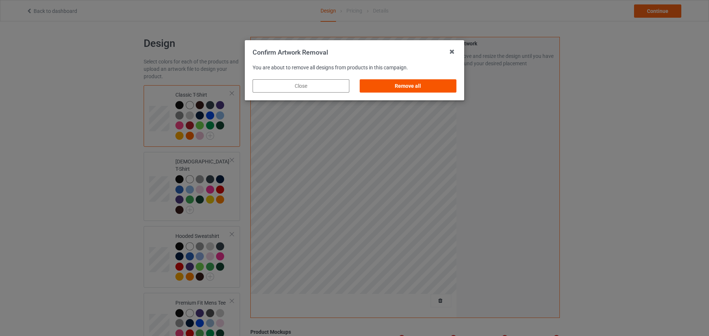
click at [417, 88] on div "Remove all" at bounding box center [408, 85] width 97 height 13
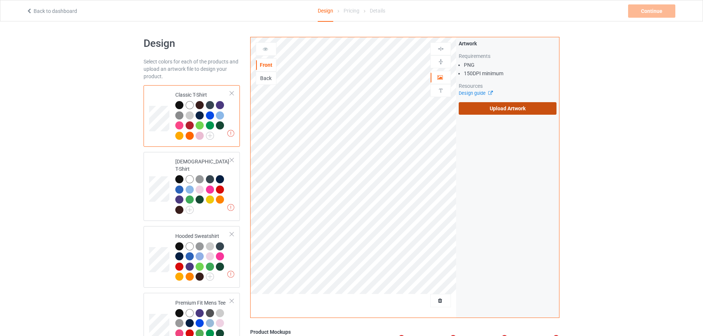
click at [514, 107] on label "Upload Artwork" at bounding box center [508, 108] width 98 height 13
click at [0, 0] on input "Upload Artwork" at bounding box center [0, 0] width 0 height 0
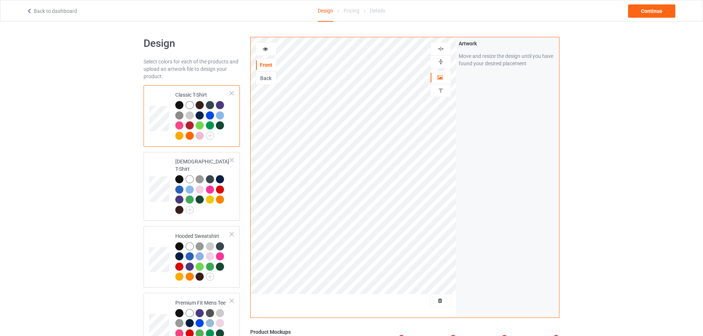
click at [441, 65] on img at bounding box center [441, 61] width 7 height 7
click at [441, 52] on img at bounding box center [441, 48] width 7 height 7
click at [651, 12] on div "Continue" at bounding box center [651, 10] width 47 height 13
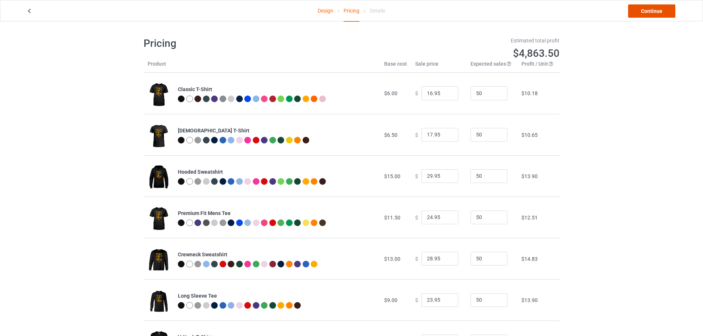
click at [669, 10] on link "Continue" at bounding box center [651, 10] width 47 height 13
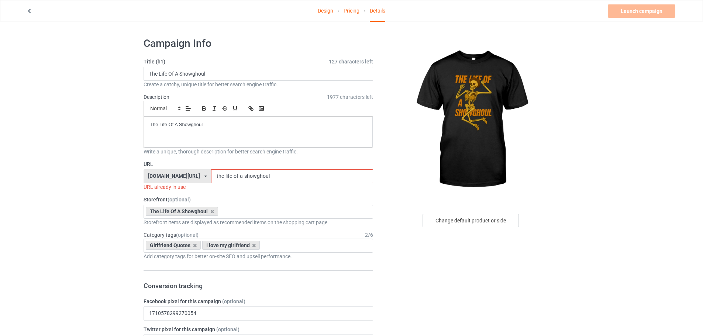
click at [281, 172] on input "the-life-of-a-showghoul" at bounding box center [292, 176] width 162 height 14
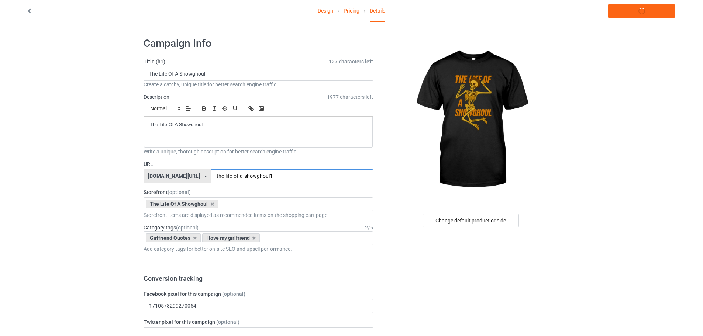
type input "the-life-of-a-showghoul1"
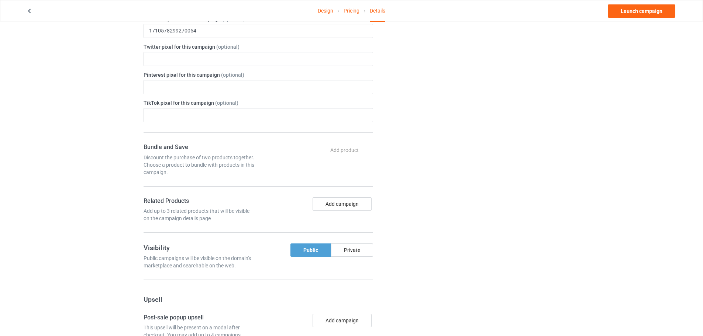
scroll to position [332, 0]
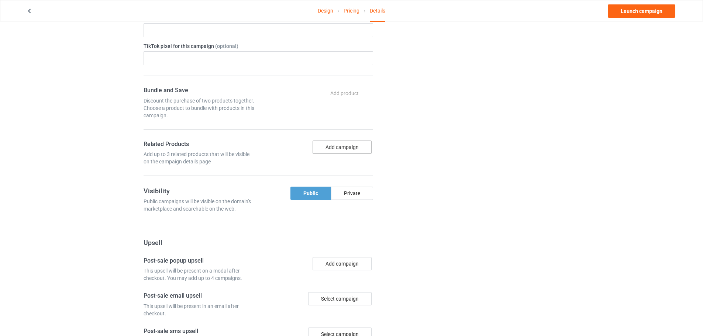
click at [332, 146] on button "Add campaign" at bounding box center [342, 147] width 59 height 13
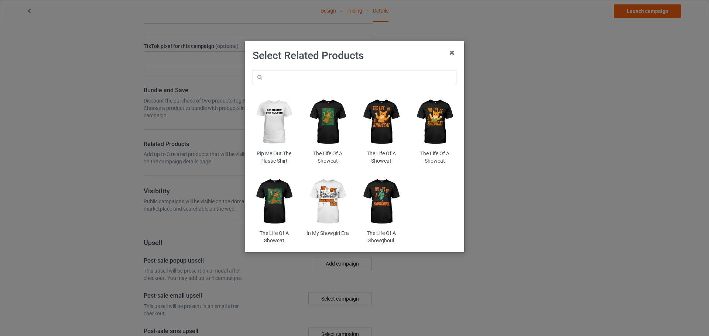
click at [384, 200] on img at bounding box center [381, 202] width 43 height 54
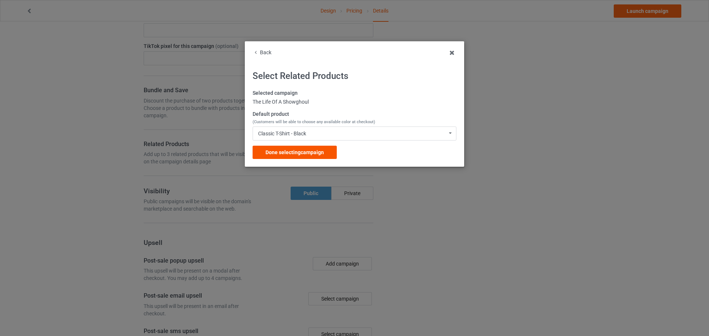
click at [314, 154] on span "Done selecting campaign" at bounding box center [294, 153] width 58 height 6
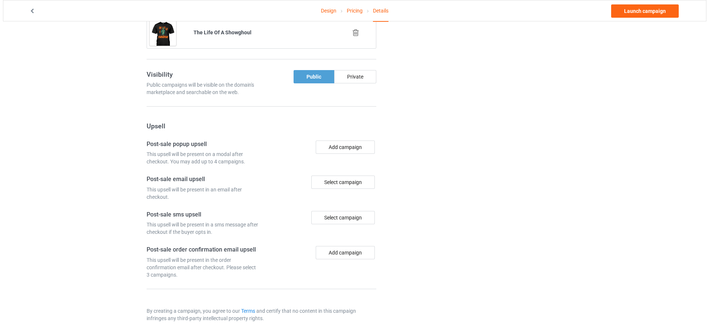
scroll to position [488, 0]
click at [363, 150] on button "Add campaign" at bounding box center [342, 145] width 59 height 13
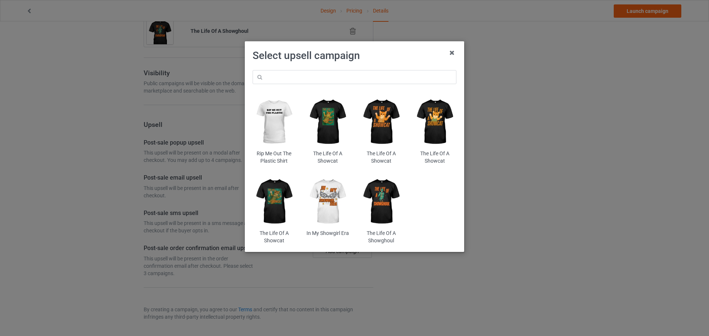
click at [386, 197] on img at bounding box center [381, 202] width 43 height 54
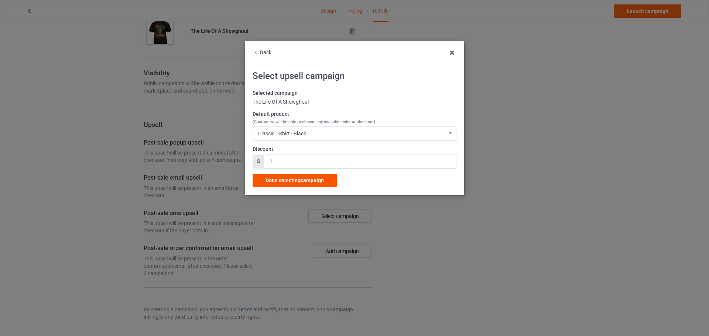
click at [318, 182] on span "Done selecting campaign" at bounding box center [294, 181] width 58 height 6
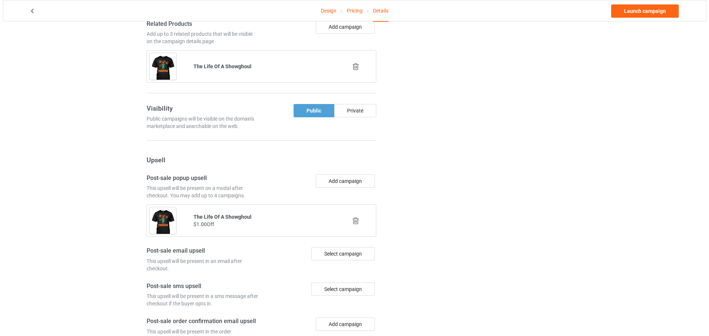
scroll to position [526, 0]
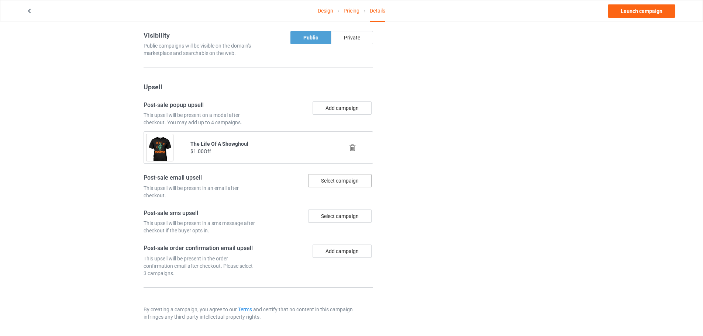
click at [351, 184] on div "Select campaign" at bounding box center [340, 180] width 64 height 13
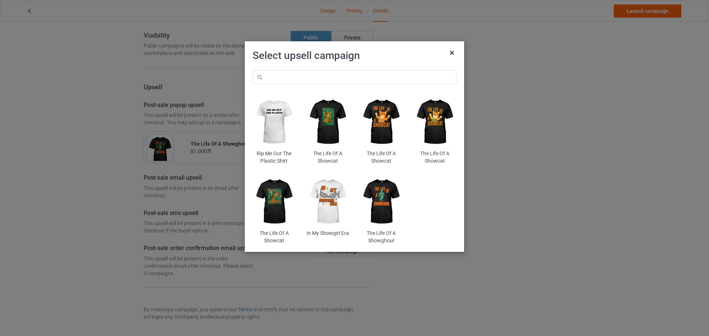
click at [379, 203] on img at bounding box center [381, 202] width 43 height 54
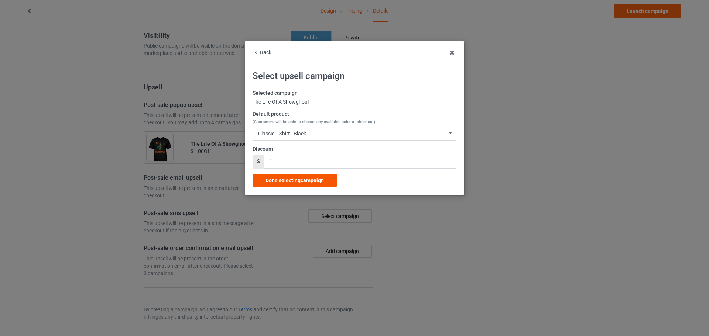
click at [316, 180] on span "Done selecting campaign" at bounding box center [294, 181] width 58 height 6
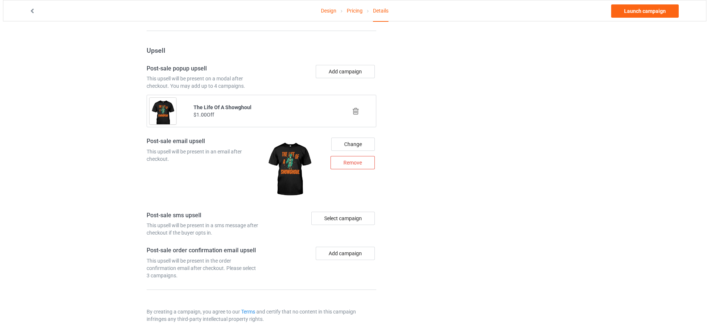
scroll to position [565, 0]
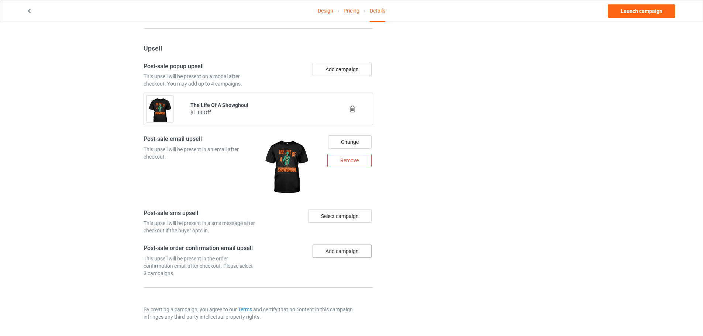
click at [349, 250] on button "Add campaign" at bounding box center [342, 251] width 59 height 13
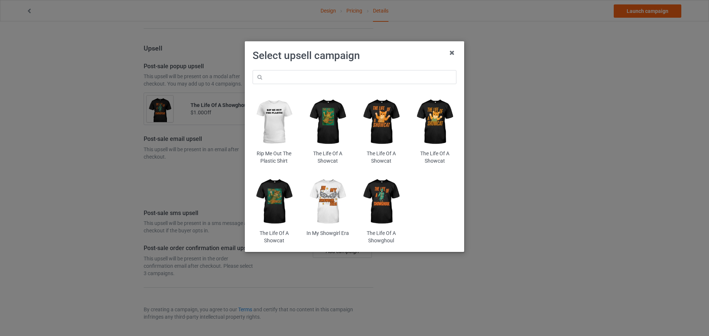
click at [382, 205] on img at bounding box center [381, 202] width 43 height 54
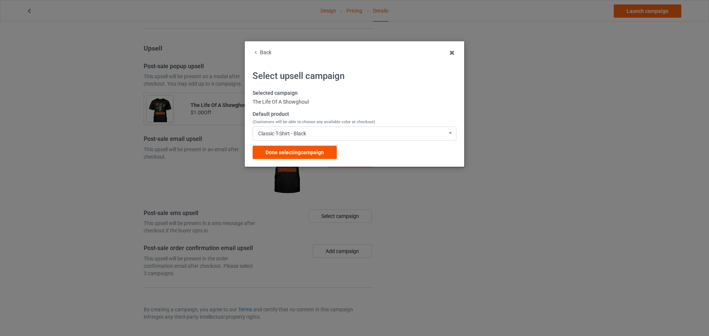
click at [319, 157] on div "Done selecting campaign" at bounding box center [295, 152] width 84 height 13
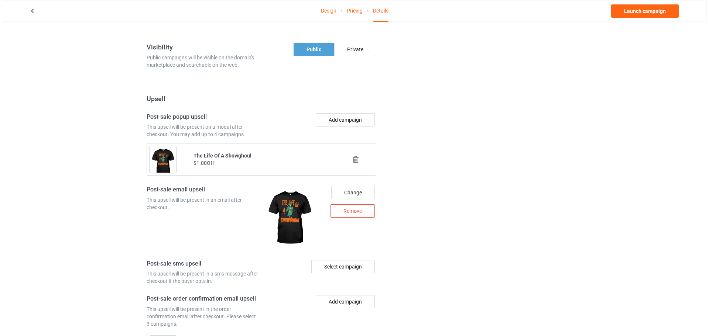
scroll to position [592, 0]
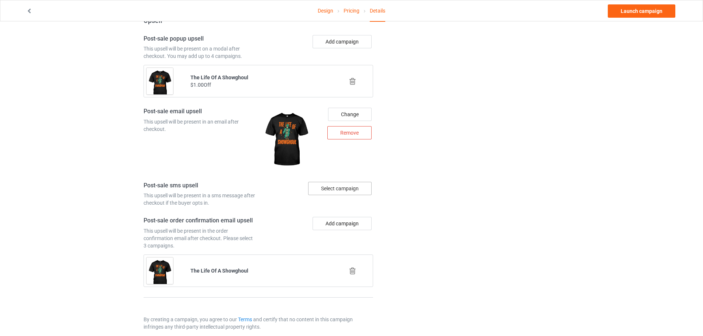
click at [356, 188] on div "Select campaign" at bounding box center [340, 188] width 64 height 13
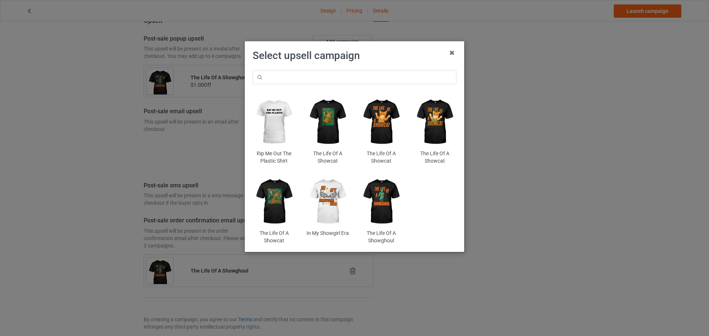
click at [380, 189] on img at bounding box center [381, 202] width 43 height 54
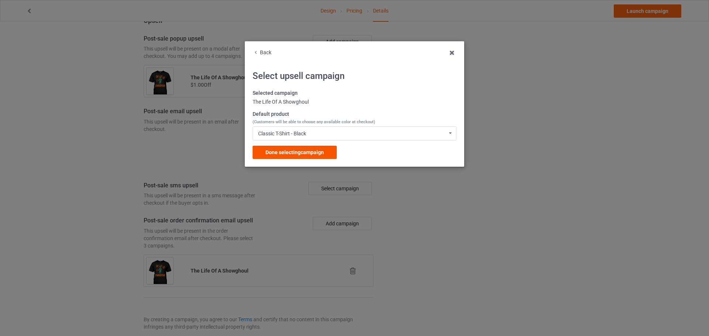
click at [323, 151] on span "Done selecting campaign" at bounding box center [294, 153] width 58 height 6
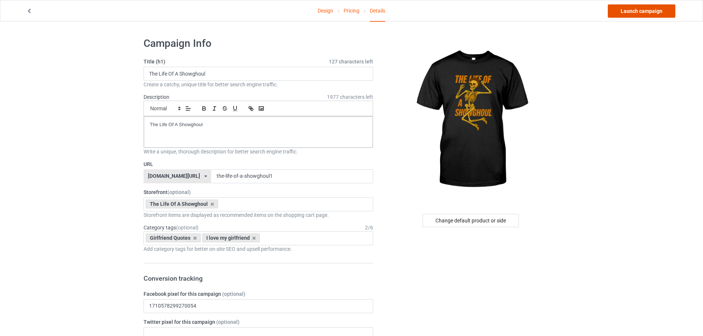
click at [651, 11] on link "Launch campaign" at bounding box center [642, 10] width 68 height 13
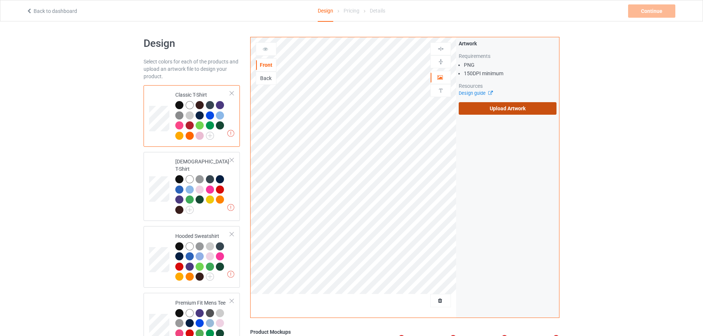
click at [498, 105] on label "Upload Artwork" at bounding box center [508, 108] width 98 height 13
click at [0, 0] on input "Upload Artwork" at bounding box center [0, 0] width 0 height 0
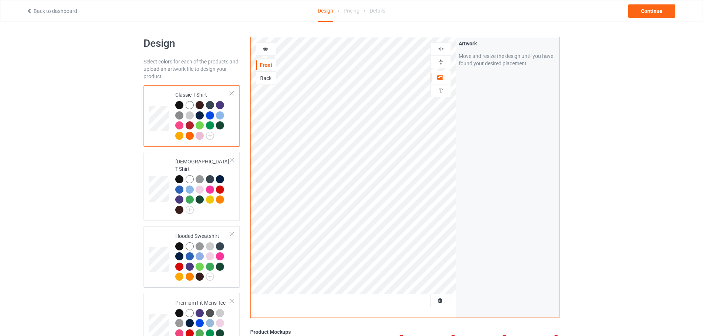
click at [445, 59] on div at bounding box center [441, 61] width 20 height 7
click at [444, 50] on img at bounding box center [441, 48] width 7 height 7
click at [601, 136] on div "Design Select colors for each of the products and upload an artwork file to des…" at bounding box center [351, 331] width 703 height 620
click at [532, 147] on div "Artwork Move and resize the design until you have found your desired placement" at bounding box center [507, 177] width 103 height 281
click at [650, 7] on div "Continue" at bounding box center [651, 10] width 47 height 13
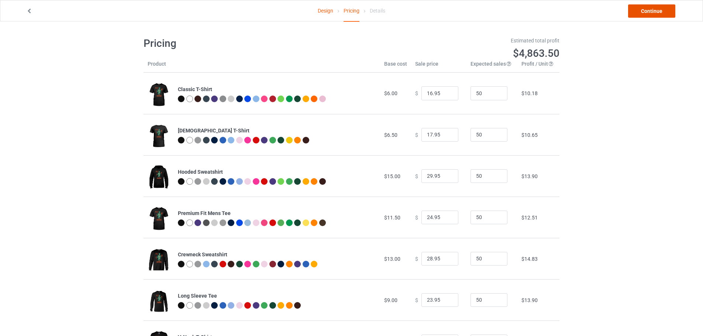
click at [662, 15] on link "Continue" at bounding box center [651, 10] width 47 height 13
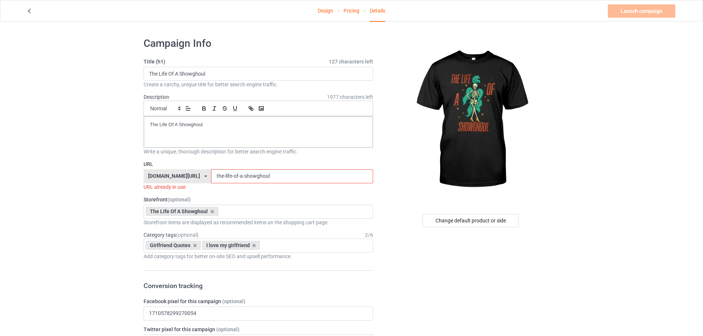
click at [285, 176] on input "the-life-of-a-showghoul" at bounding box center [292, 176] width 162 height 14
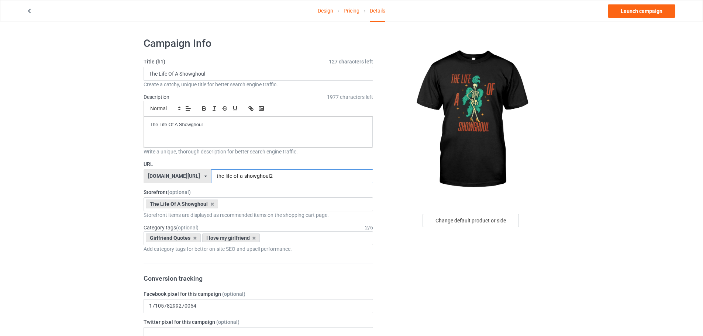
type input "the-life-of-a-showghoul2"
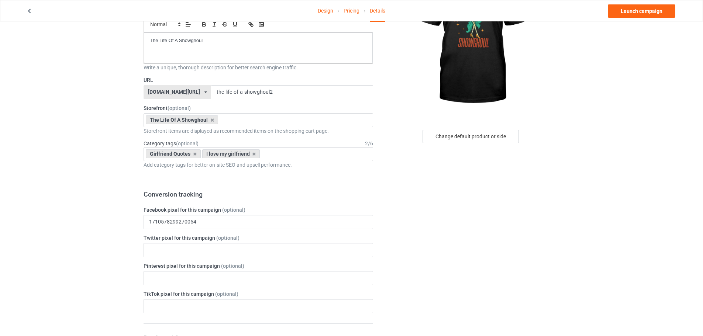
scroll to position [74, 0]
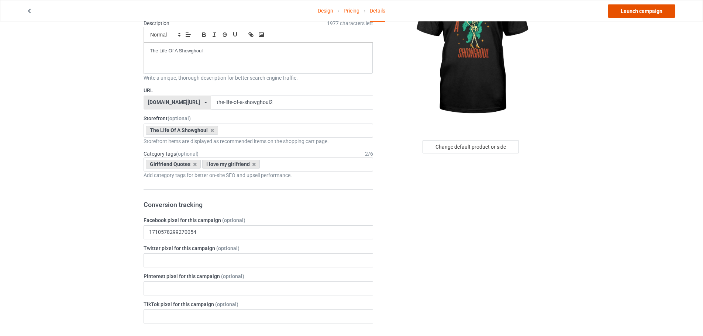
click at [639, 12] on link "Launch campaign" at bounding box center [642, 10] width 68 height 13
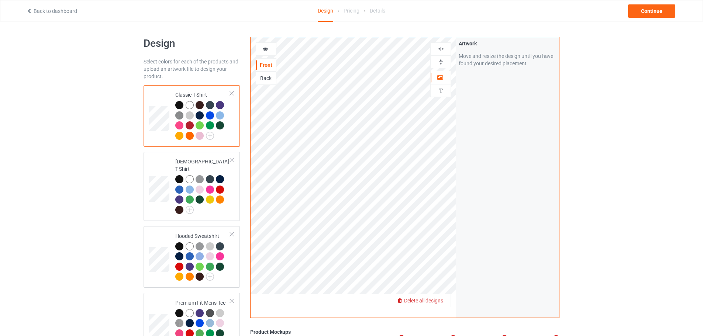
click at [442, 301] on span "Delete all designs" at bounding box center [423, 301] width 39 height 6
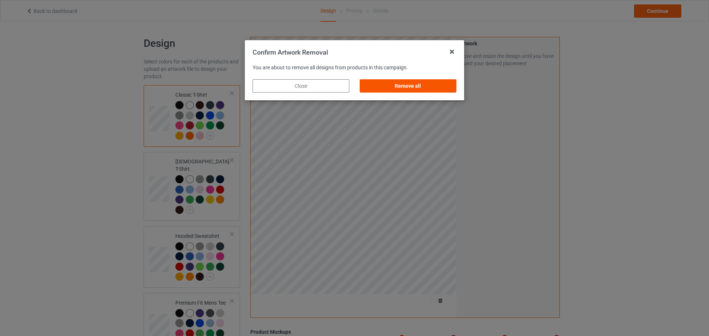
click at [432, 85] on div "Remove all" at bounding box center [408, 85] width 97 height 13
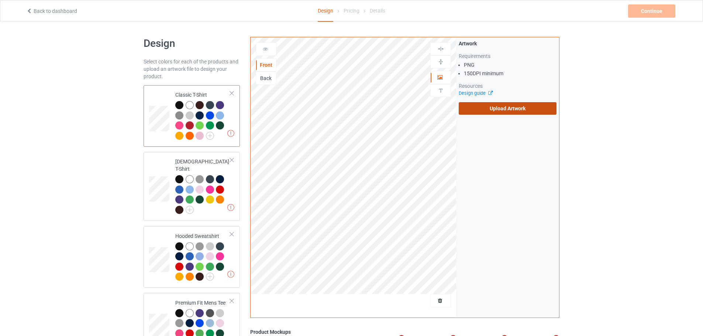
click at [511, 111] on label "Upload Artwork" at bounding box center [508, 108] width 98 height 13
click at [0, 0] on input "Upload Artwork" at bounding box center [0, 0] width 0 height 0
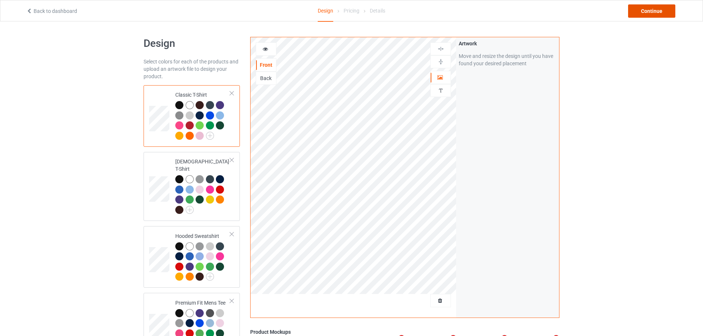
click at [647, 16] on div "Continue" at bounding box center [651, 10] width 47 height 13
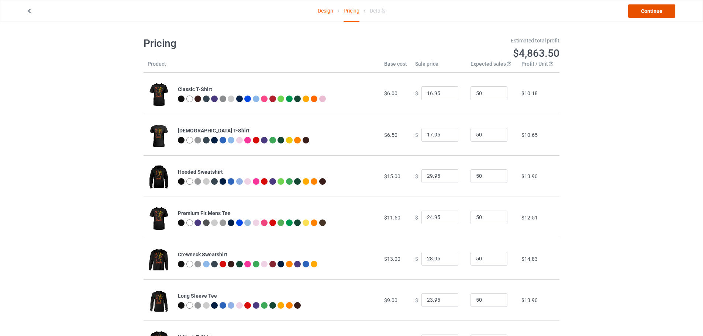
click at [649, 14] on link "Continue" at bounding box center [651, 10] width 47 height 13
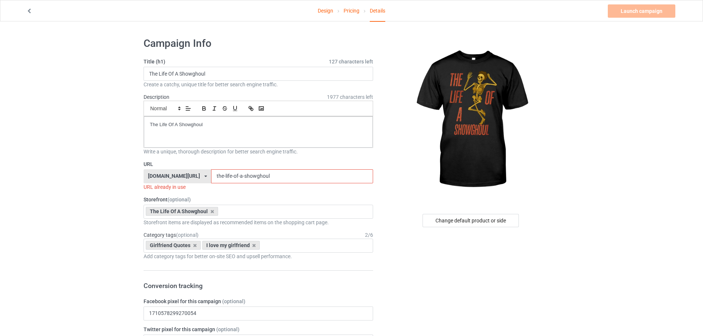
click at [263, 180] on input "the-life-of-a-showghoul" at bounding box center [292, 176] width 162 height 14
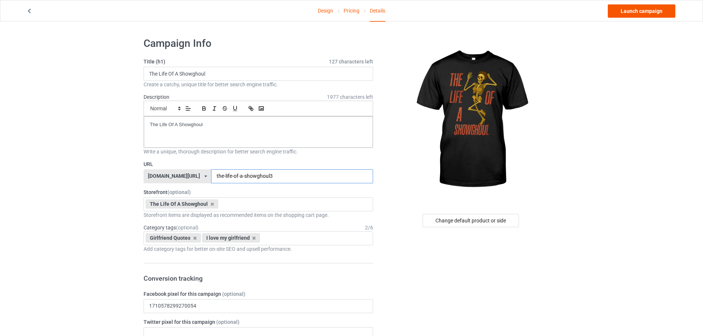
type input "the-life-of-a-showghoul3"
click at [640, 13] on link "Launch campaign" at bounding box center [642, 10] width 68 height 13
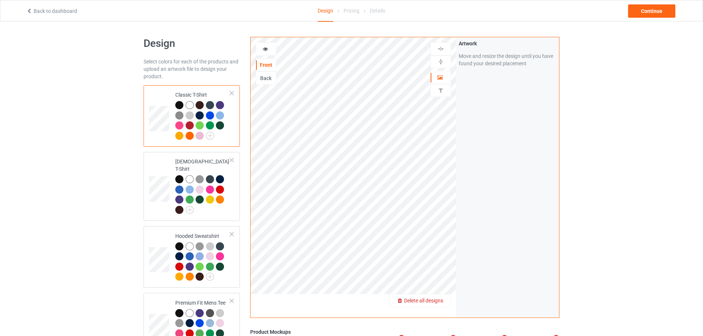
click at [439, 301] on span "Delete all designs" at bounding box center [423, 301] width 39 height 6
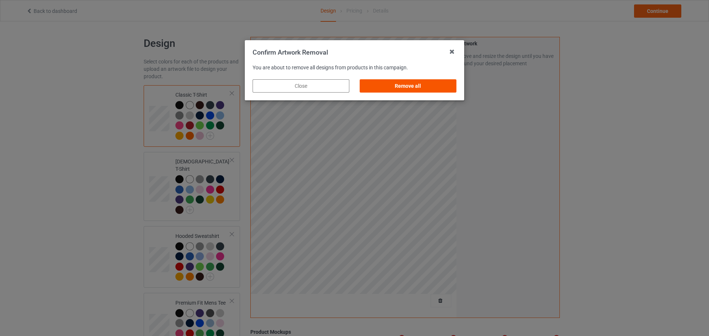
click at [426, 85] on div "Remove all" at bounding box center [408, 85] width 97 height 13
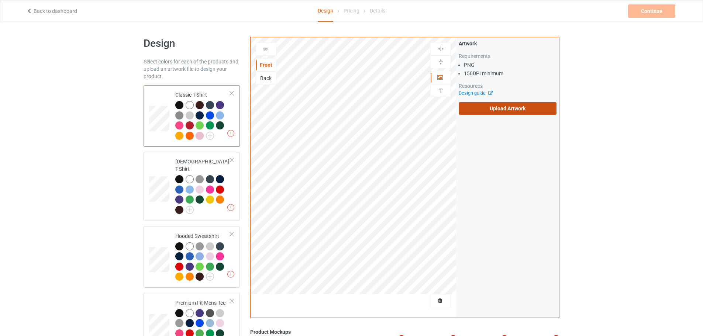
click at [511, 110] on label "Upload Artwork" at bounding box center [508, 108] width 98 height 13
click at [0, 0] on input "Upload Artwork" at bounding box center [0, 0] width 0 height 0
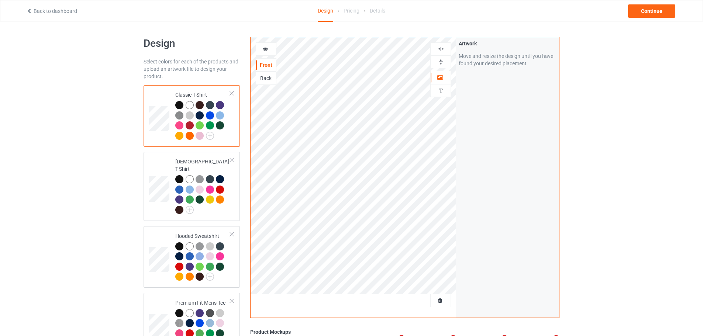
click at [446, 61] on div at bounding box center [441, 61] width 20 height 7
click at [439, 48] on img at bounding box center [441, 48] width 7 height 7
click at [529, 123] on div "Artwork Move and resize the design until you have found your desired placement" at bounding box center [507, 177] width 103 height 281
click at [655, 13] on div "Continue" at bounding box center [651, 10] width 47 height 13
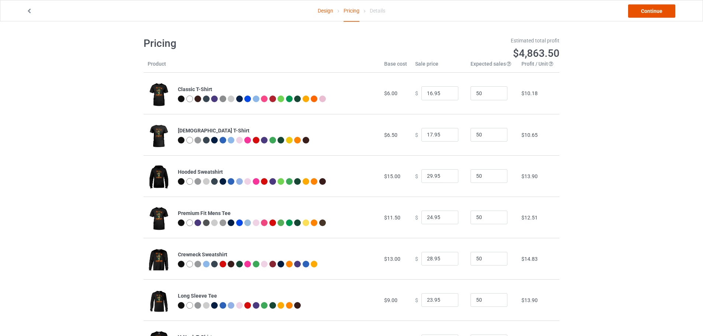
click at [653, 12] on link "Continue" at bounding box center [651, 10] width 47 height 13
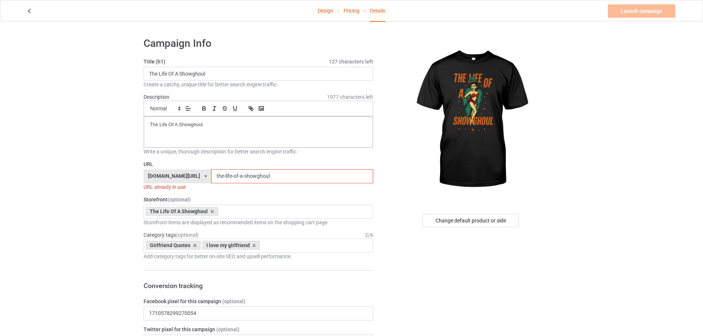
click at [254, 171] on input "the-life-of-a-showghoul" at bounding box center [292, 176] width 162 height 14
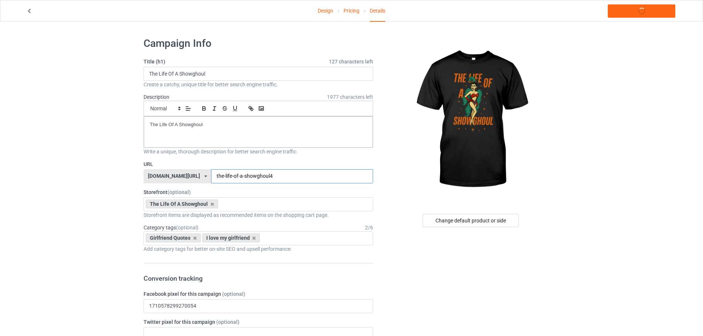
type input "the-life-of-a-showghoul4"
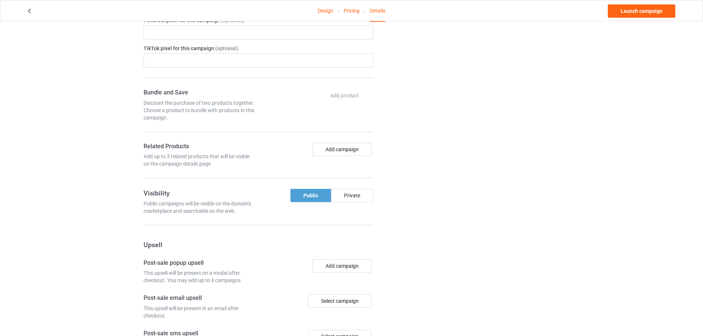
scroll to position [332, 0]
click at [342, 147] on button "Add campaign" at bounding box center [342, 147] width 59 height 13
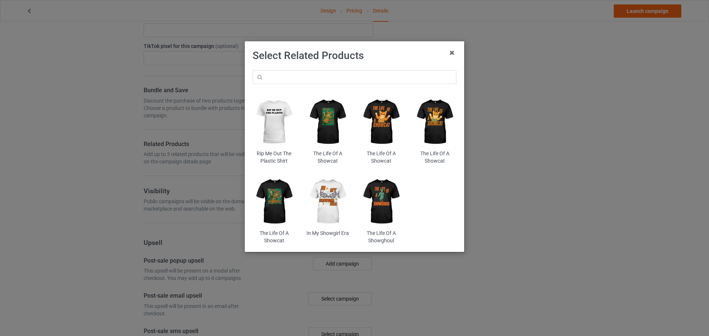
click at [387, 203] on img at bounding box center [381, 202] width 43 height 54
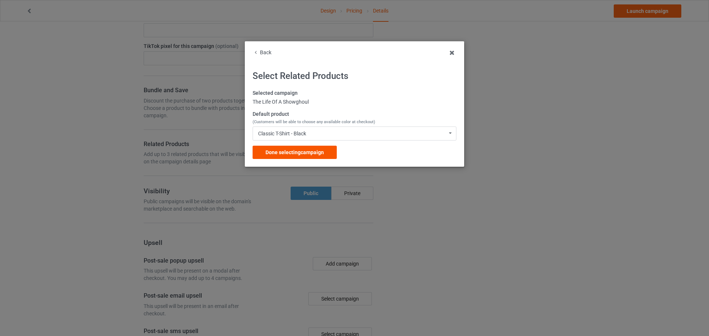
click at [310, 151] on span "Done selecting campaign" at bounding box center [294, 153] width 58 height 6
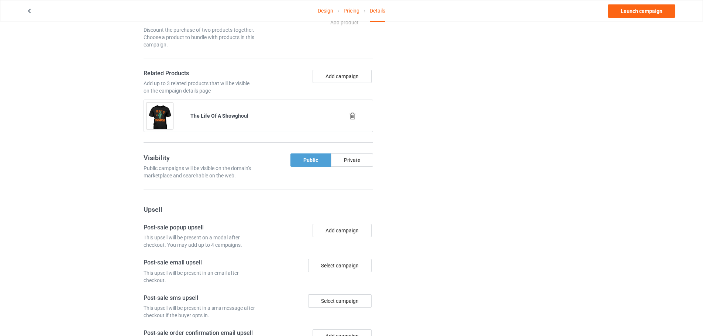
scroll to position [406, 0]
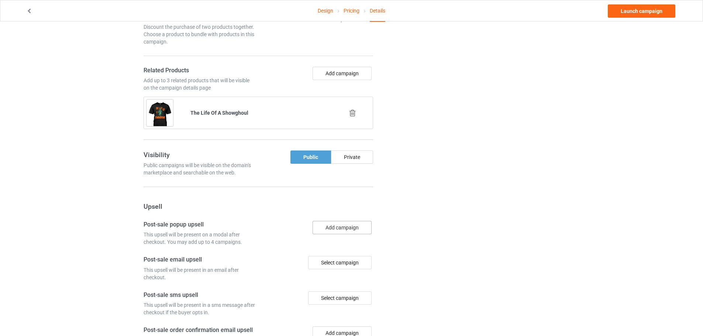
click at [345, 228] on button "Add campaign" at bounding box center [342, 227] width 59 height 13
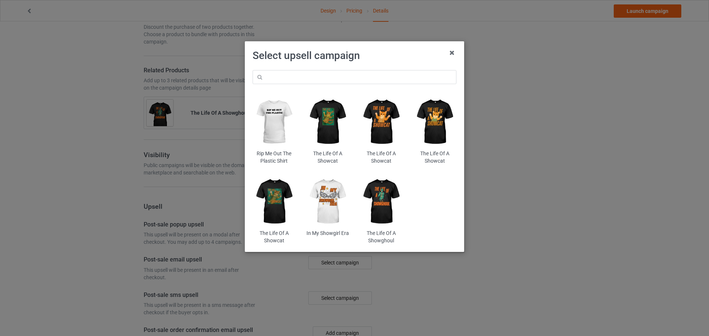
click at [391, 200] on img at bounding box center [381, 202] width 43 height 54
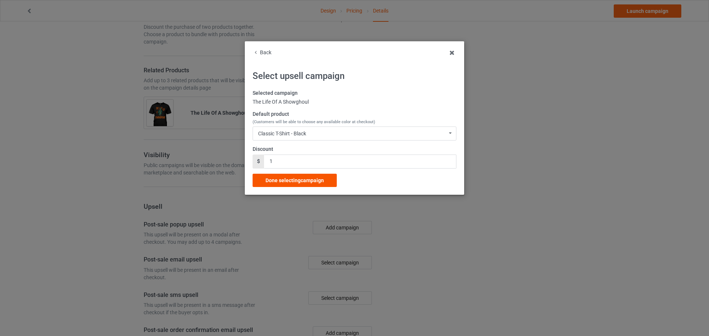
click at [312, 179] on span "Done selecting campaign" at bounding box center [294, 181] width 58 height 6
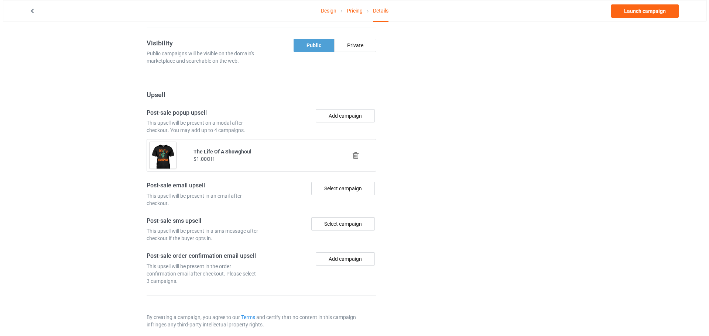
scroll to position [526, 0]
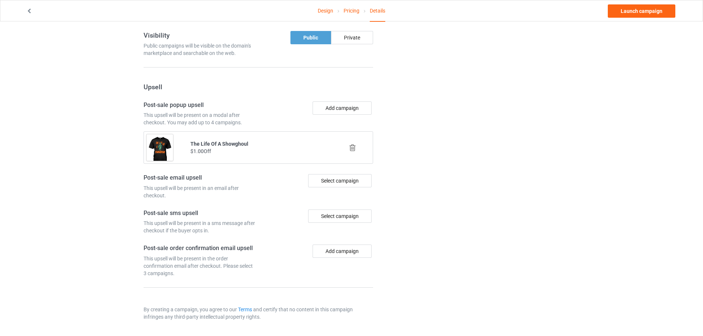
click at [348, 182] on div "Select campaign" at bounding box center [340, 180] width 64 height 13
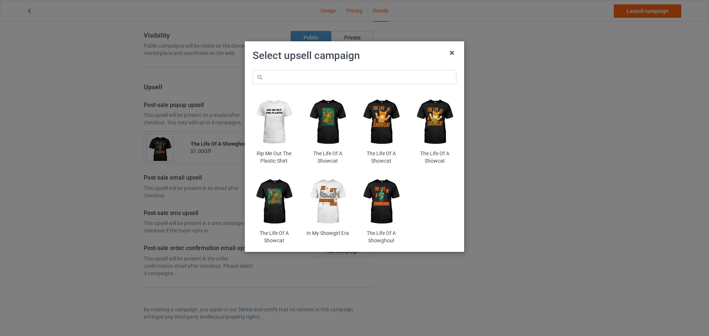
click at [382, 198] on img at bounding box center [381, 202] width 43 height 54
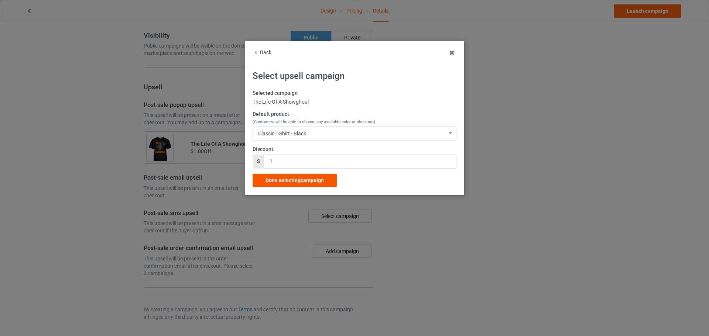
click at [320, 182] on span "Done selecting campaign" at bounding box center [294, 181] width 58 height 6
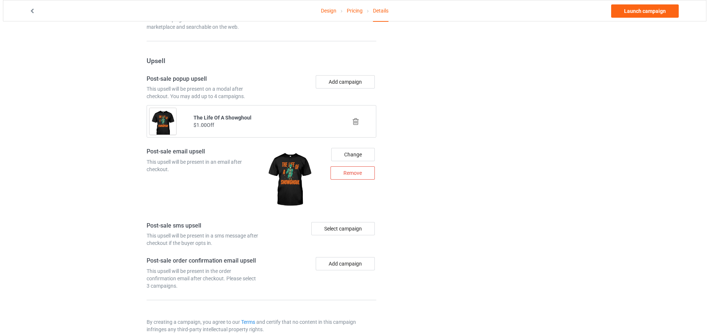
scroll to position [565, 0]
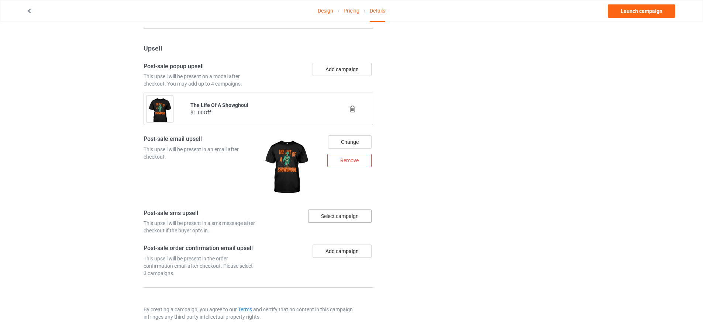
click at [354, 218] on div "Select campaign" at bounding box center [340, 216] width 64 height 13
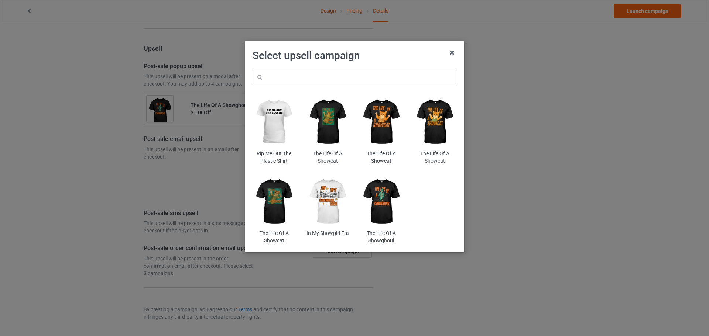
click at [389, 210] on img at bounding box center [381, 202] width 43 height 54
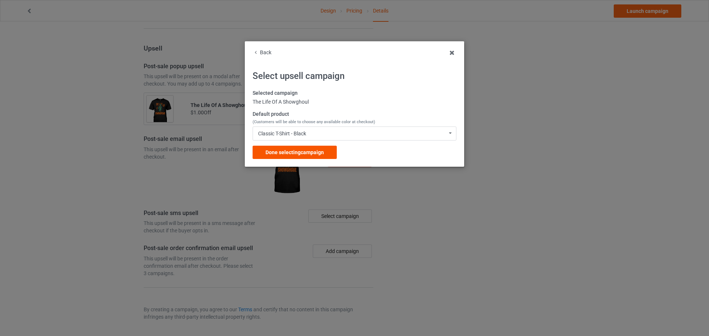
click at [323, 158] on div "Done selecting campaign" at bounding box center [295, 152] width 84 height 13
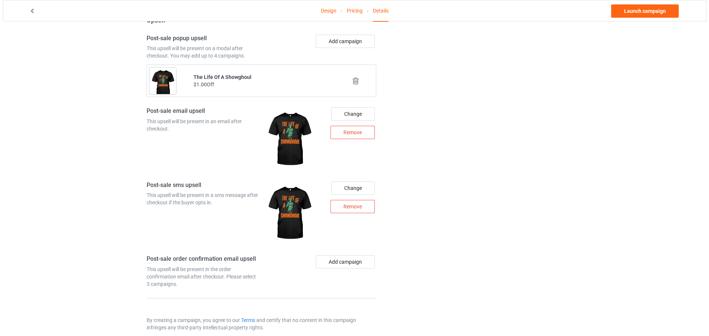
scroll to position [603, 0]
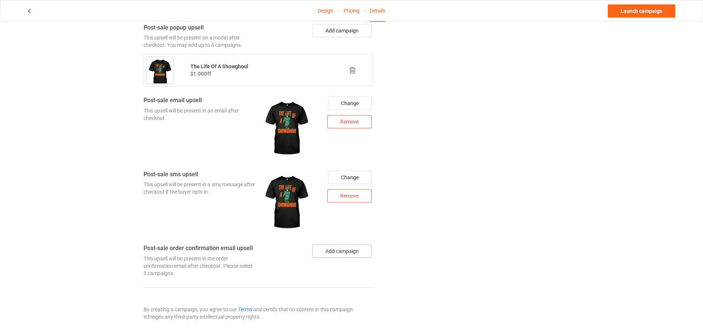
click at [359, 251] on button "Add campaign" at bounding box center [342, 251] width 59 height 13
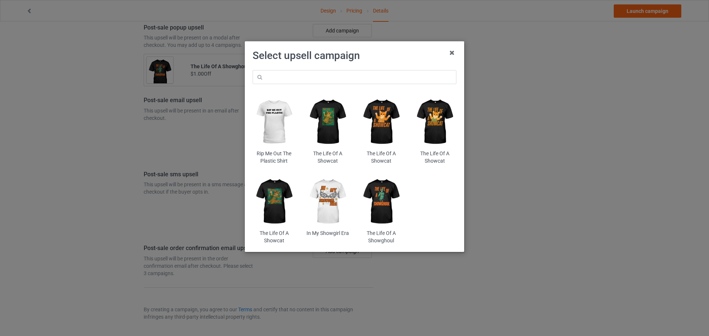
click at [379, 203] on img at bounding box center [381, 202] width 43 height 54
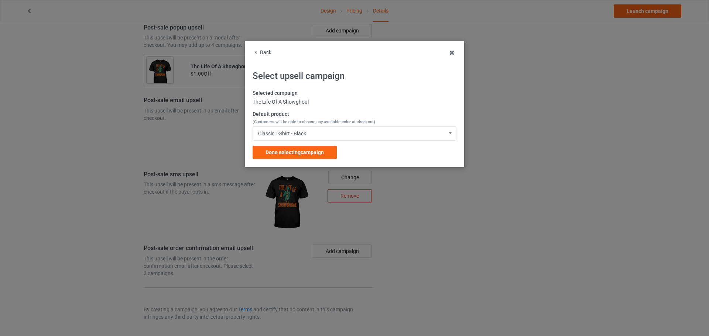
click at [323, 156] on div "Done selecting campaign" at bounding box center [295, 152] width 84 height 13
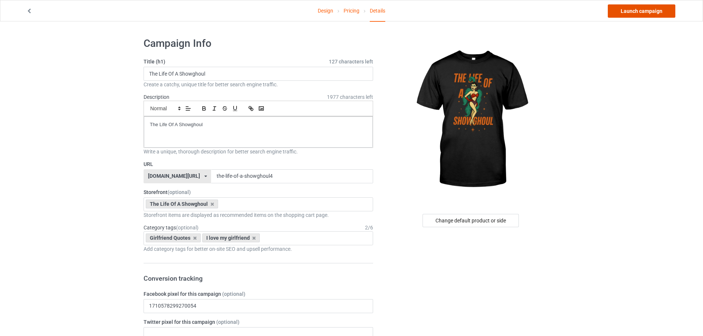
click at [658, 7] on link "Launch campaign" at bounding box center [642, 10] width 68 height 13
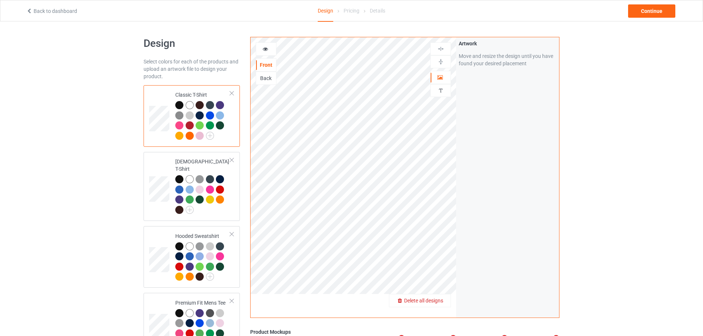
click at [441, 302] on span "Delete all designs" at bounding box center [423, 301] width 39 height 6
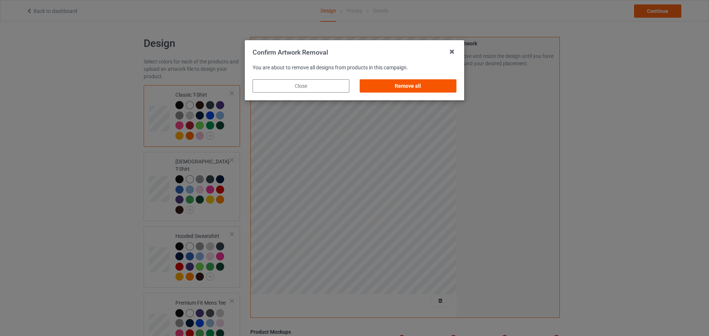
click at [428, 85] on div "Remove all" at bounding box center [408, 85] width 97 height 13
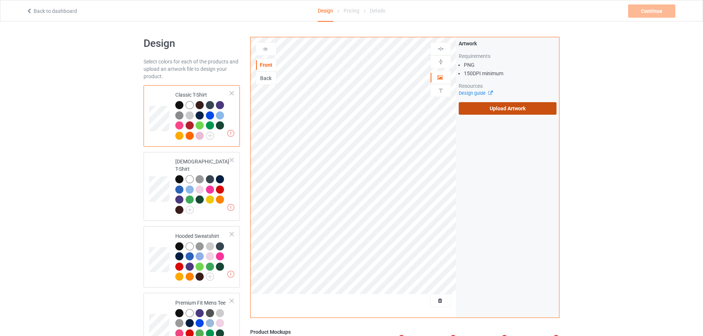
click at [534, 111] on label "Upload Artwork" at bounding box center [508, 108] width 98 height 13
click at [0, 0] on input "Upload Artwork" at bounding box center [0, 0] width 0 height 0
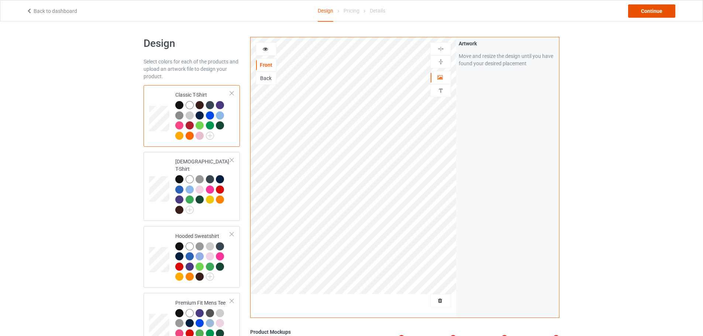
click at [653, 11] on div "Continue" at bounding box center [651, 10] width 47 height 13
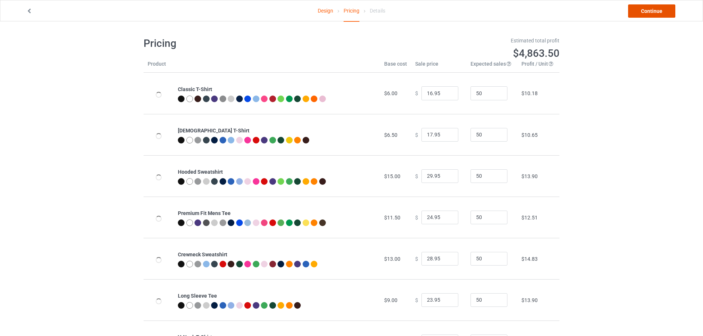
click at [654, 10] on link "Continue" at bounding box center [651, 10] width 47 height 13
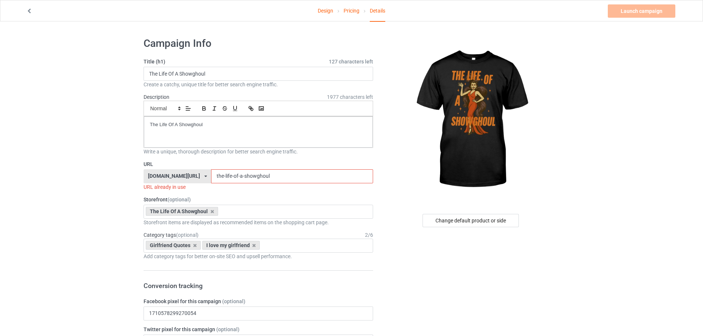
click at [295, 178] on input "the-life-of-a-showghoul" at bounding box center [292, 176] width 162 height 14
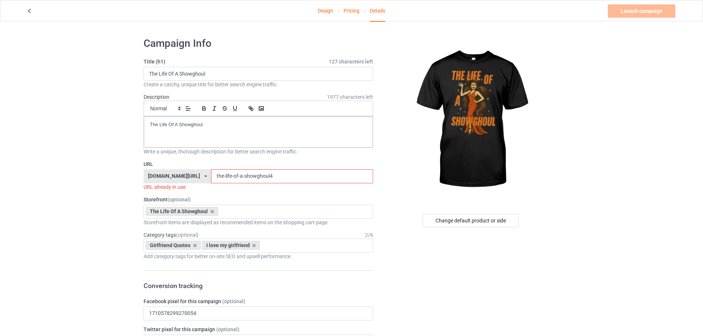
click at [311, 178] on input "the-life-of-a-showghoul4" at bounding box center [292, 176] width 162 height 14
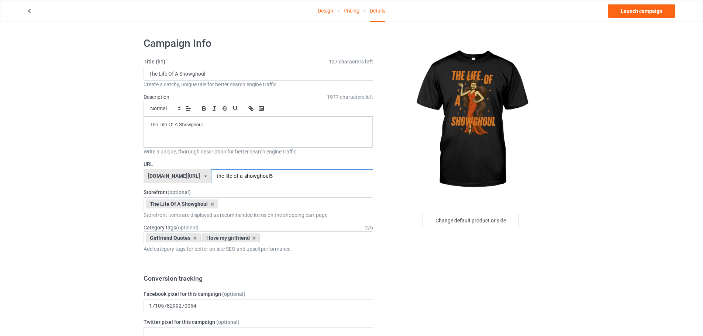
type input "the-life-of-a-showghoul5"
click at [642, 15] on link "Launch campaign" at bounding box center [642, 10] width 68 height 13
